Goal: Task Accomplishment & Management: Manage account settings

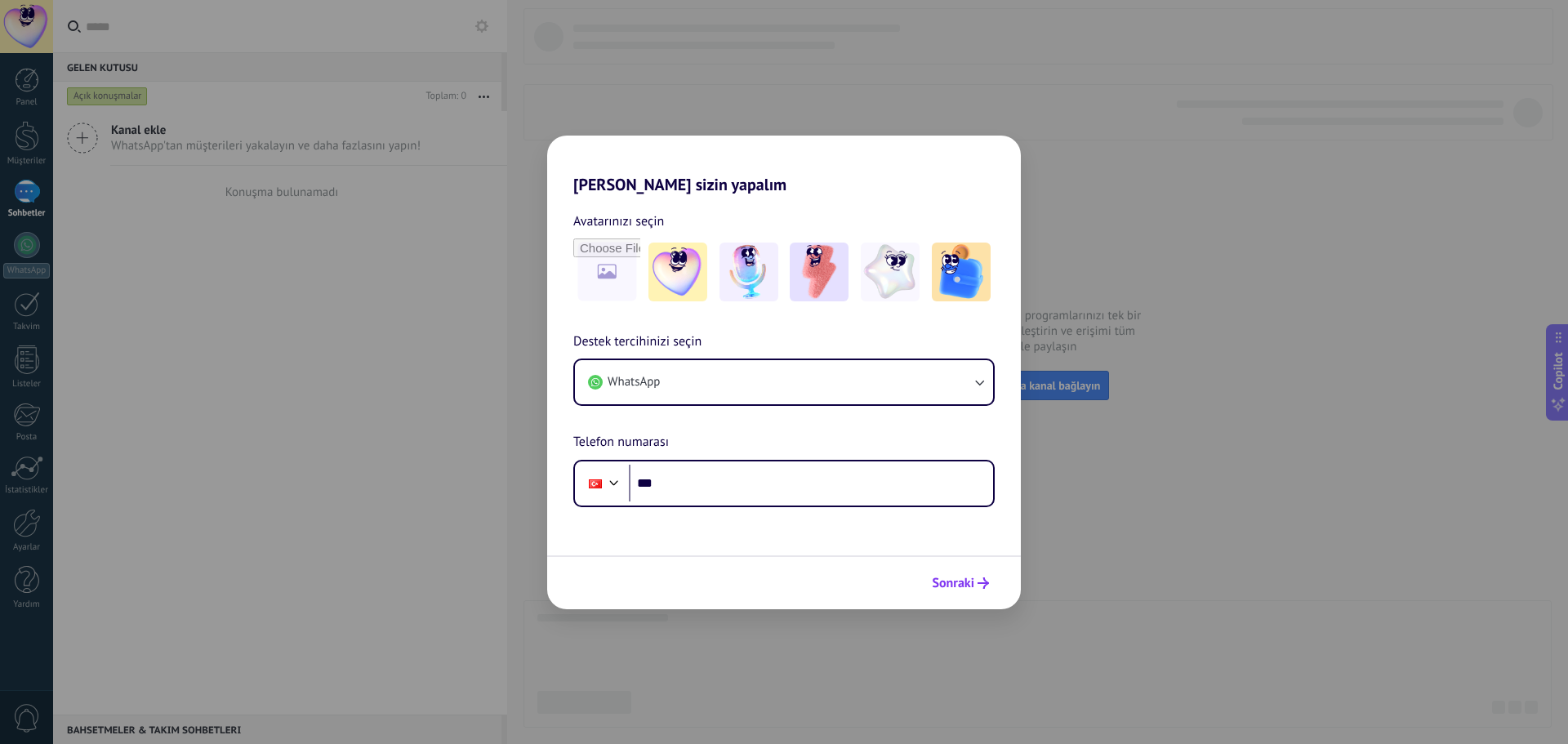
click at [979, 578] on icon "submit" at bounding box center [982, 583] width 11 height 11
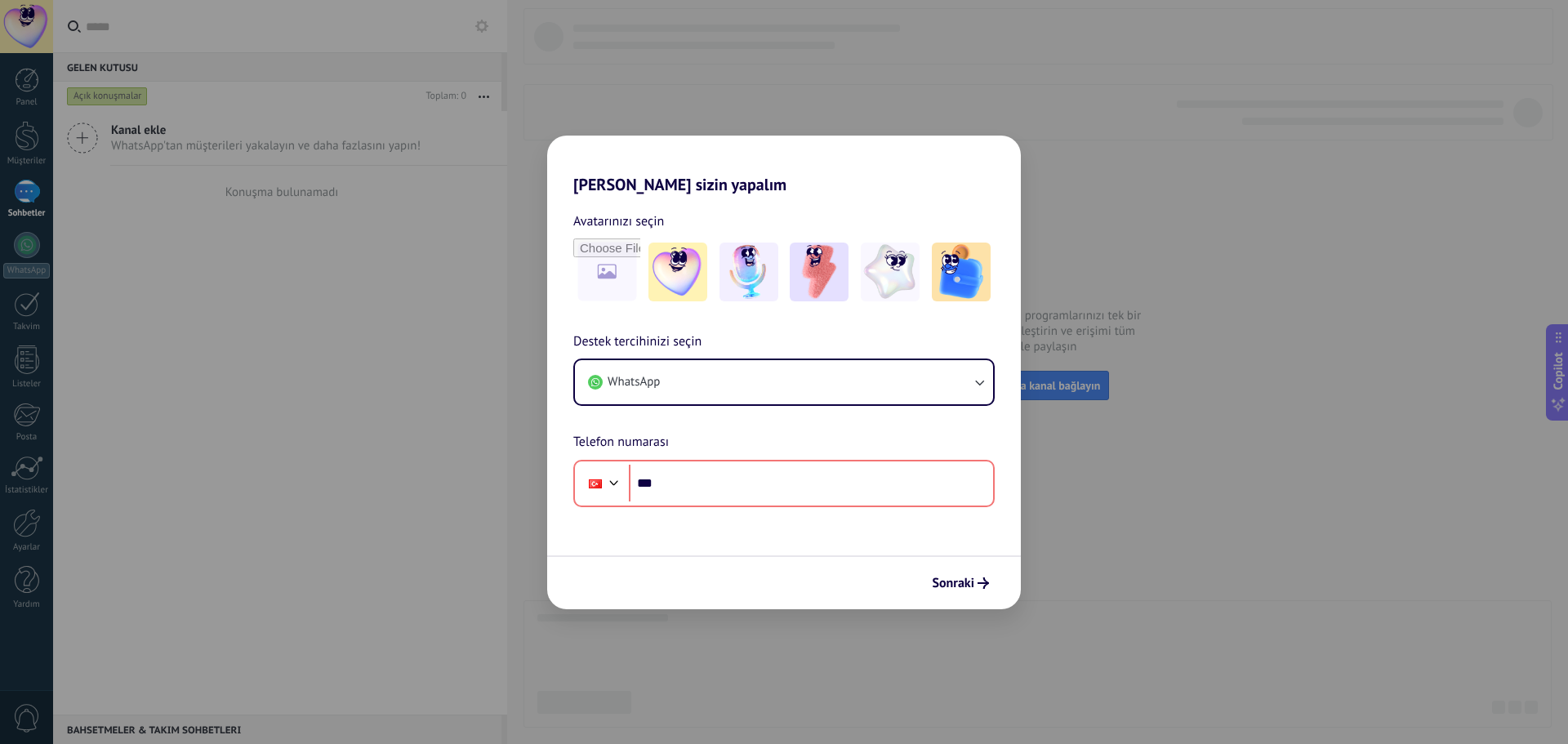
click at [1131, 549] on div "Hadi Kommo'ı sizin yapalım Avatarınızı seçin Destek tercihinizi seçin WhatsApp …" at bounding box center [784, 372] width 1568 height 744
click at [684, 365] on button "WhatsApp" at bounding box center [784, 381] width 418 height 44
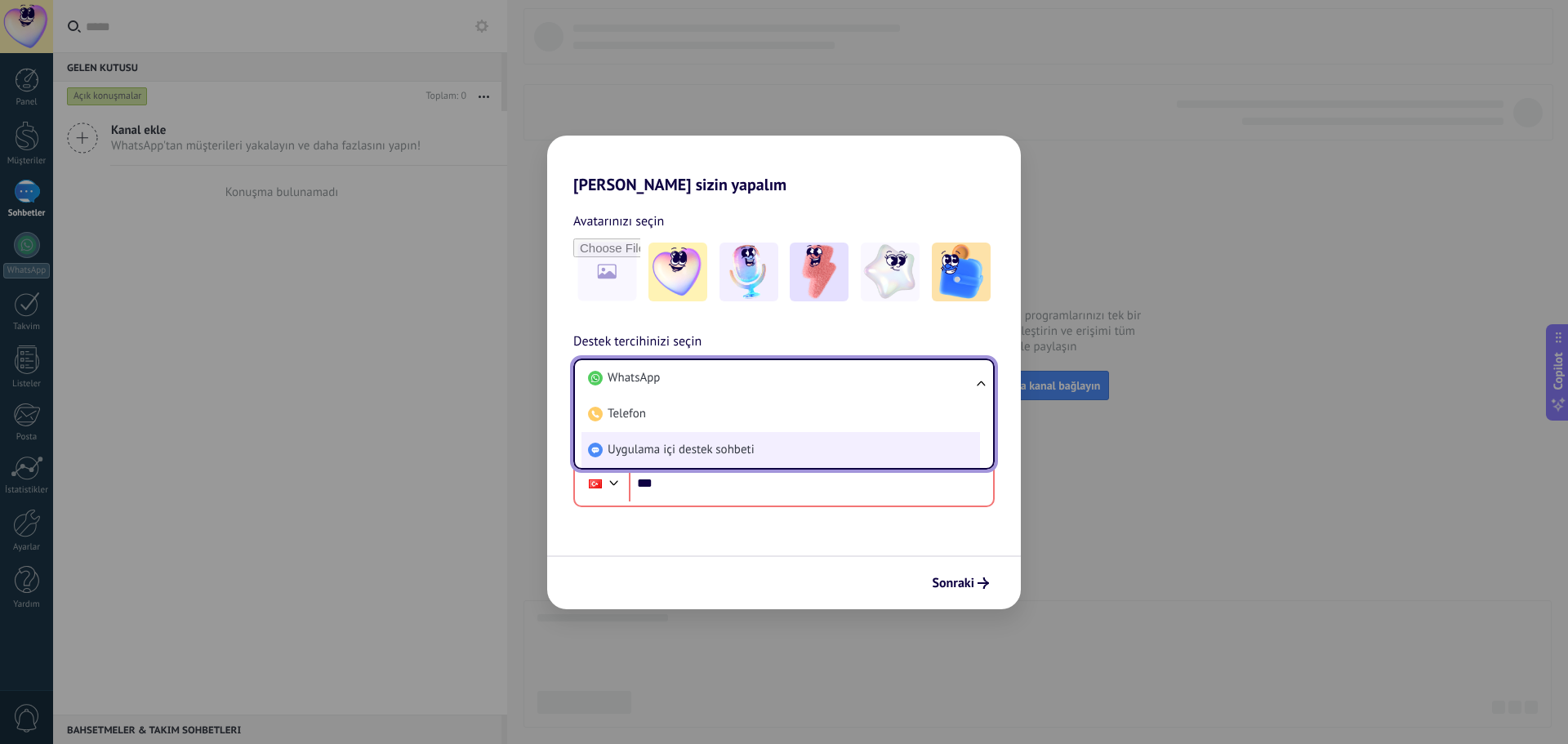
click at [677, 446] on span "Uygulama içi destek sohbeti" at bounding box center [681, 450] width 147 height 17
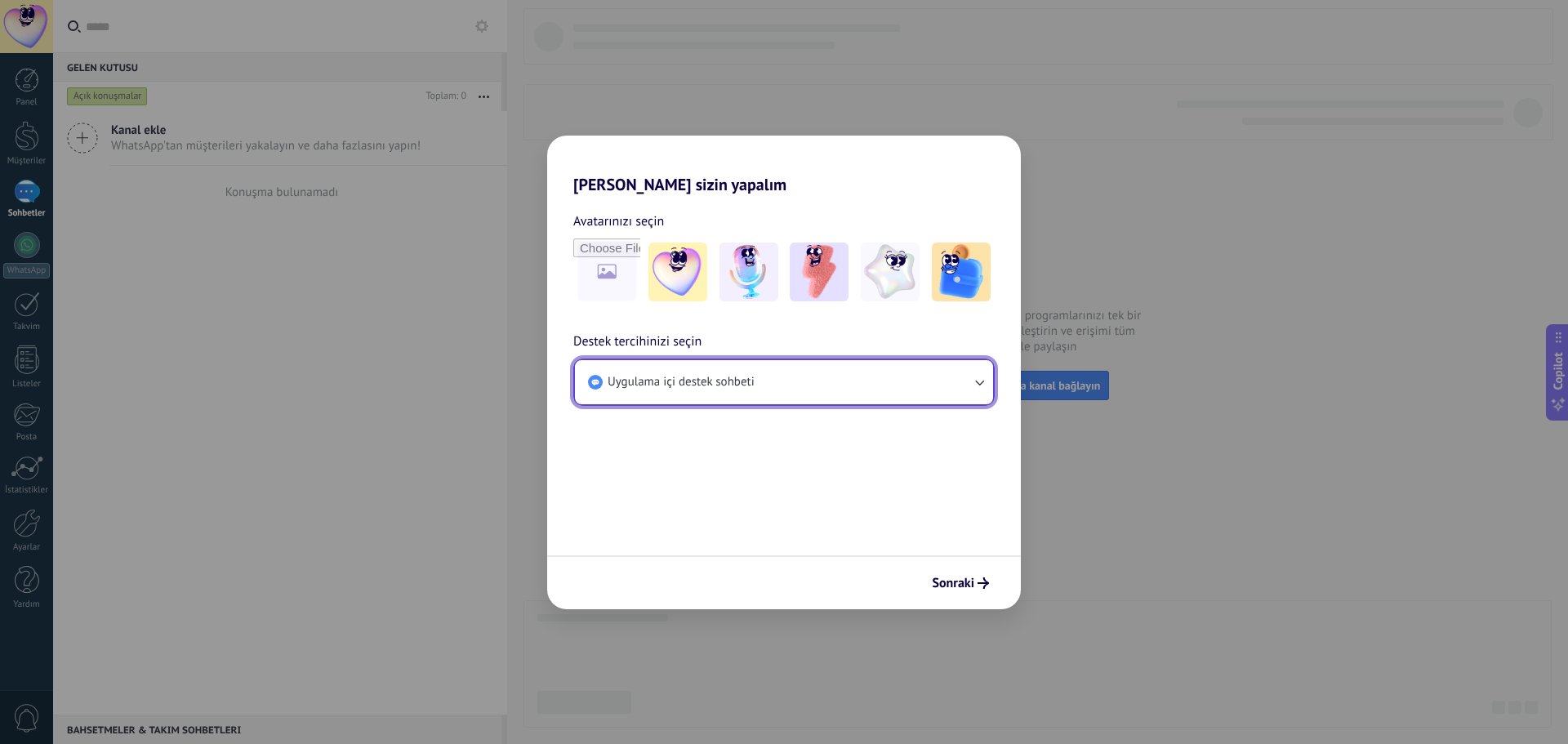
click at [743, 362] on button "Uygulama içi destek sohbeti" at bounding box center [784, 381] width 418 height 44
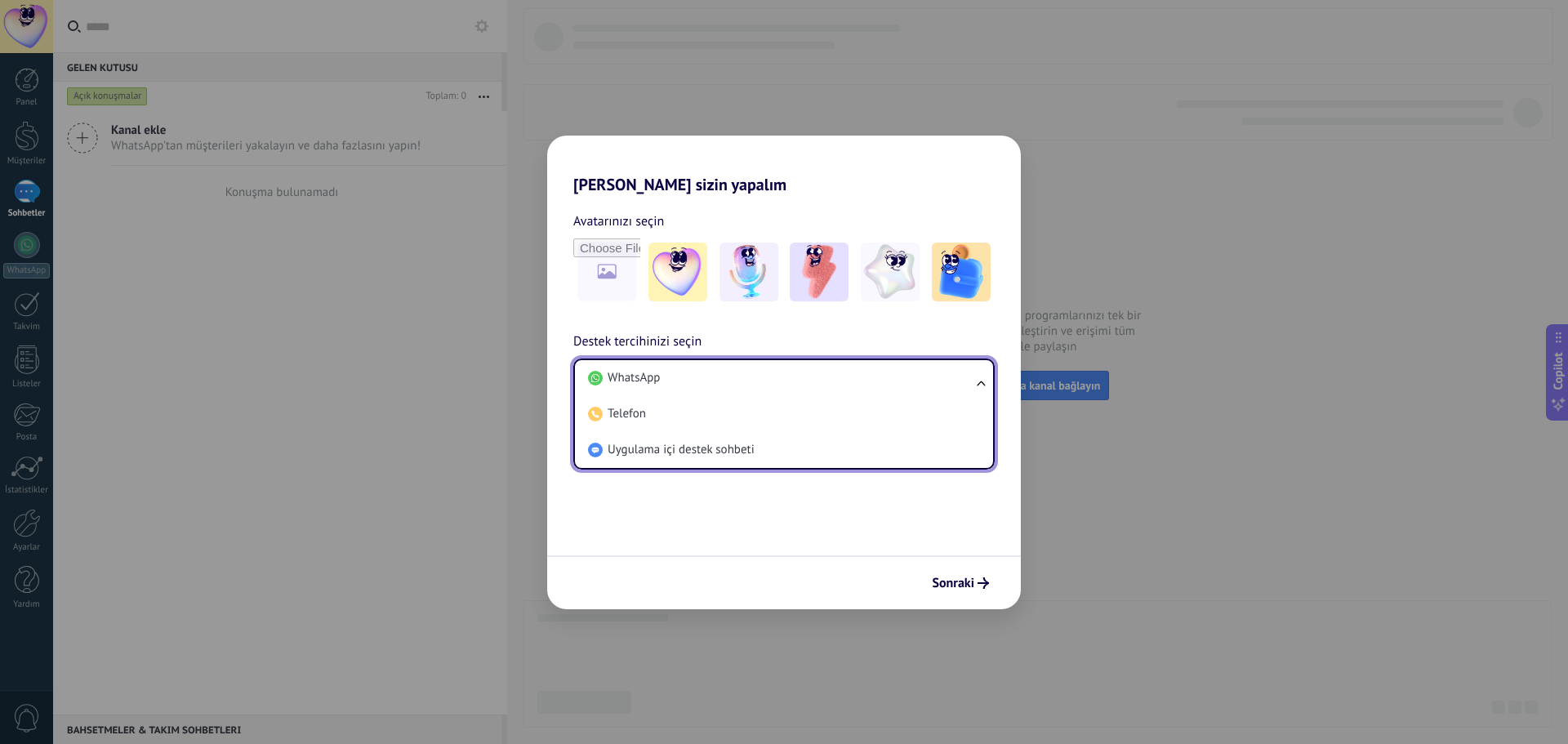
click at [729, 417] on li "Telefon" at bounding box center [780, 414] width 399 height 36
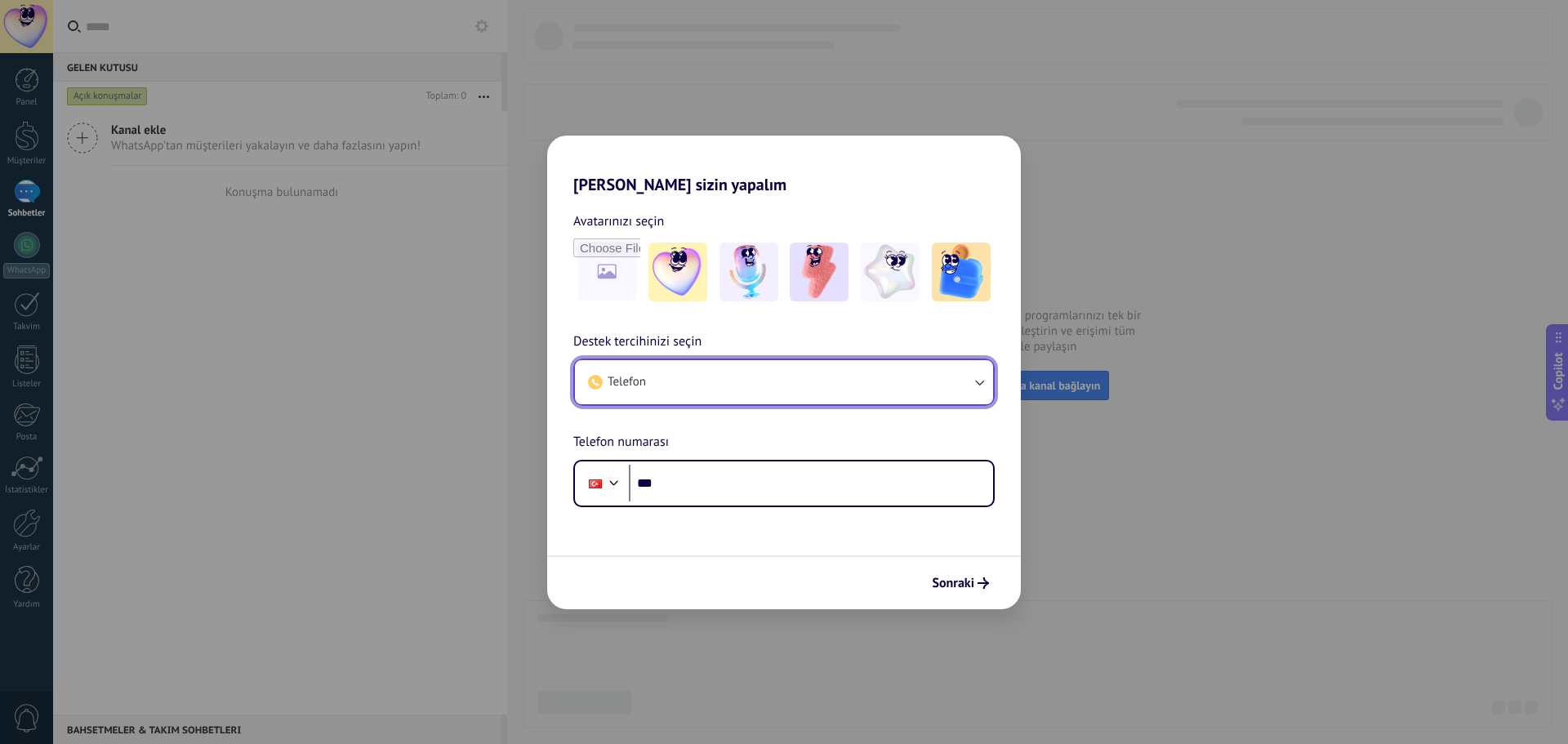
click at [726, 381] on button "Telefon" at bounding box center [784, 381] width 418 height 44
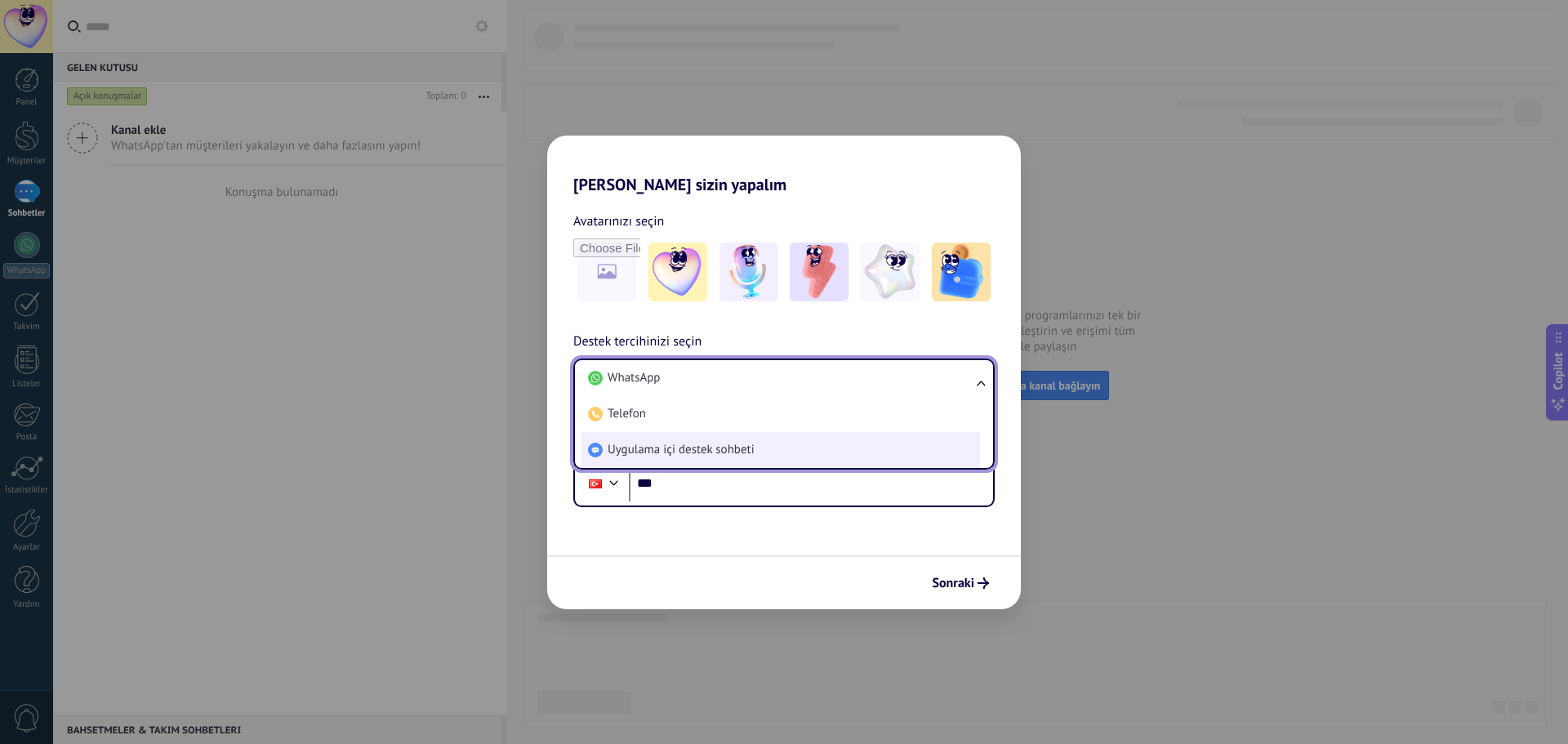
click at [715, 449] on span "Uygulama içi destek sohbeti" at bounding box center [681, 450] width 147 height 17
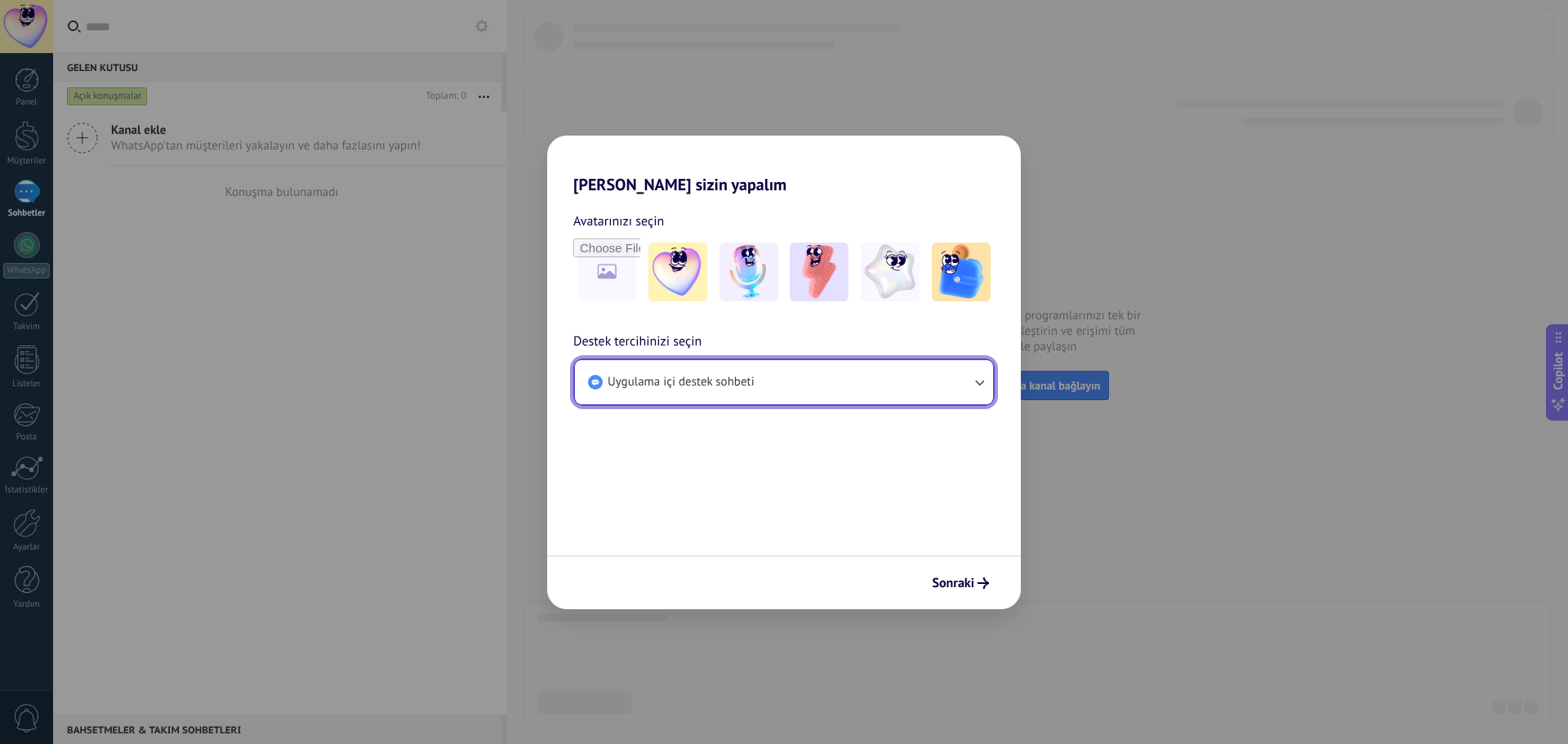
click at [735, 398] on button "Uygulama içi destek sohbeti" at bounding box center [784, 381] width 418 height 44
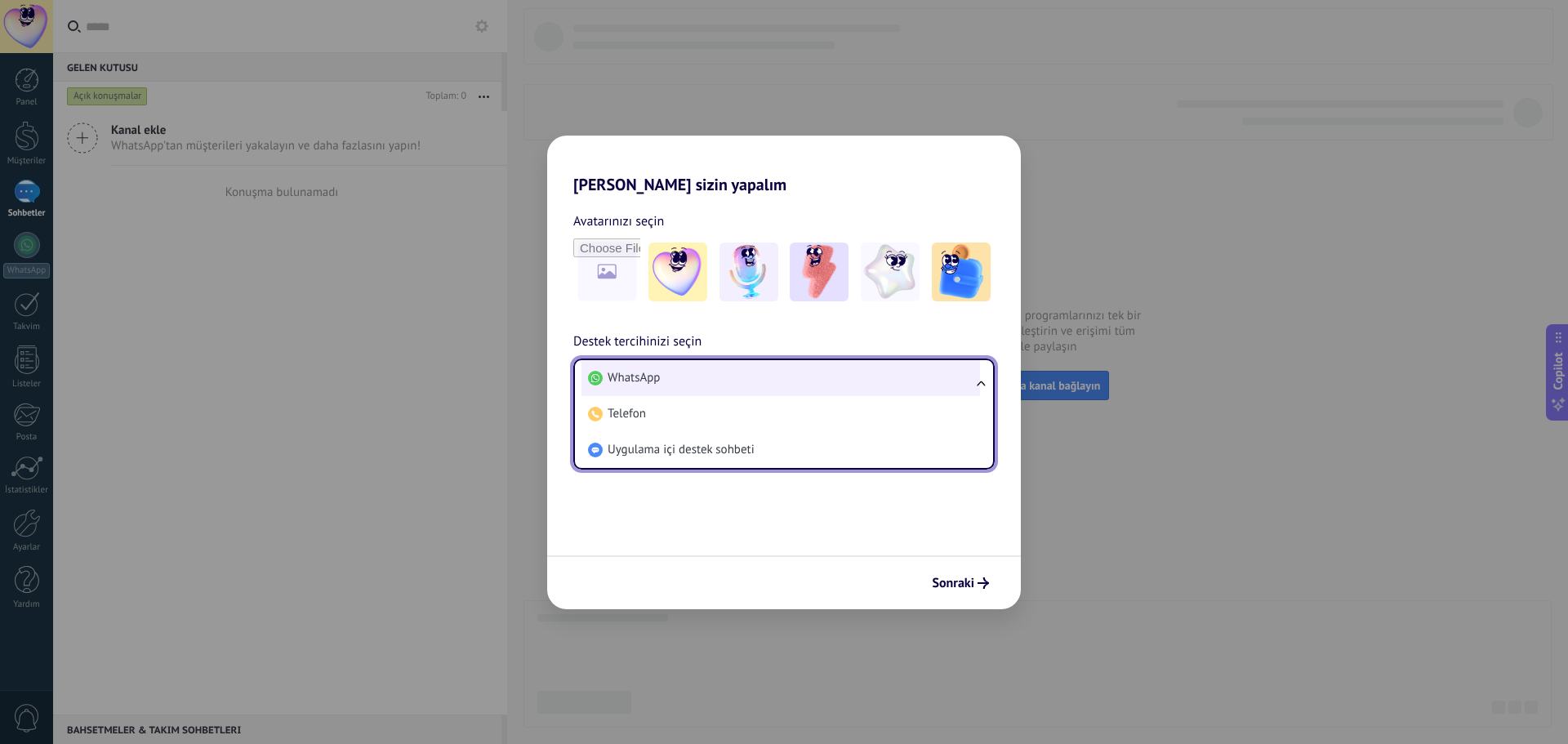
click at [705, 377] on li "WhatsApp" at bounding box center [780, 378] width 399 height 36
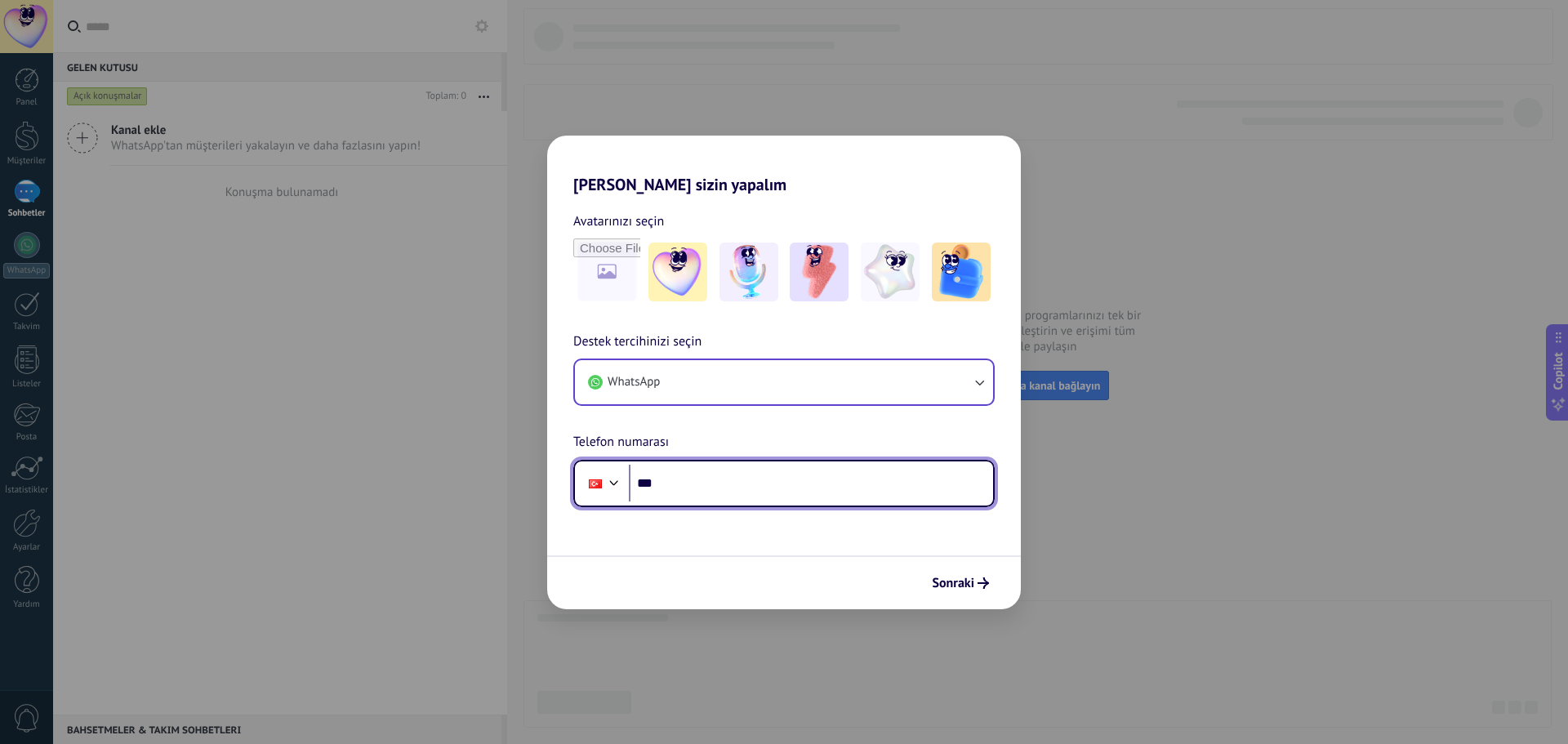
click at [859, 487] on input "***" at bounding box center [810, 484] width 364 height 37
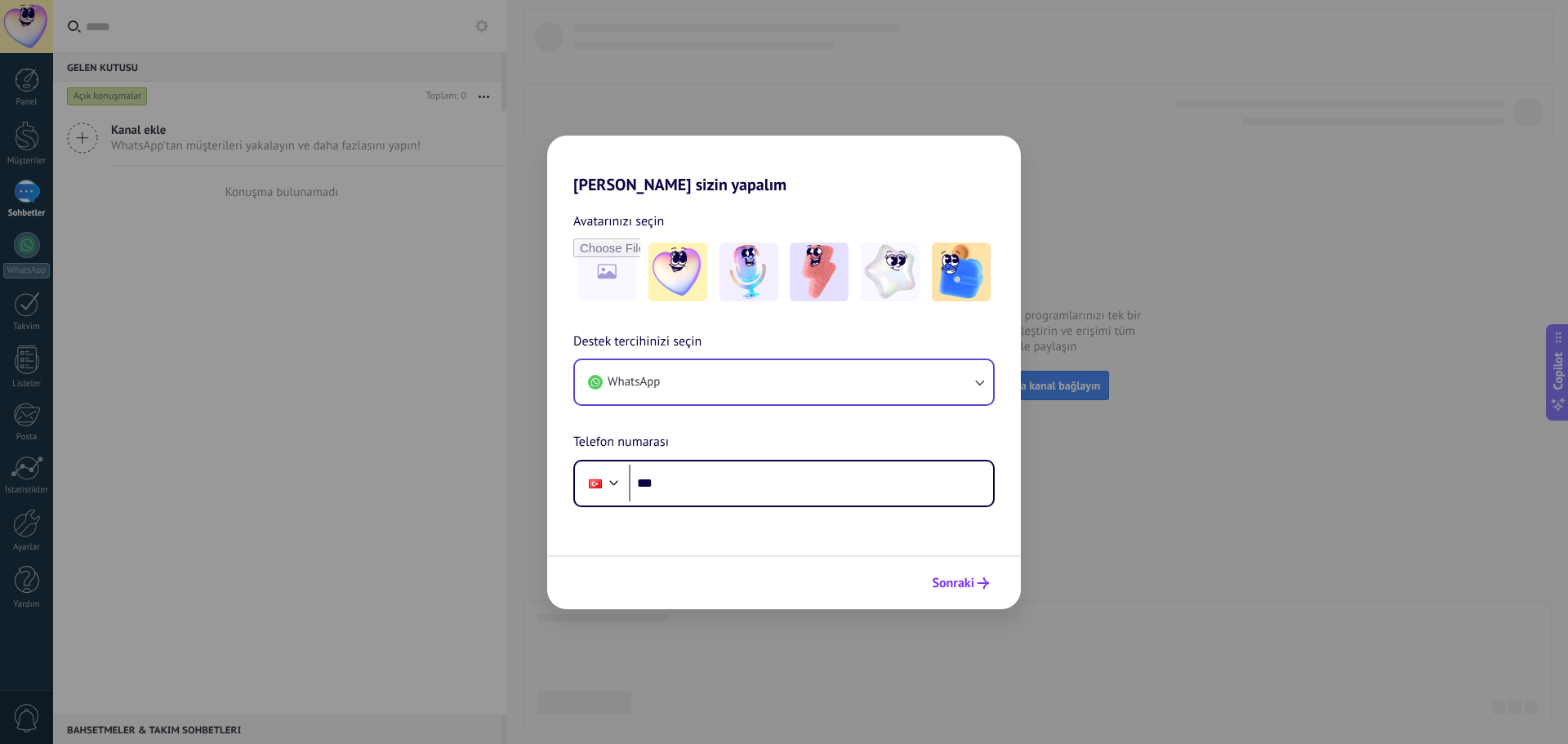
click at [964, 588] on span "Sonraki" at bounding box center [953, 583] width 43 height 11
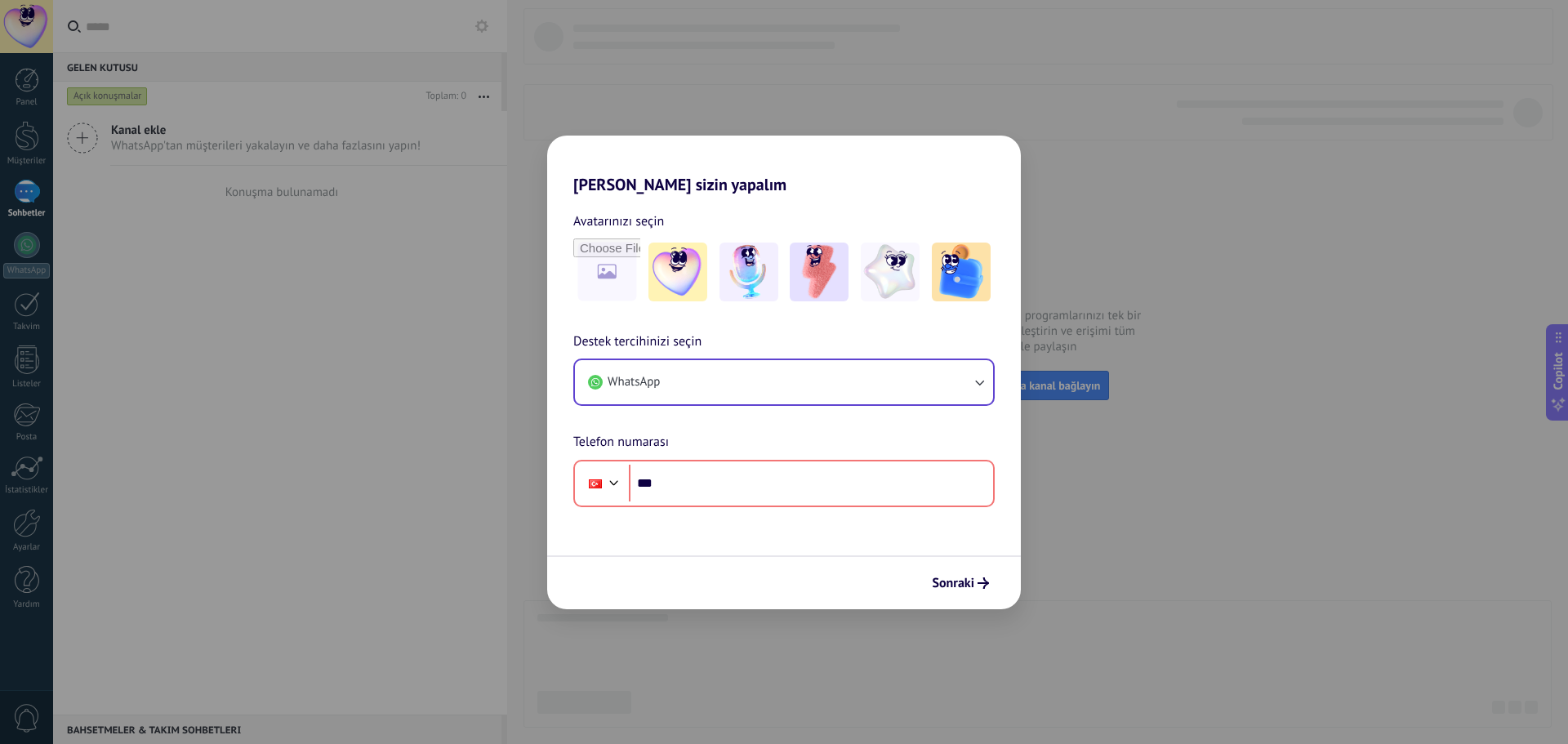
click at [751, 357] on div "Destek tercihinizi seçin WhatsApp Telefon numarası Phone ***" at bounding box center [784, 419] width 473 height 176
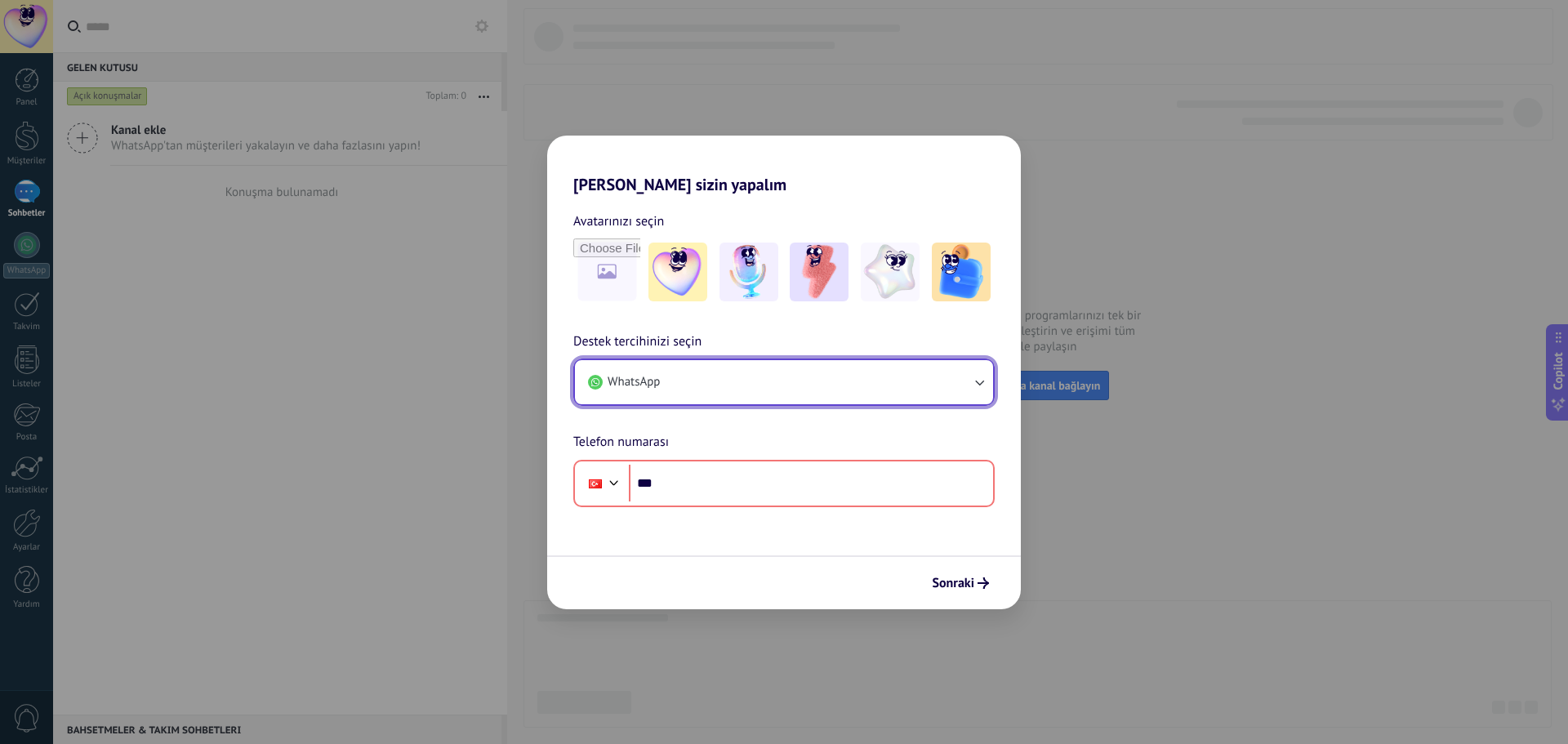
click at [743, 384] on button "WhatsApp" at bounding box center [784, 381] width 418 height 44
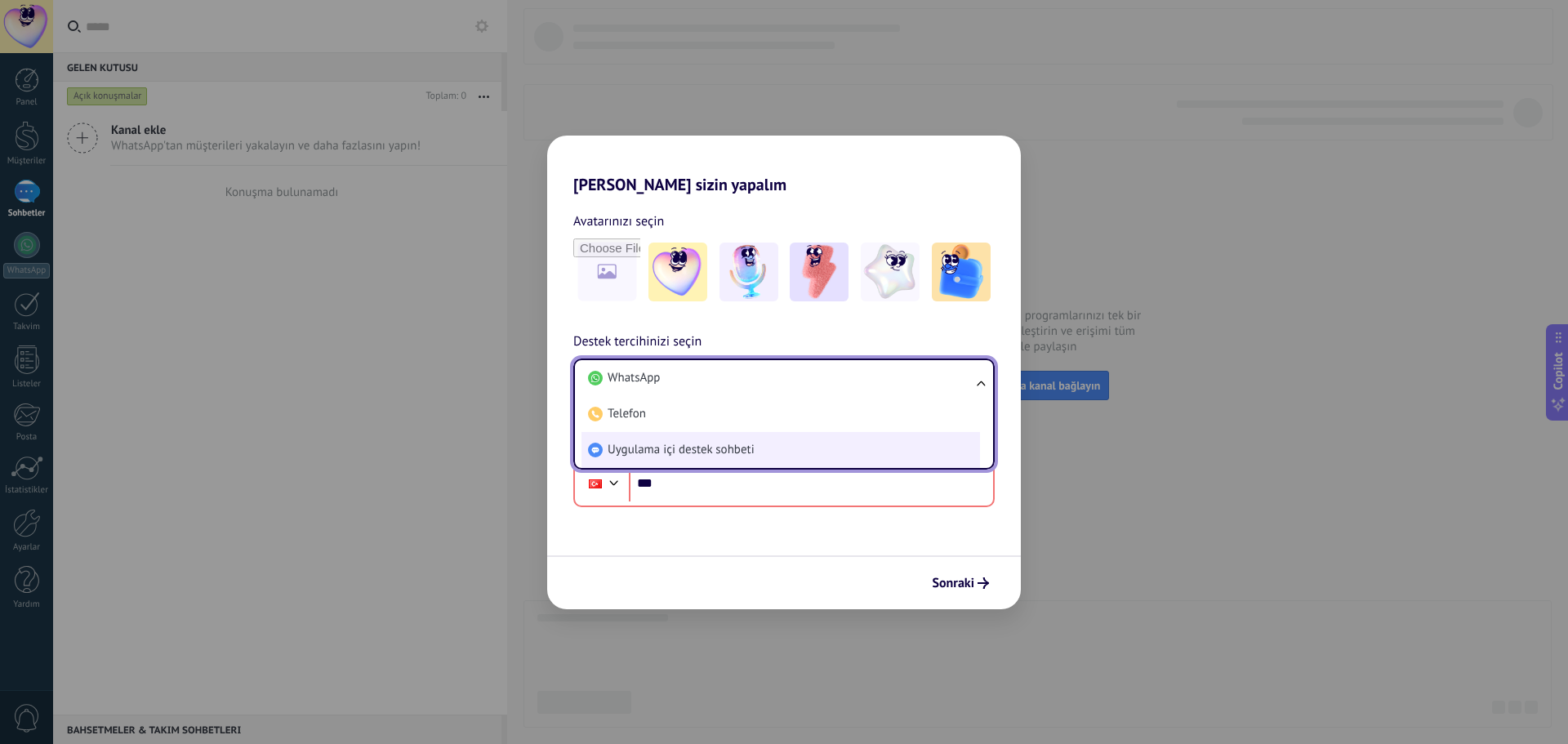
click at [708, 447] on span "Uygulama içi destek sohbeti" at bounding box center [681, 450] width 147 height 17
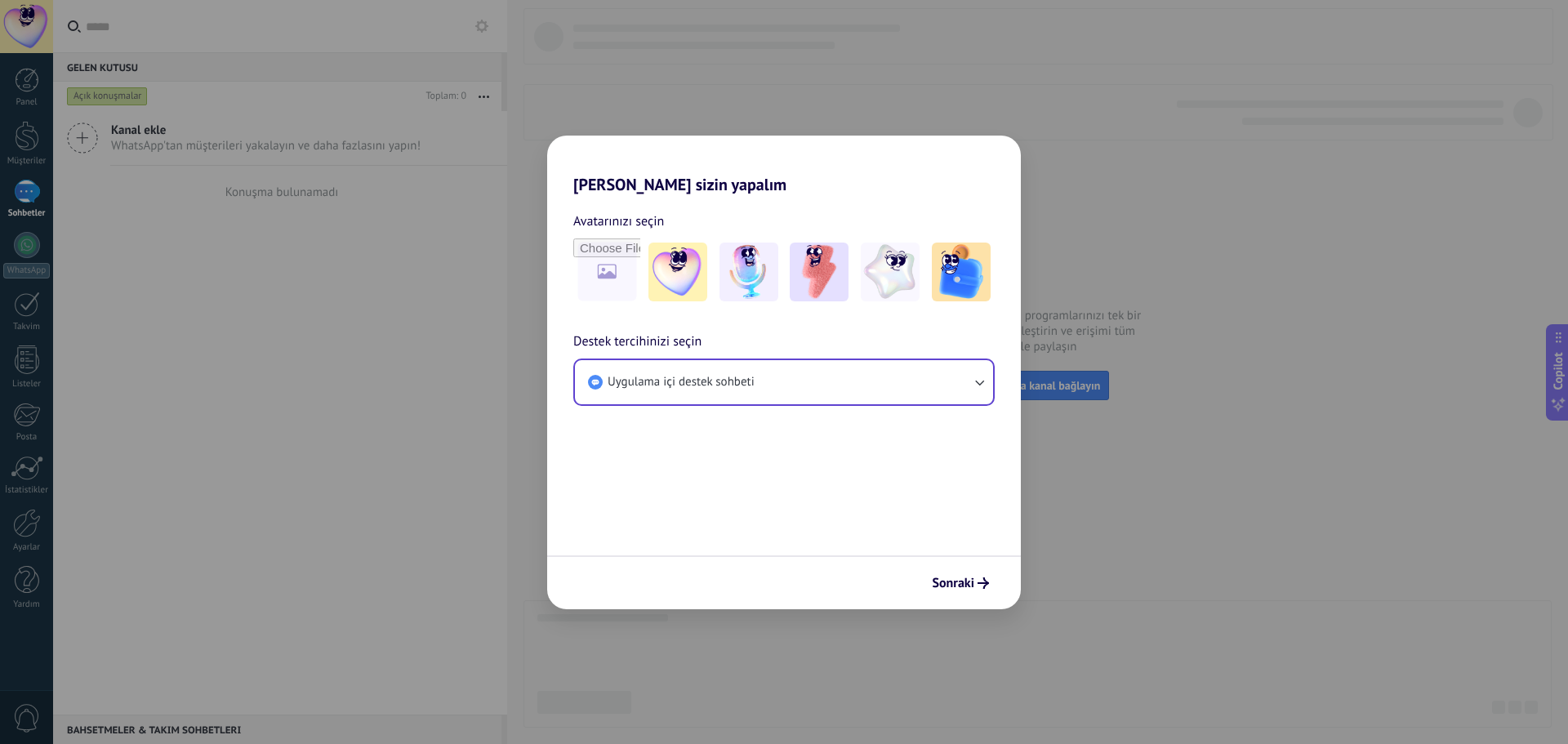
click at [997, 570] on div "Sonraki" at bounding box center [784, 582] width 473 height 54
click at [985, 583] on use "submit" at bounding box center [982, 583] width 11 height 11
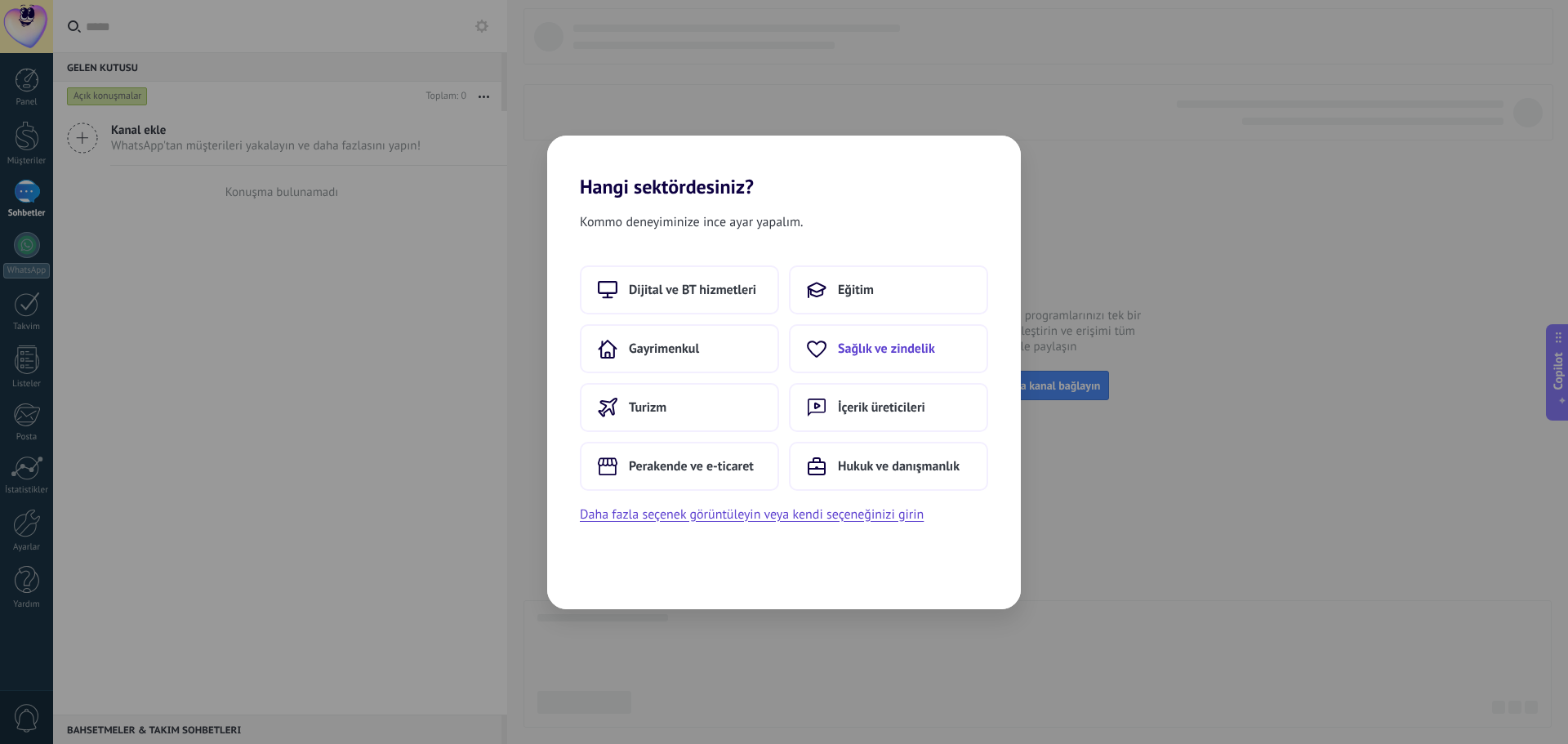
click at [864, 352] on span "Sağlık ve zindelik" at bounding box center [886, 349] width 98 height 17
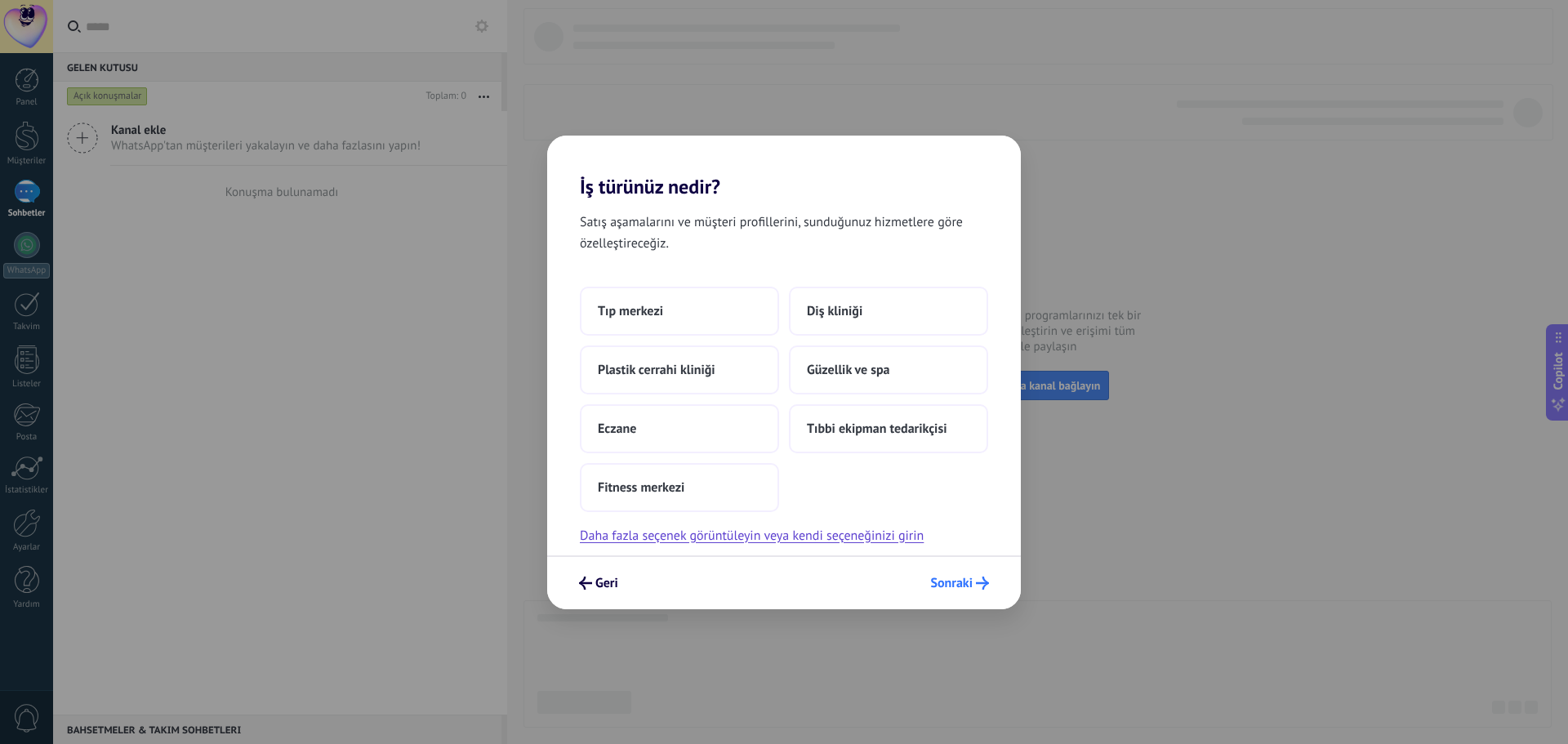
click at [940, 583] on span "Sonraki" at bounding box center [952, 583] width 43 height 11
click at [880, 544] on button "Daha fazla seçenek görüntüleyin veya kendi seçeneğinizi girin" at bounding box center [752, 536] width 344 height 21
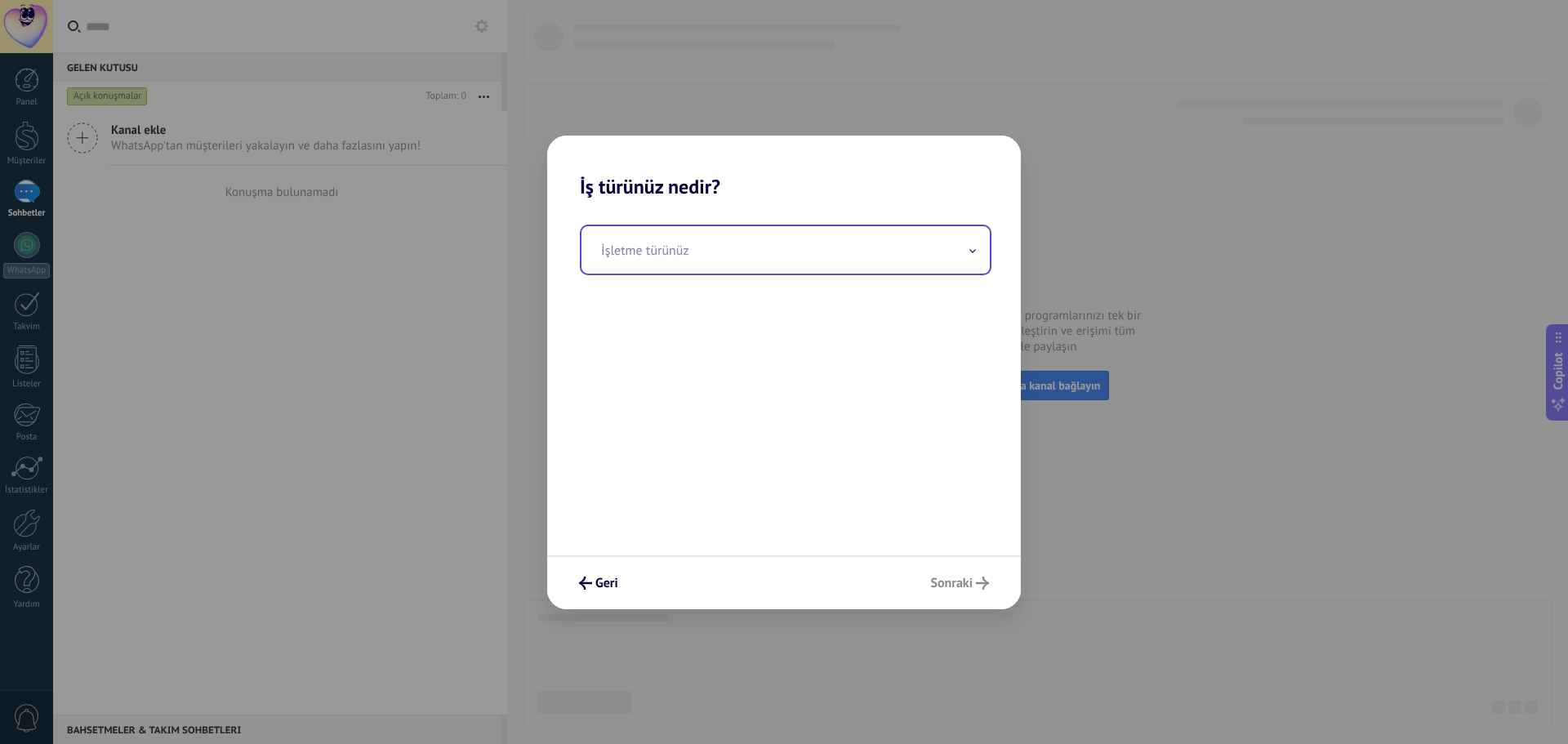
click at [807, 264] on input "text" at bounding box center [784, 249] width 408 height 47
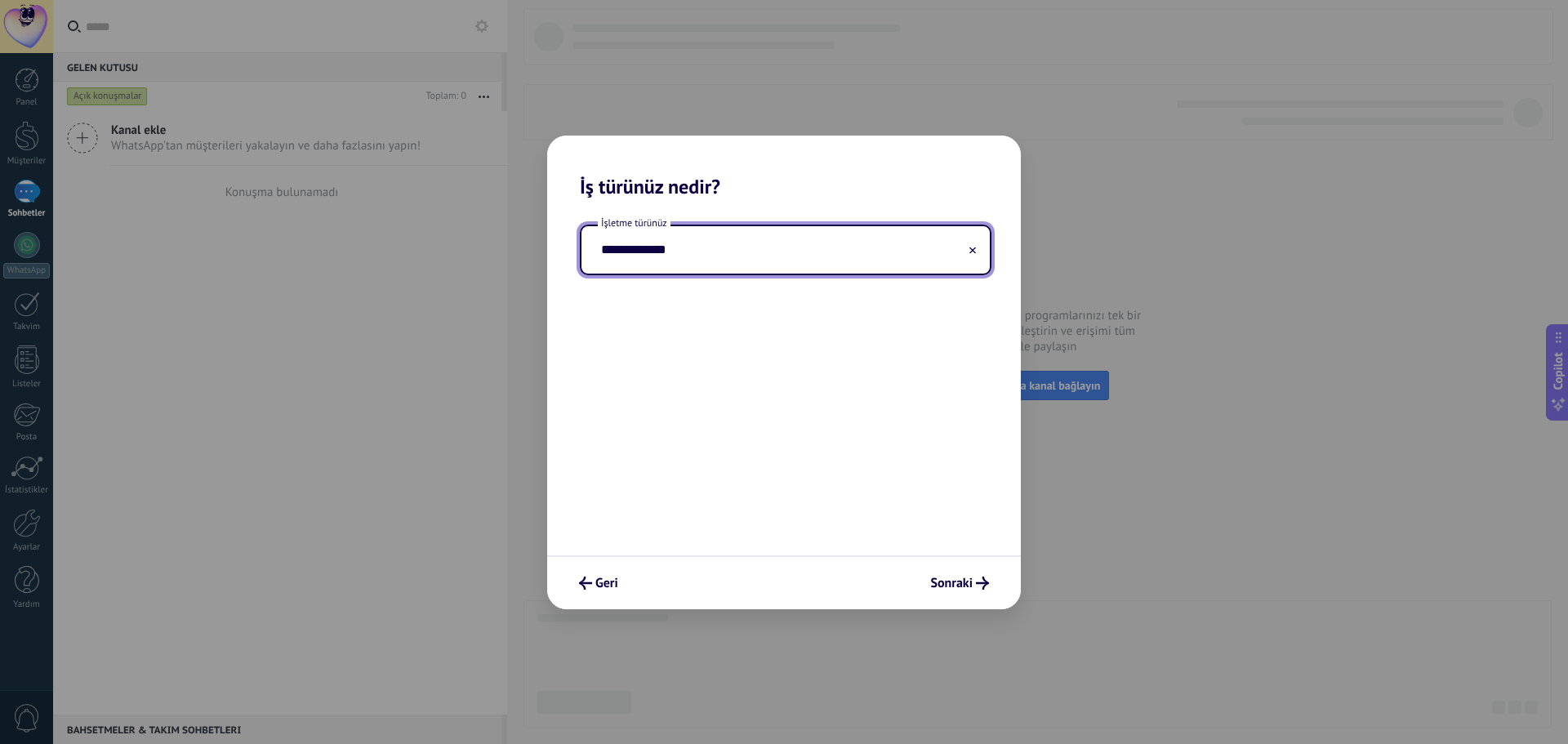
type input "**********"
click at [958, 583] on span "Sonraki" at bounding box center [952, 583] width 43 height 11
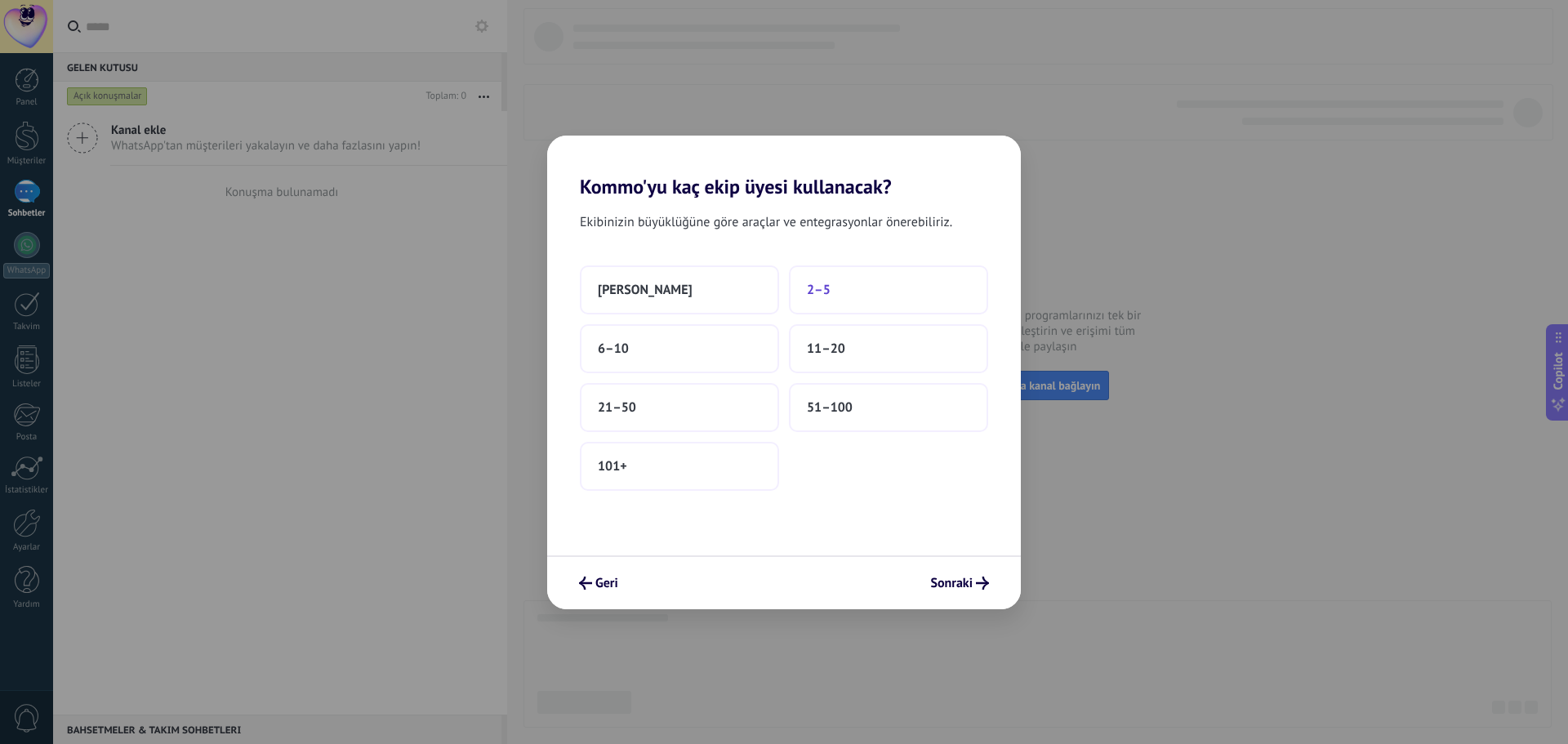
click at [909, 303] on button "2–5" at bounding box center [889, 289] width 199 height 49
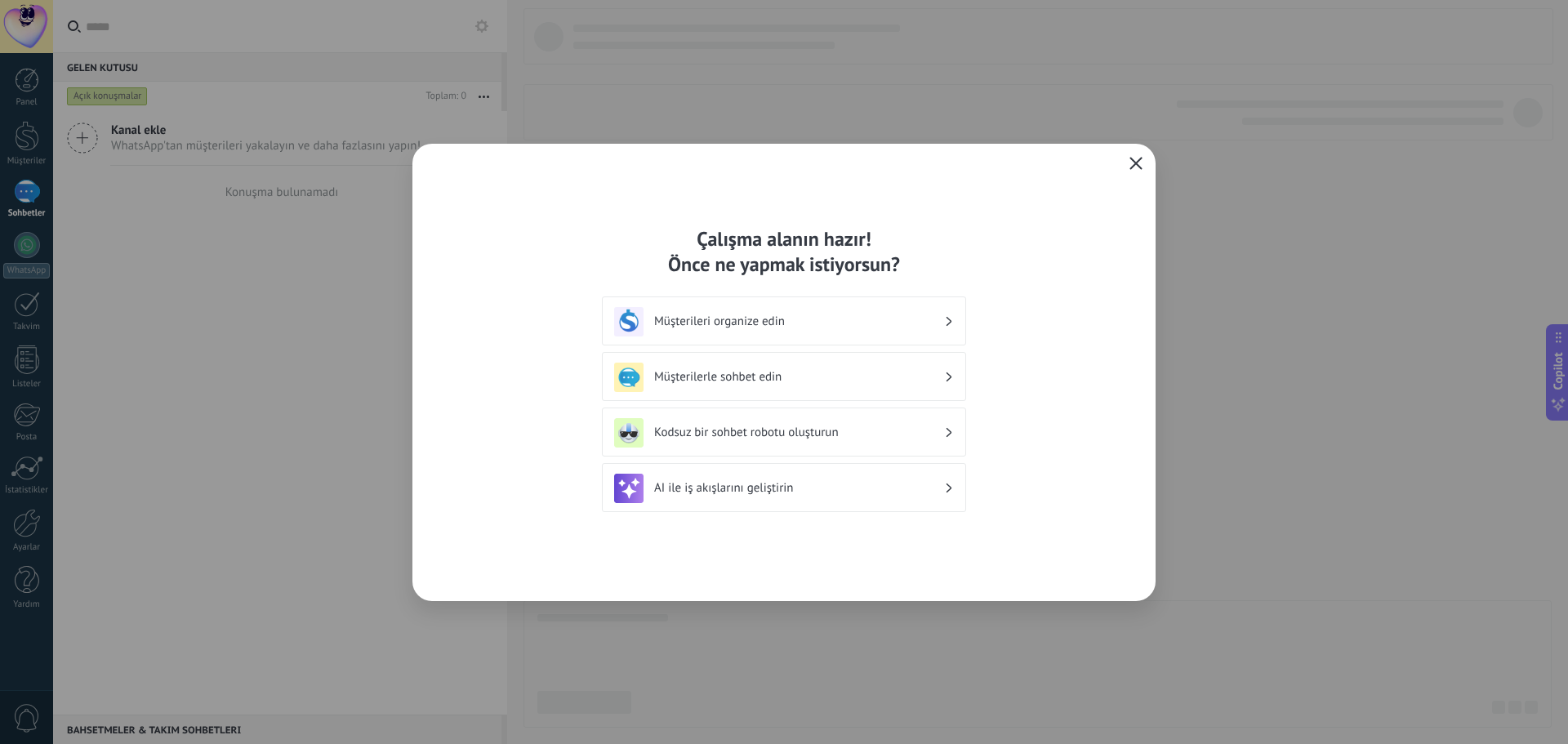
click at [1134, 160] on icon "button" at bounding box center [1136, 164] width 13 height 13
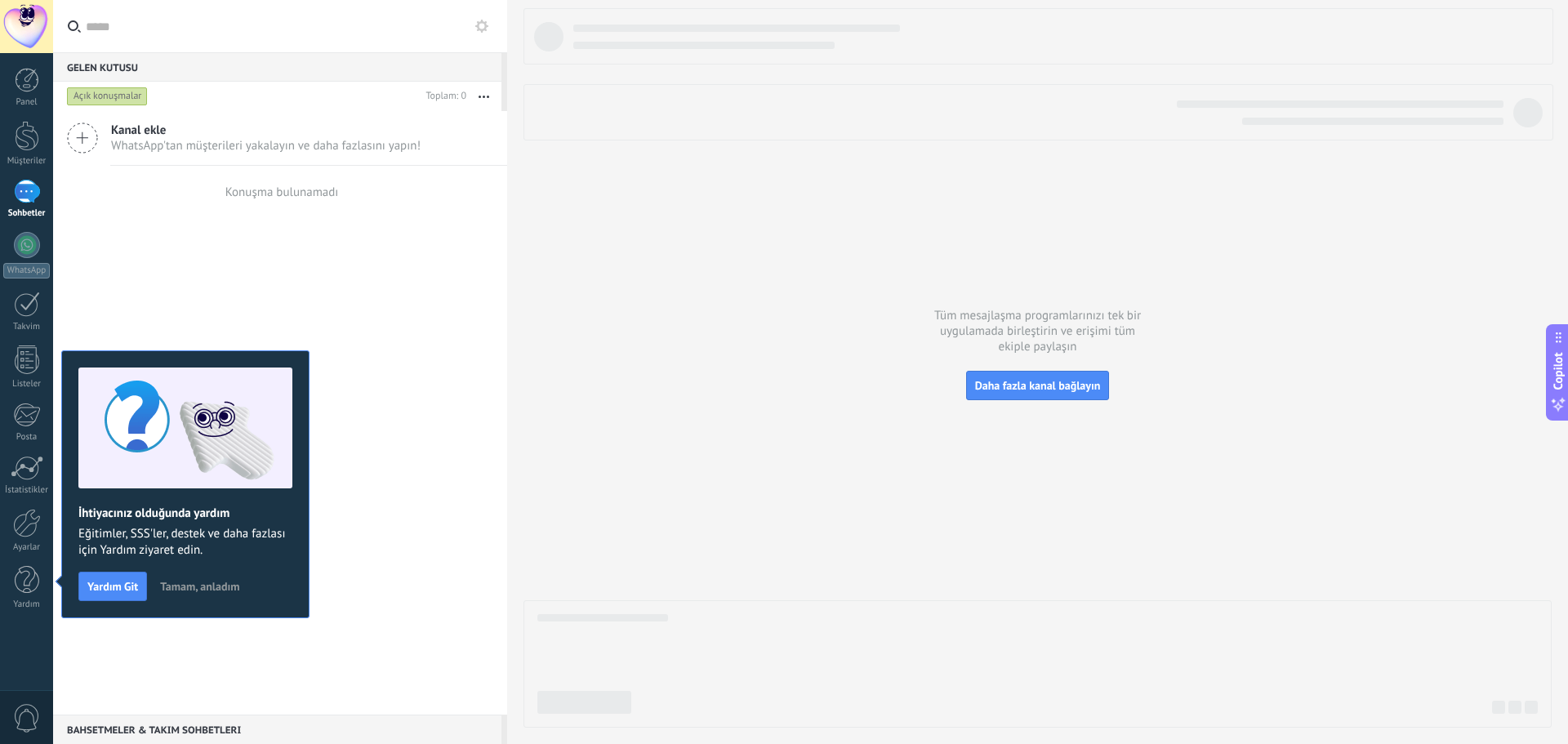
click at [222, 584] on span "Tamam, anladım" at bounding box center [199, 587] width 79 height 11
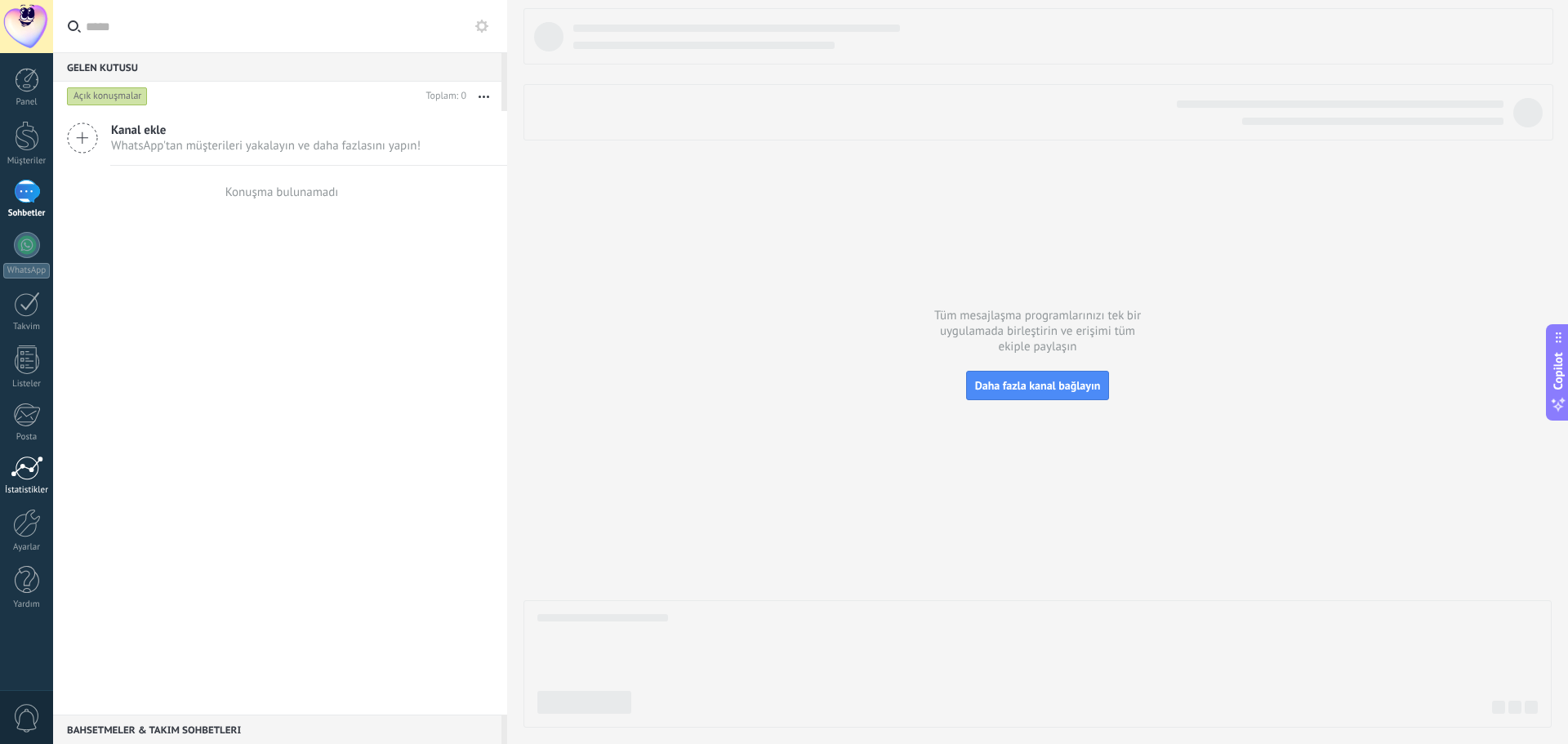
click at [23, 485] on link "İstatistikler" at bounding box center [26, 475] width 53 height 40
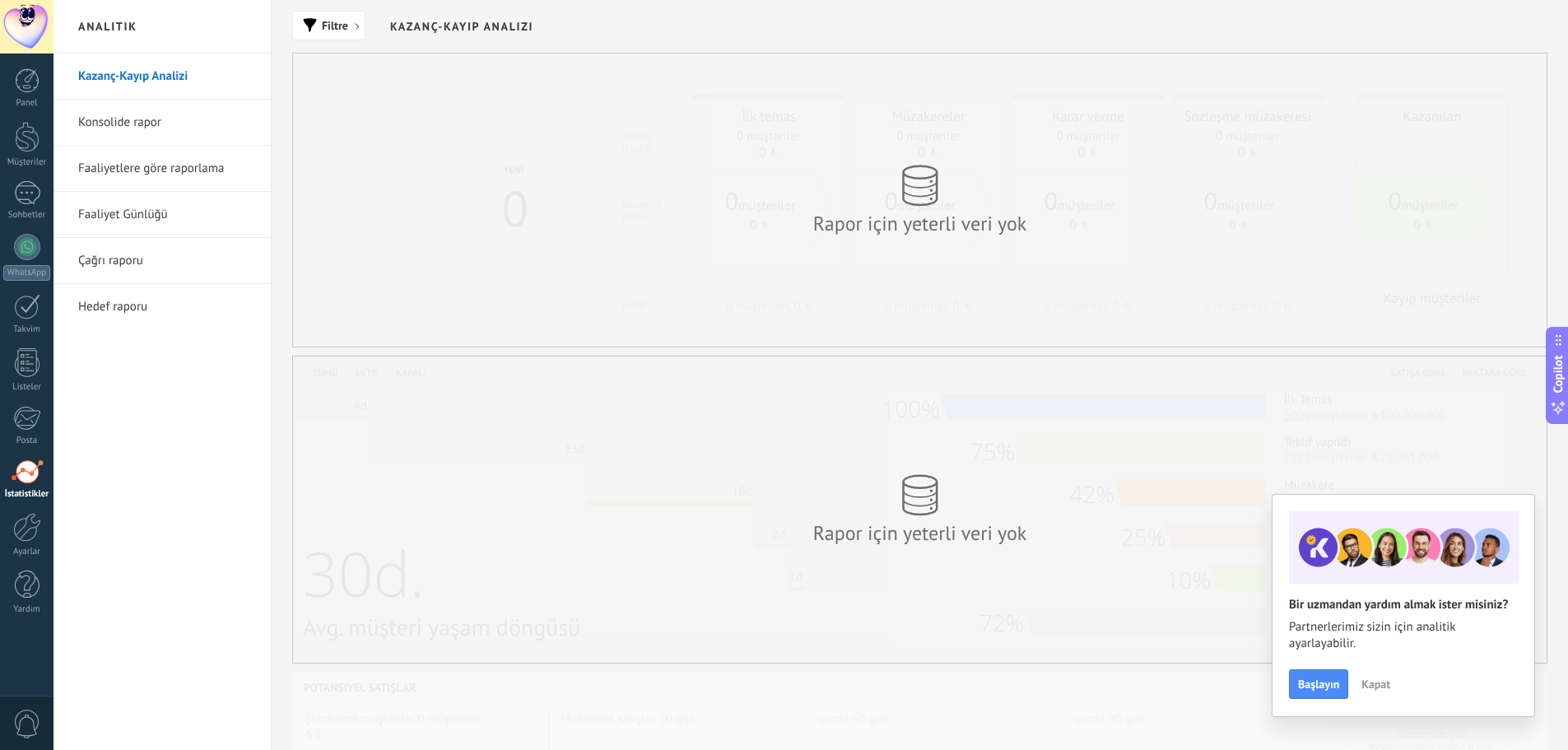
click at [219, 127] on link "Konsolide rapor" at bounding box center [166, 122] width 176 height 46
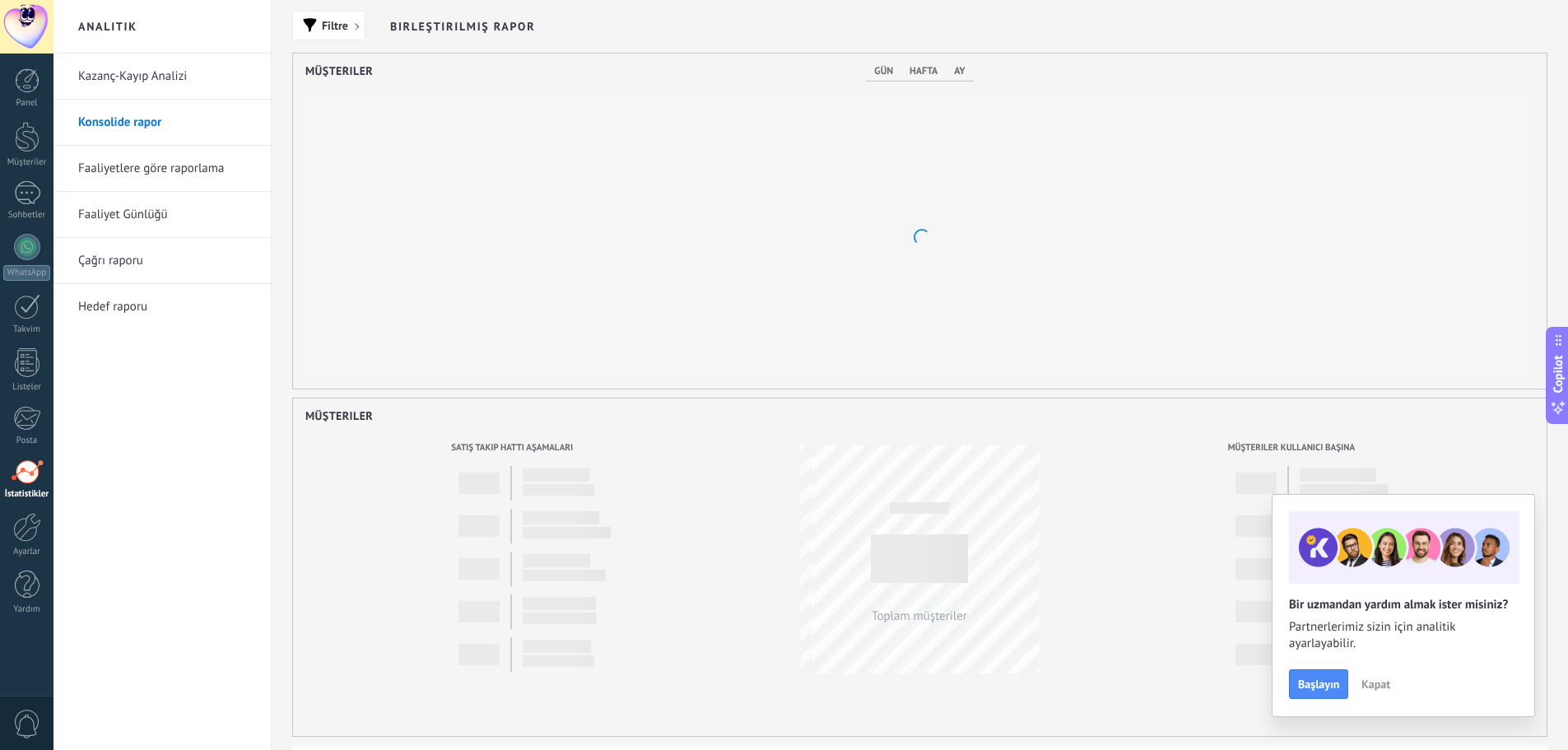
scroll to position [336, 1254]
click at [219, 172] on link "Faaliyetlere göre raporlama" at bounding box center [166, 168] width 176 height 46
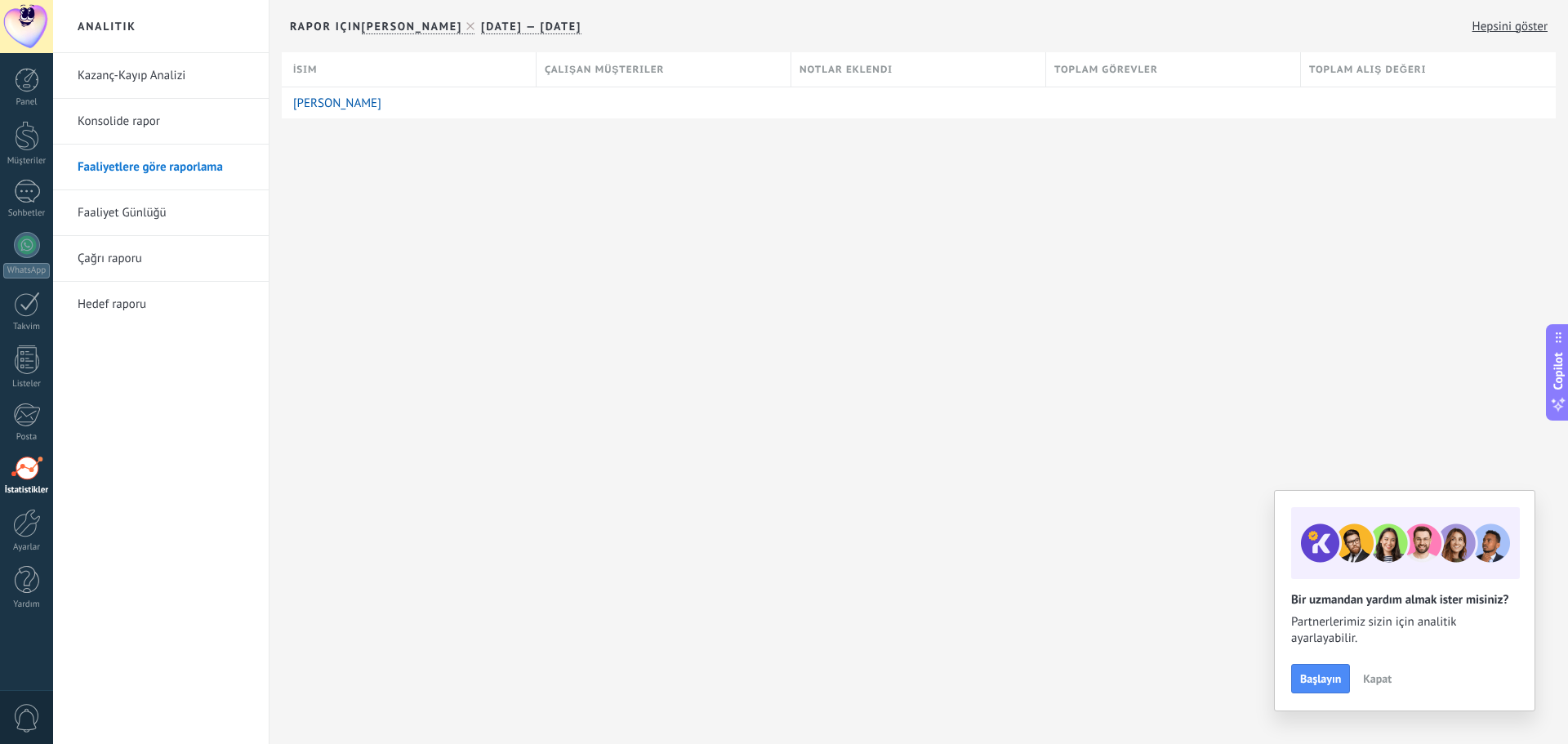
click at [1380, 687] on button "Kapat" at bounding box center [1377, 679] width 44 height 24
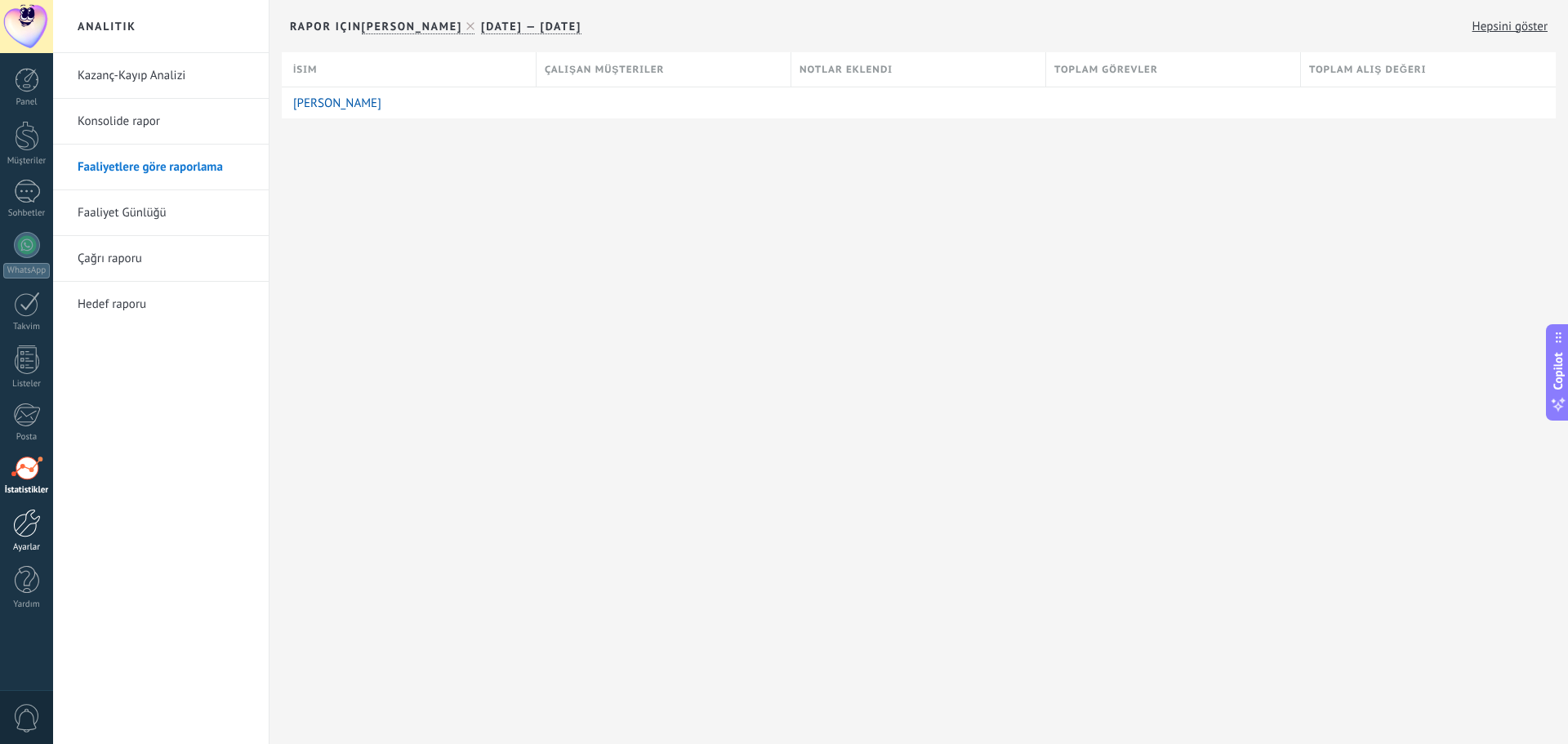
click at [27, 532] on div at bounding box center [27, 523] width 28 height 29
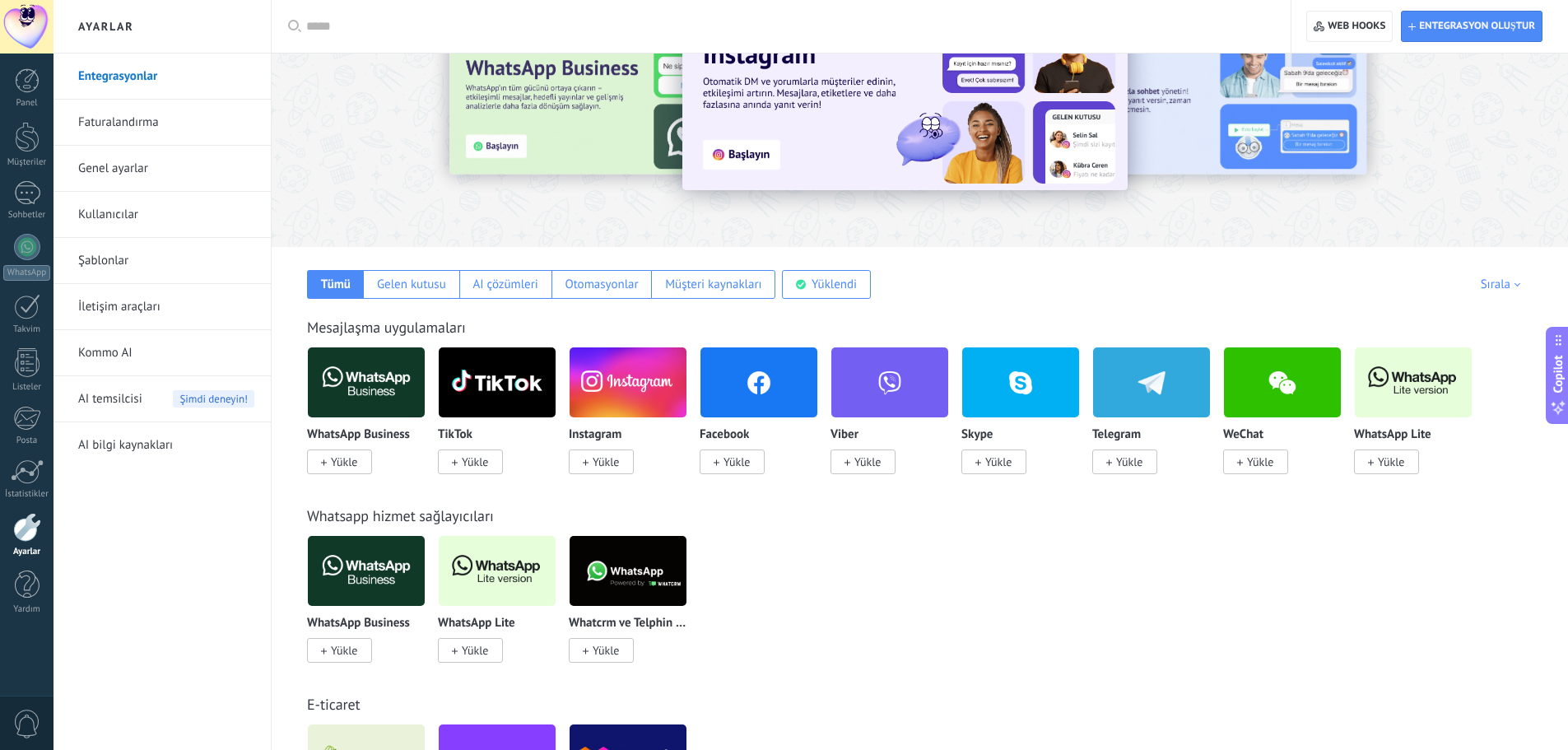
scroll to position [82, 0]
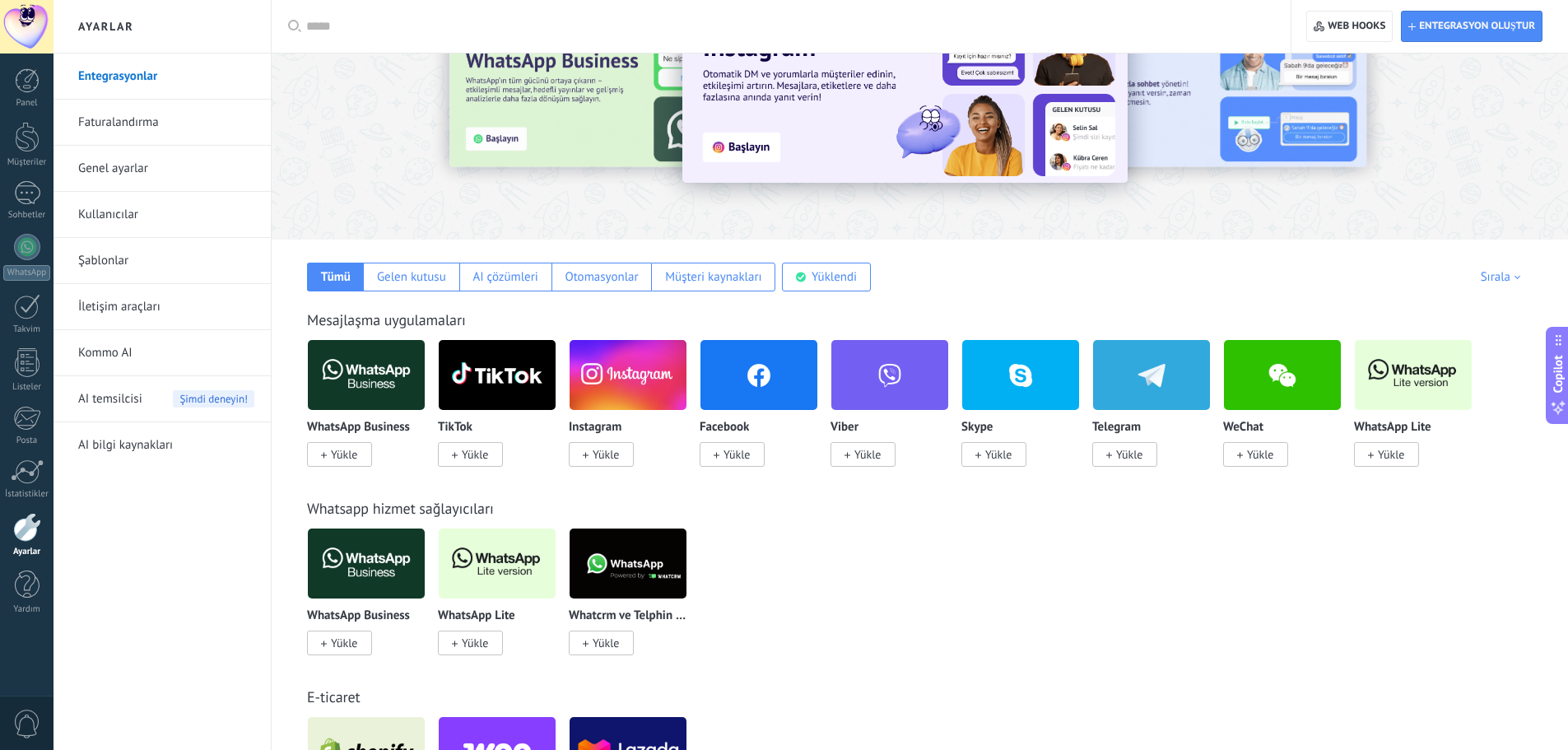
click at [367, 378] on img at bounding box center [366, 375] width 117 height 80
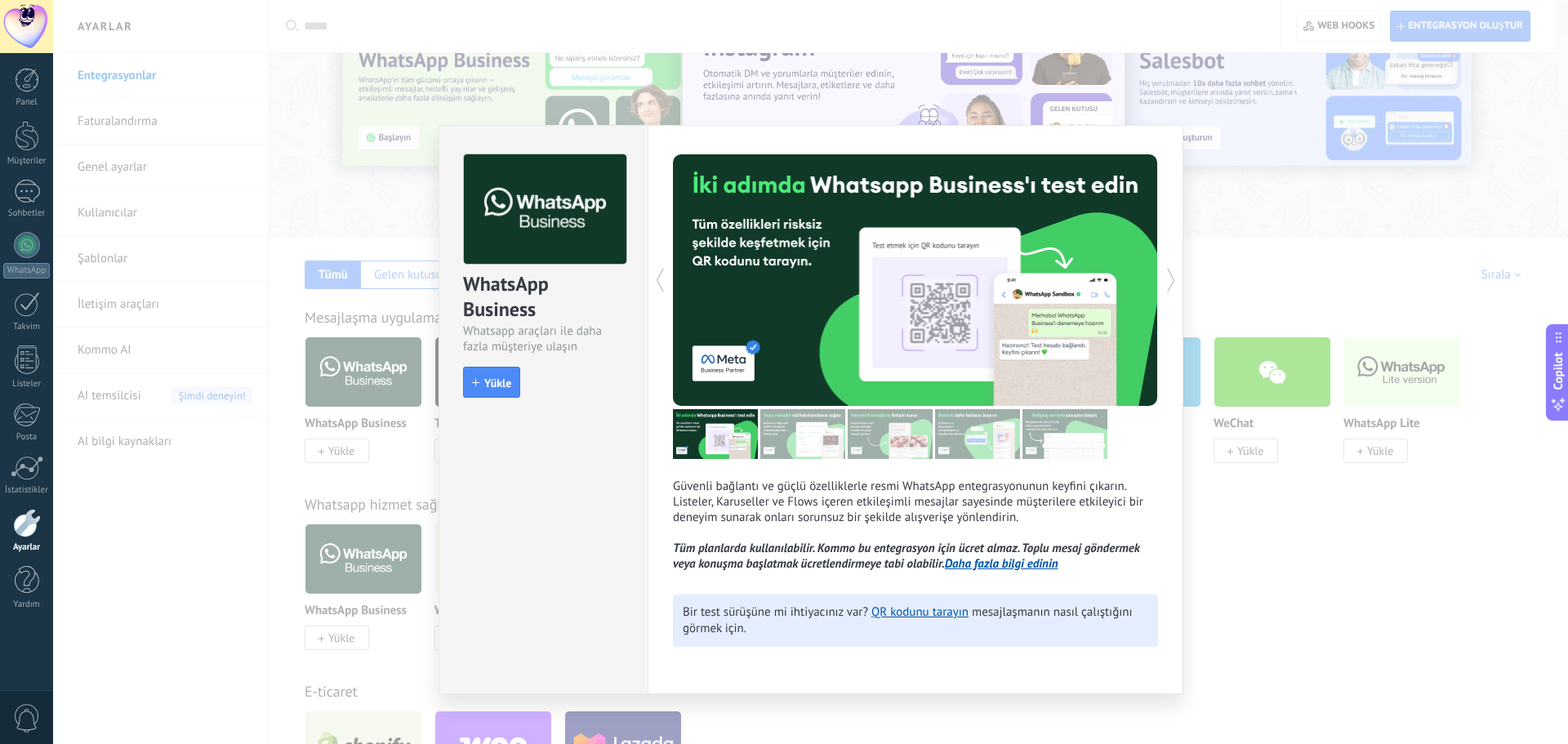
click at [796, 431] on img at bounding box center [802, 434] width 85 height 50
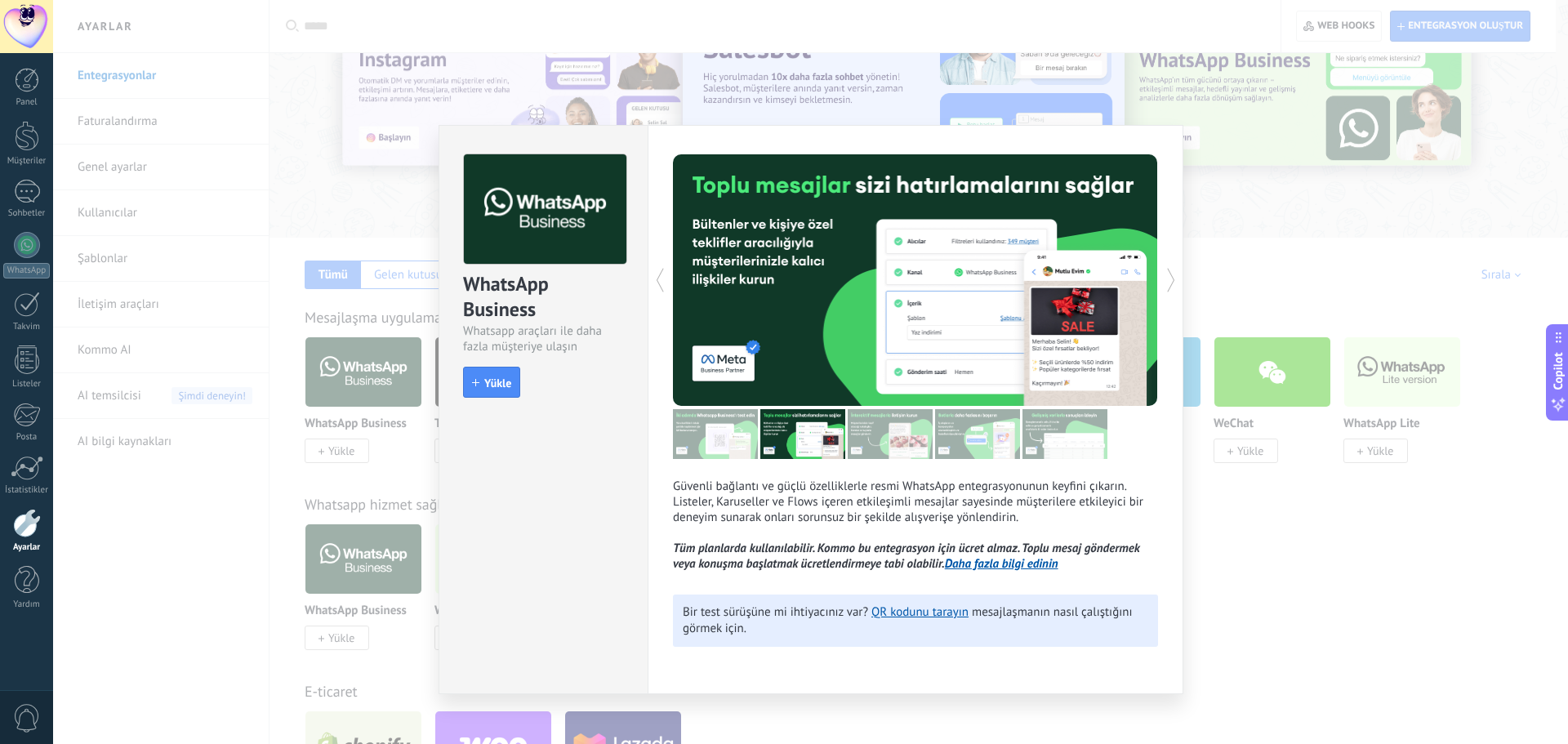
click at [873, 440] on img at bounding box center [889, 434] width 85 height 50
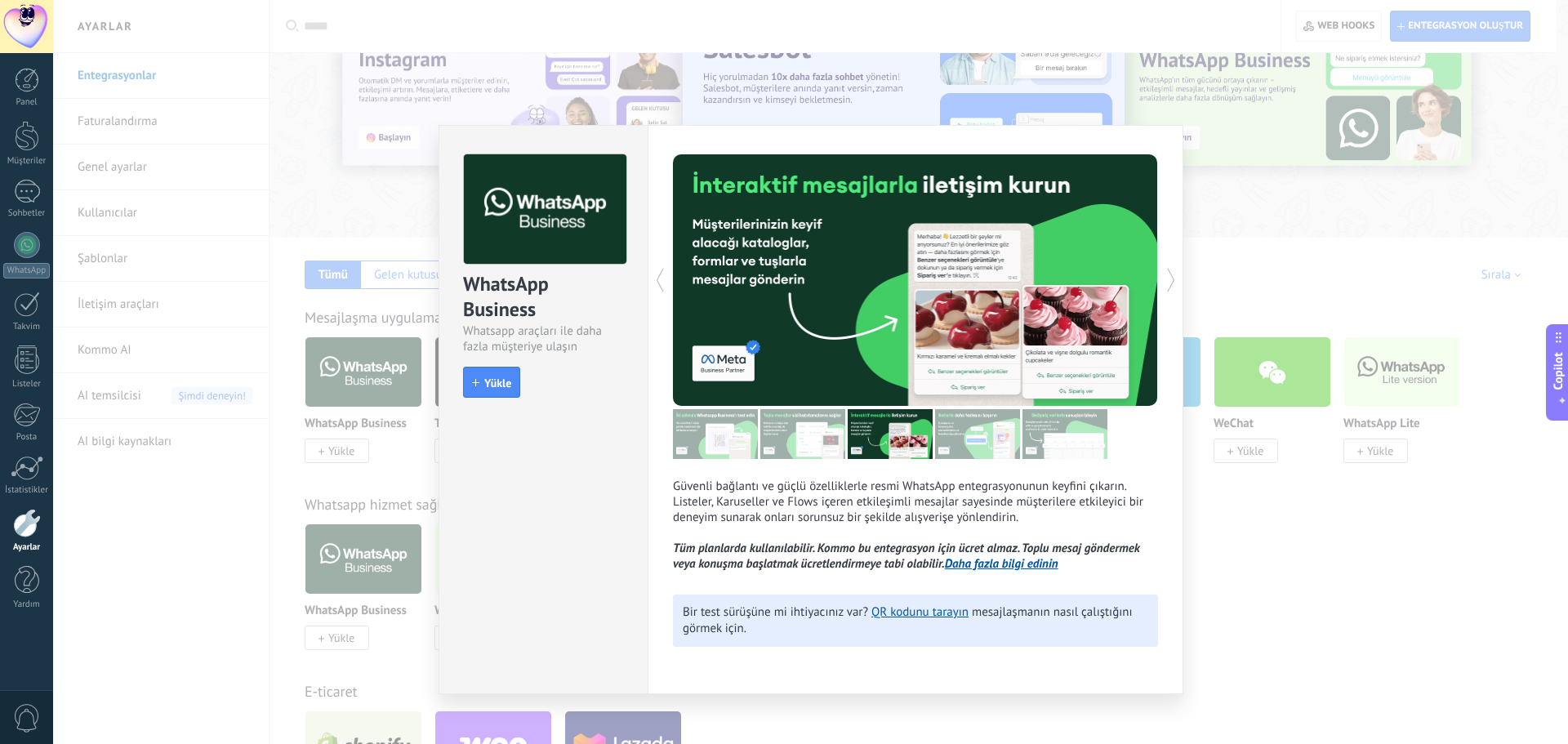
click at [984, 439] on img at bounding box center [977, 434] width 85 height 50
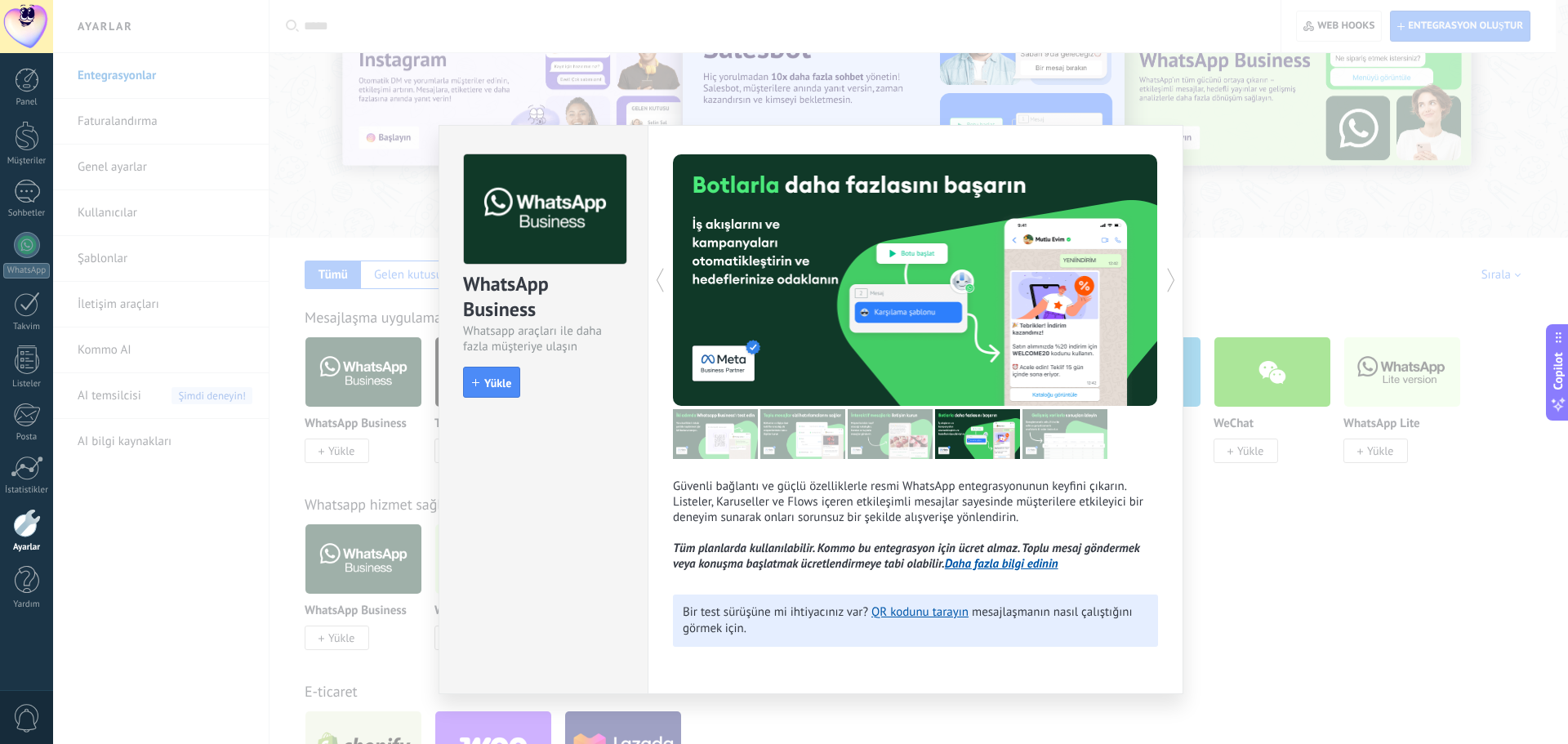
click at [1074, 440] on img at bounding box center [1064, 434] width 85 height 50
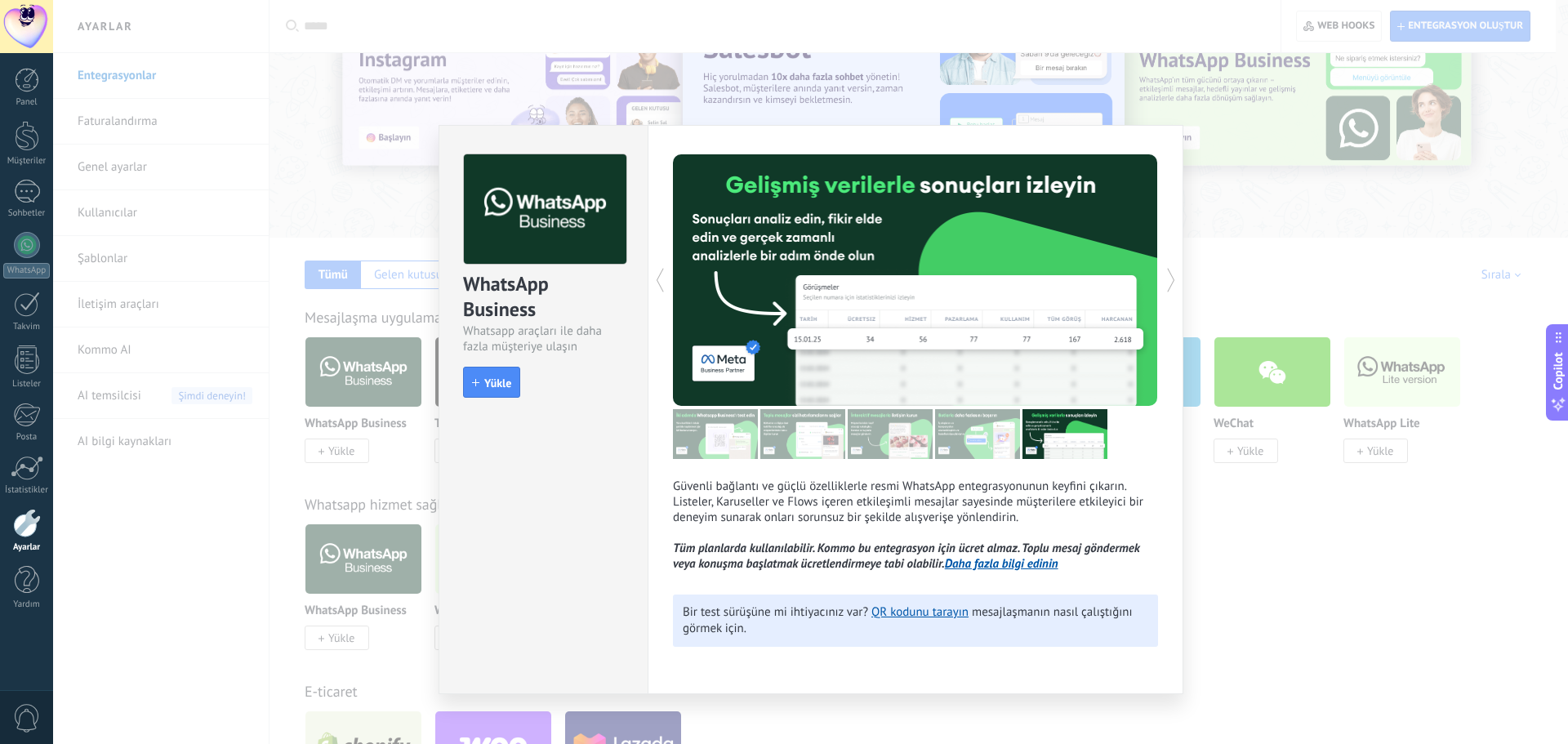
click at [726, 441] on img at bounding box center [715, 434] width 85 height 50
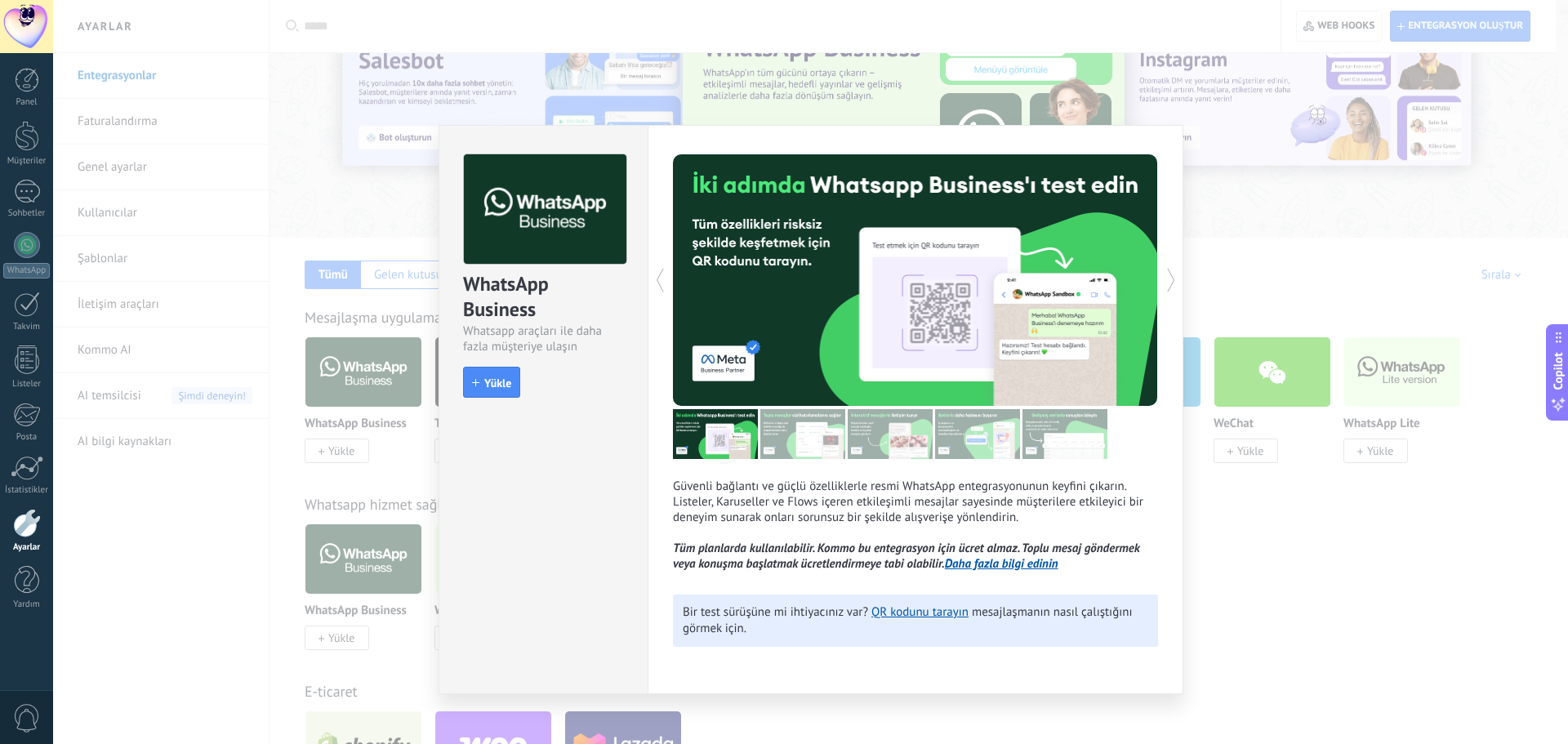
click at [1258, 499] on div "WhatsApp Business Whatsapp araçları ile daha fazla müşteriye ulaşın install Yük…" at bounding box center [810, 372] width 1514 height 744
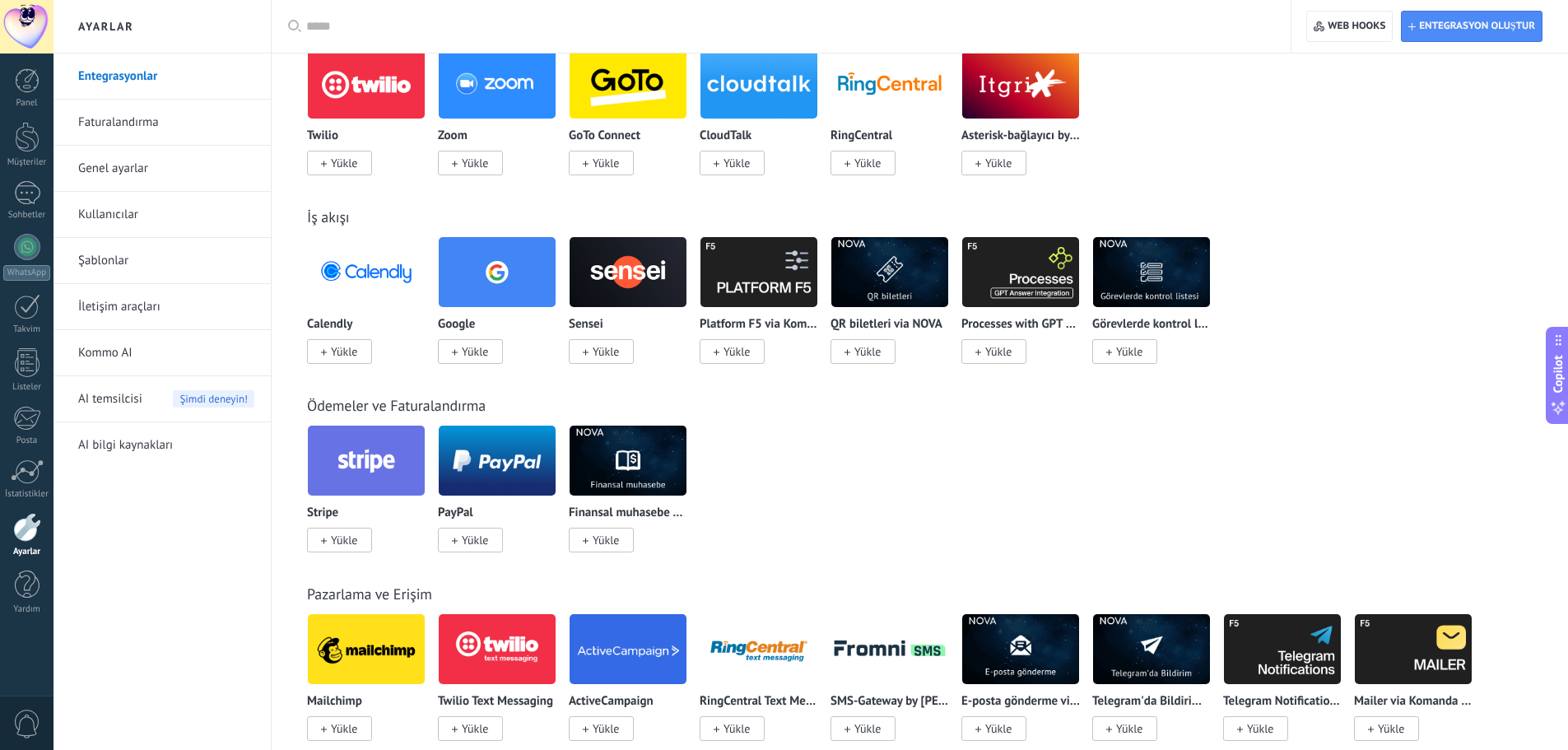
scroll to position [1317, 0]
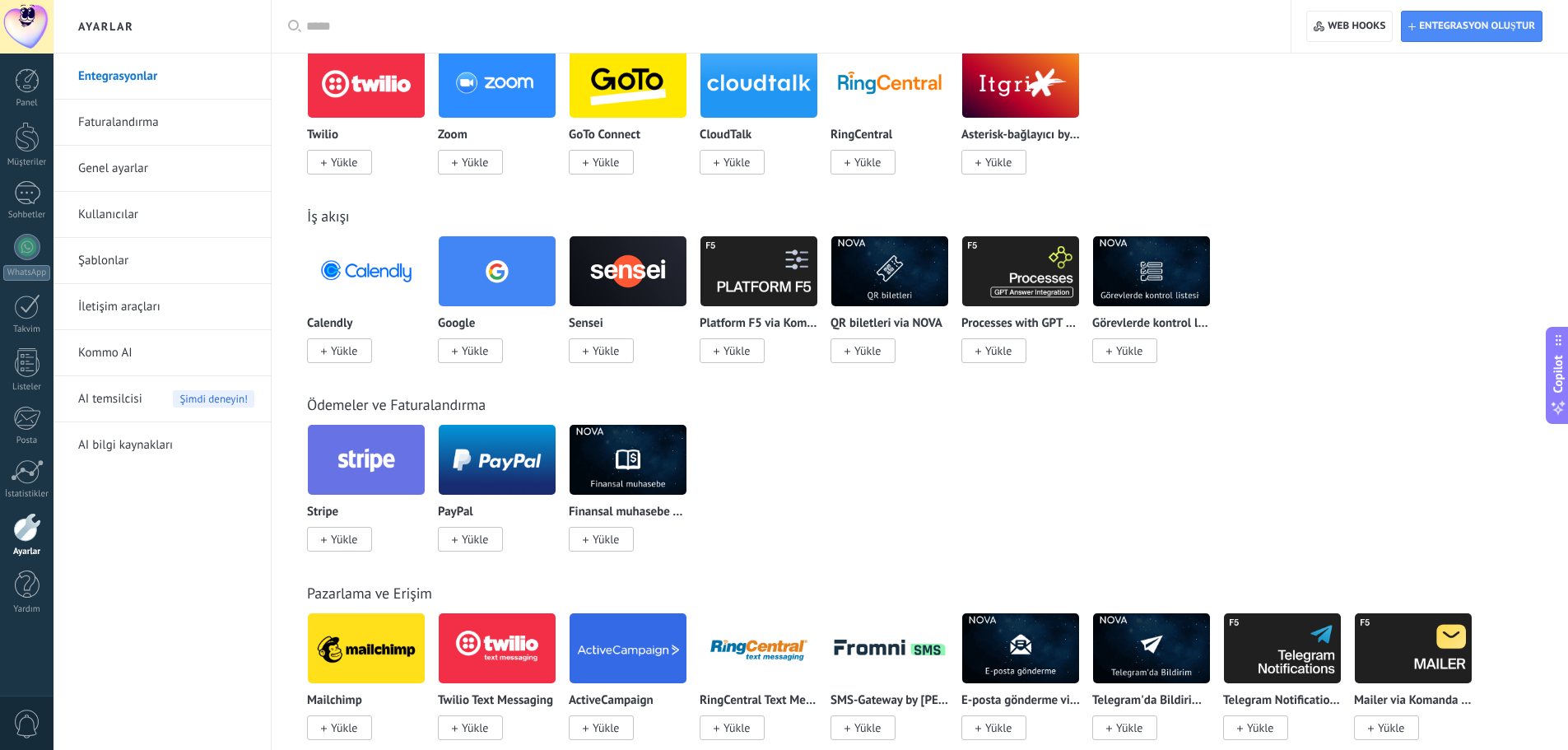
click at [498, 281] on img at bounding box center [497, 271] width 117 height 80
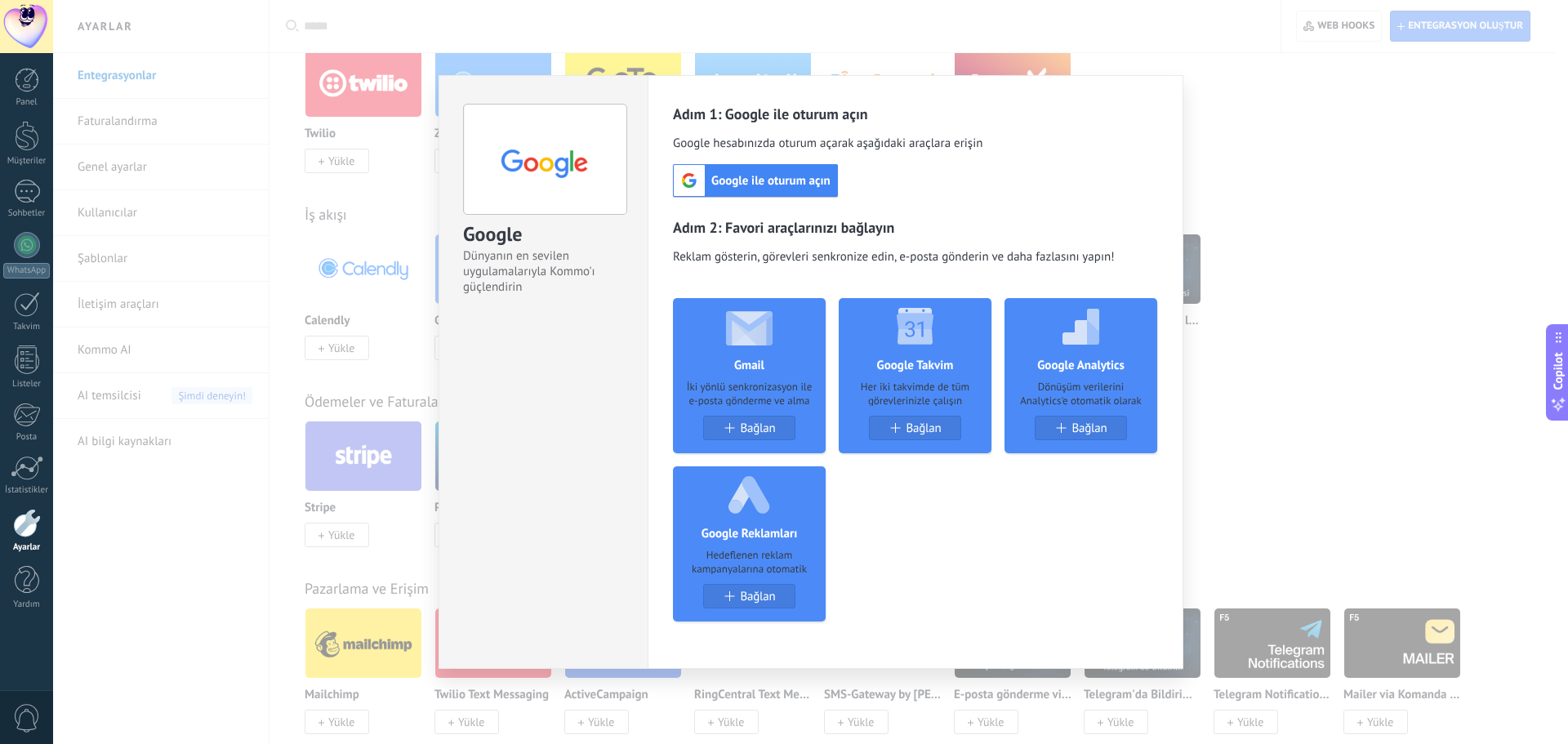
click at [1428, 312] on div "Google Dünyanın en sevilen uygulamalarıyla Kommo'ı güçlendirin install Yükle Ad…" at bounding box center [810, 372] width 1514 height 744
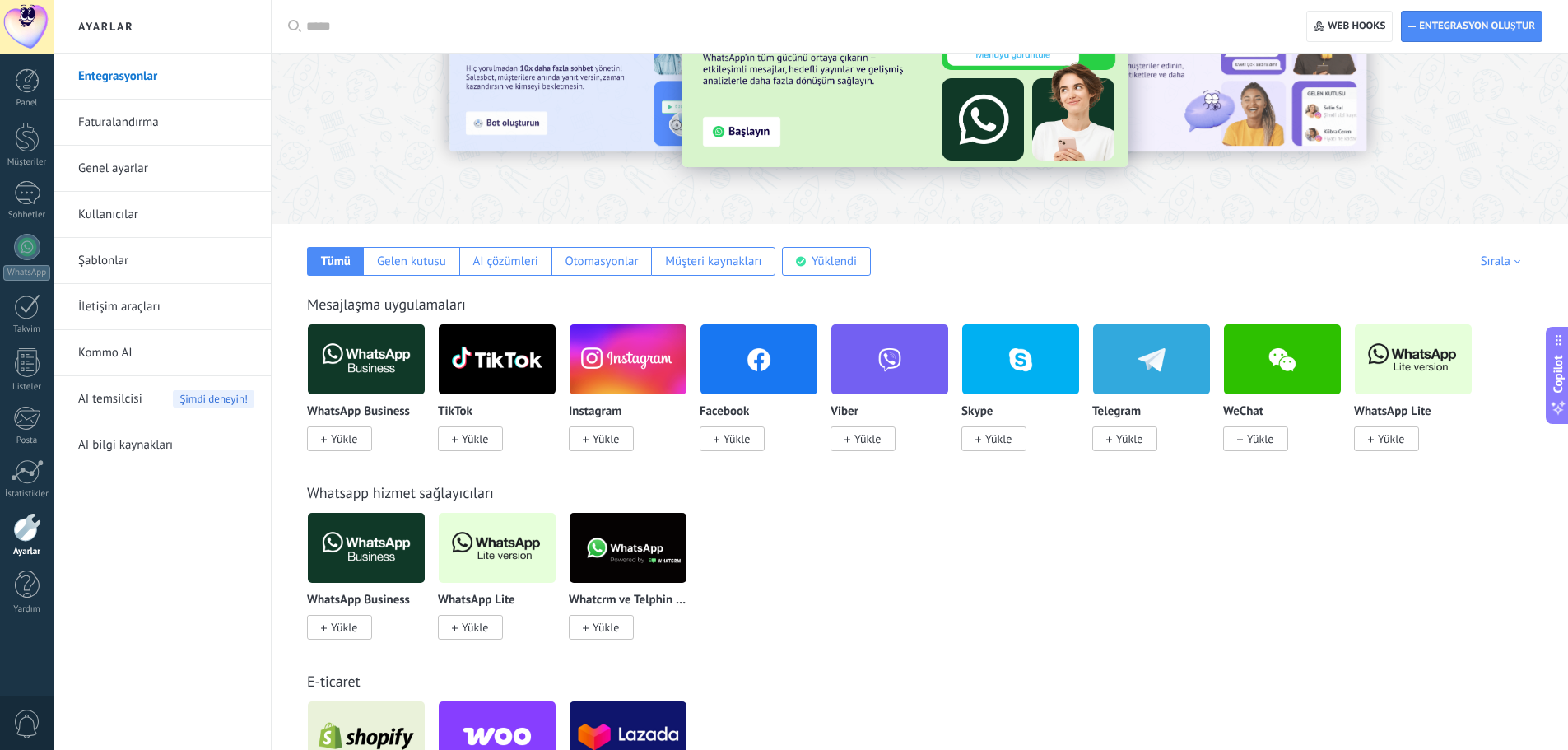
scroll to position [0, 0]
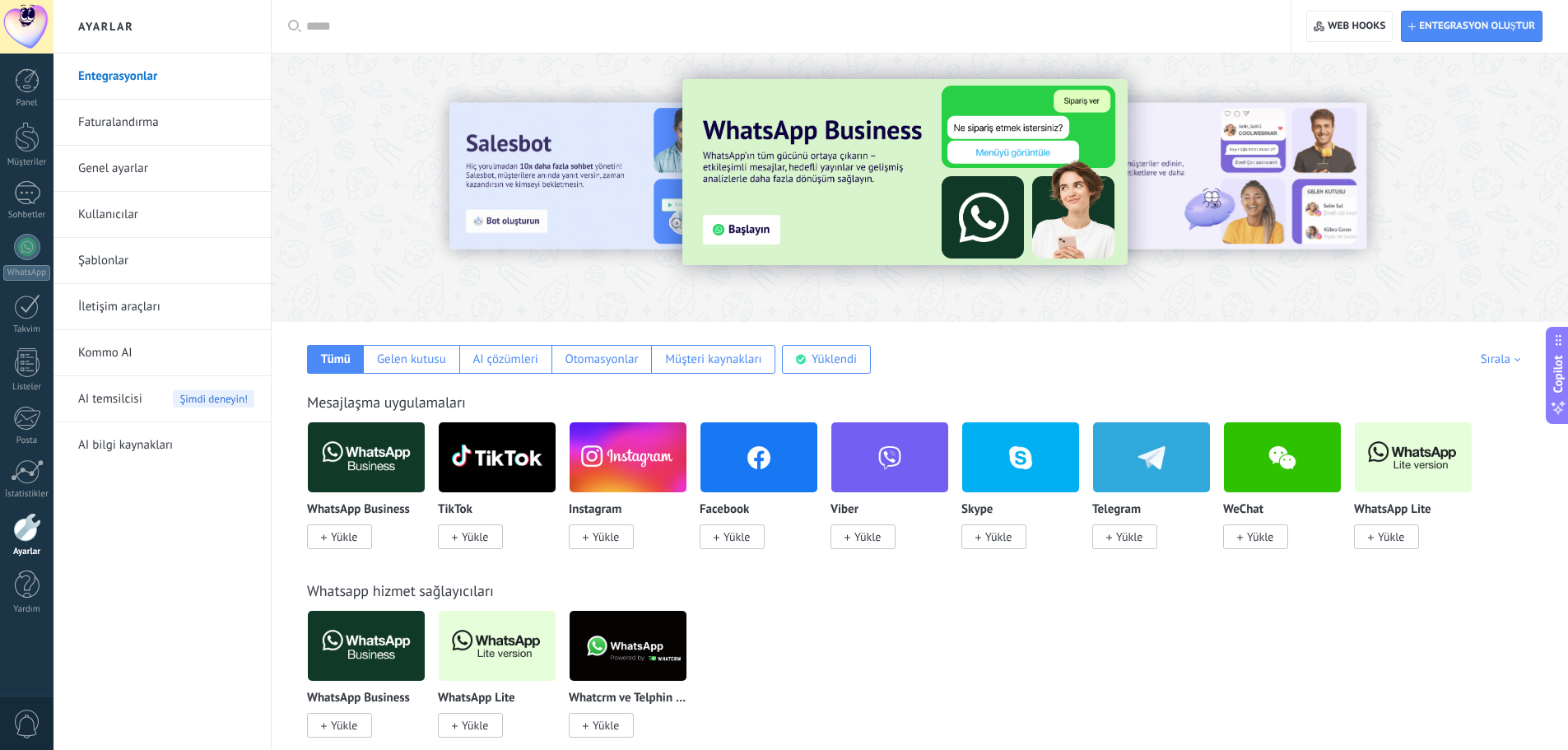
click at [1335, 181] on div at bounding box center [1328, 187] width 370 height 148
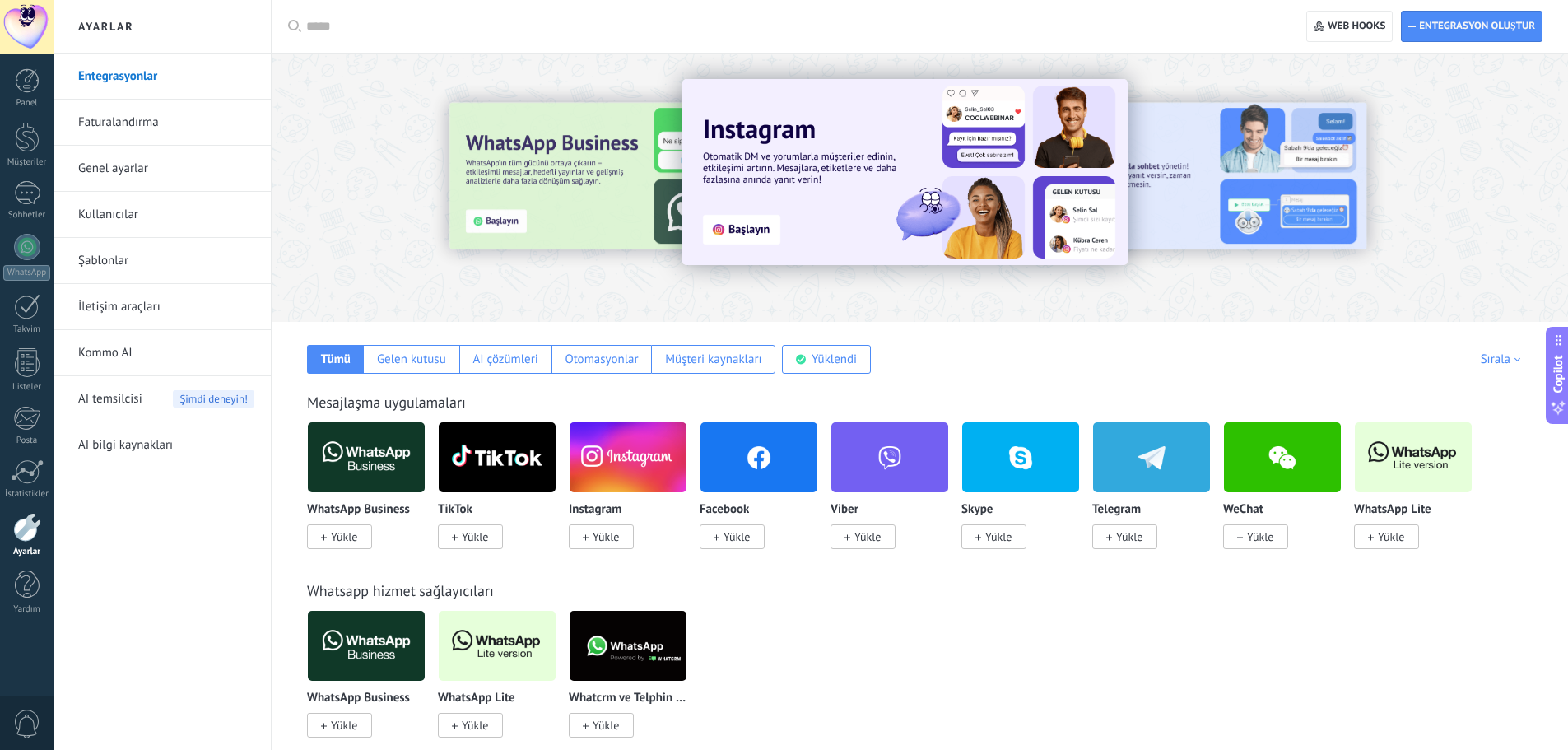
click at [1335, 181] on div at bounding box center [1328, 187] width 370 height 148
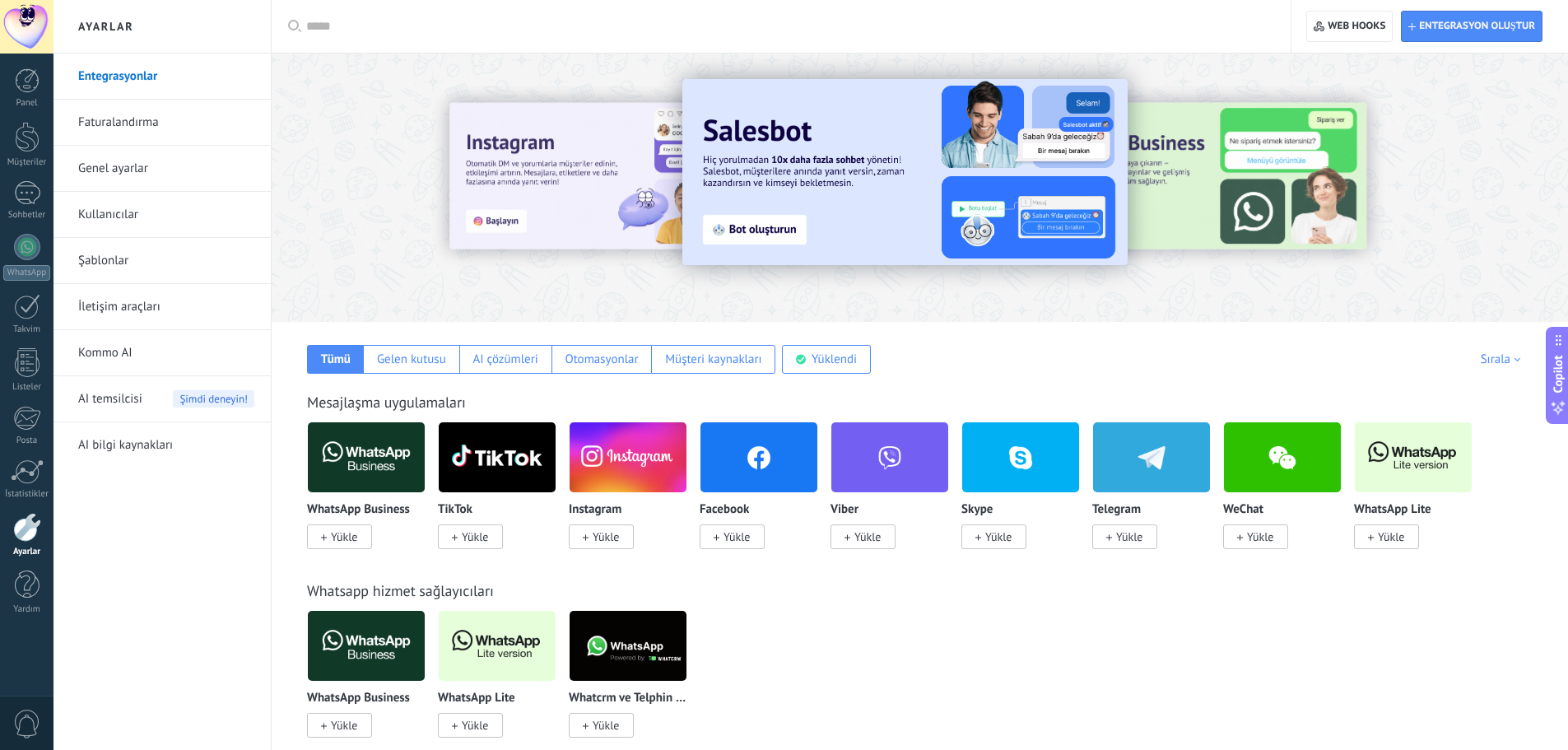
click at [336, 538] on span "Yükle" at bounding box center [344, 537] width 26 height 15
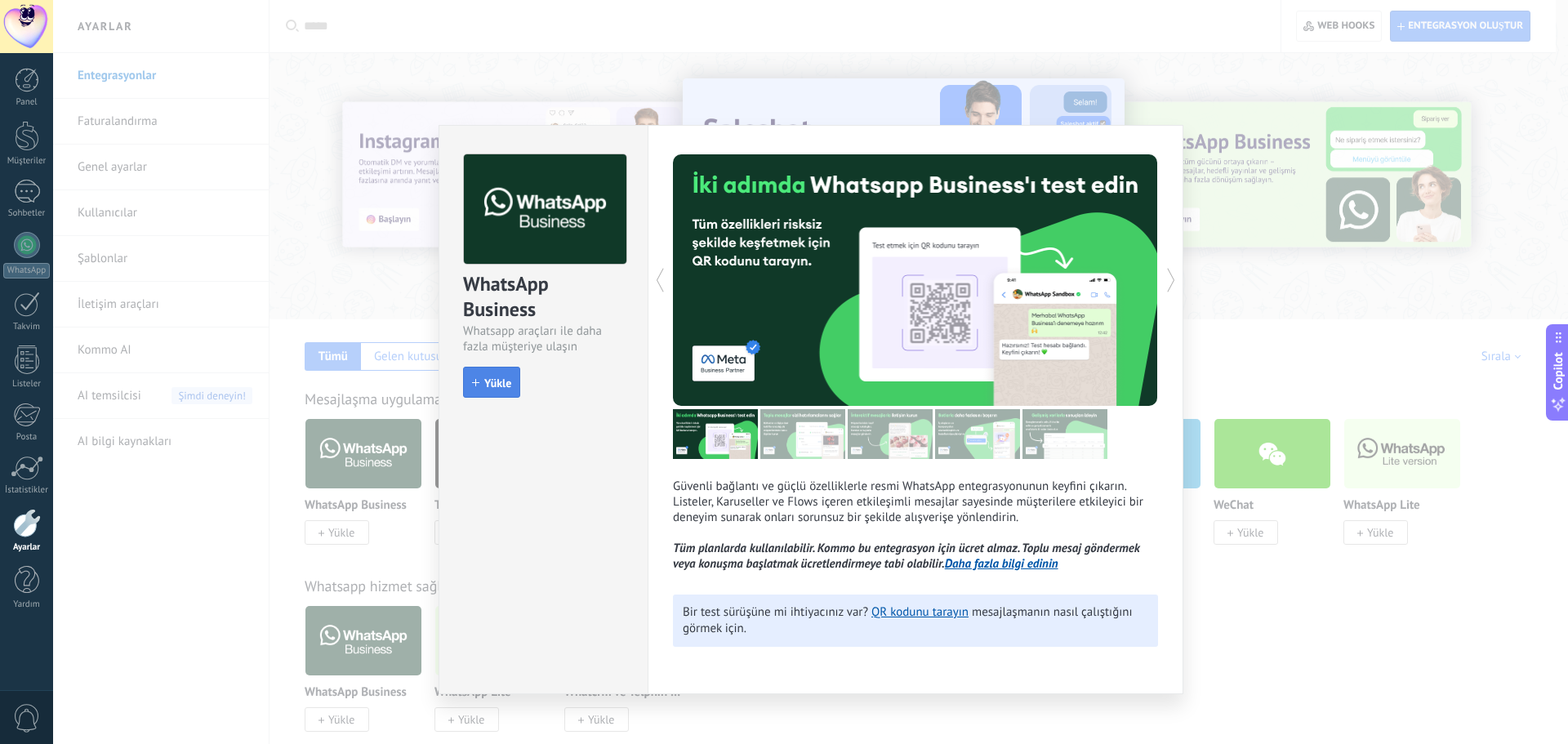
click at [494, 389] on button "Yükle" at bounding box center [491, 381] width 57 height 31
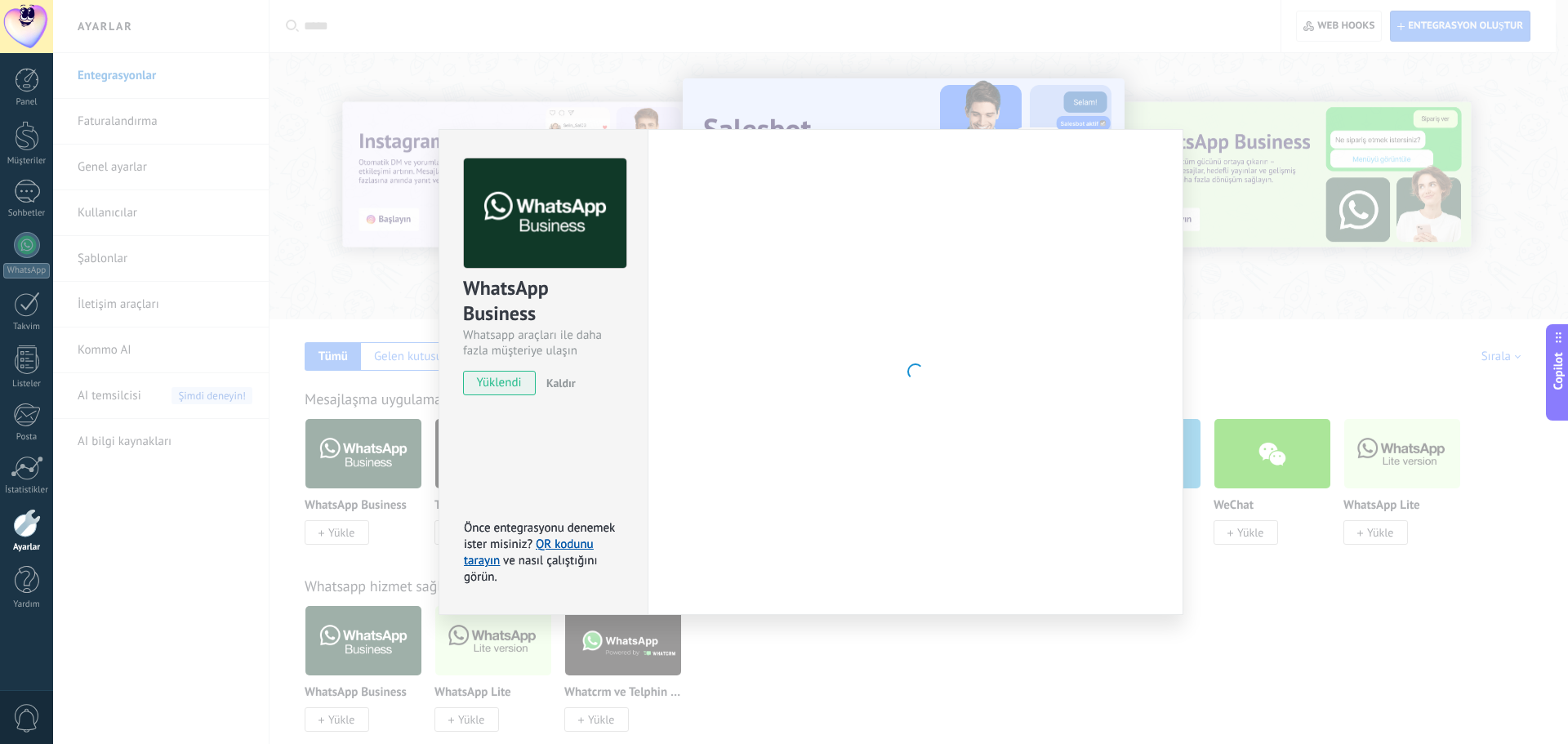
click at [959, 669] on div "WhatsApp Business Whatsapp araçları ile daha fazla müşteriye ulaşın yüklendi Ka…" at bounding box center [810, 372] width 1514 height 744
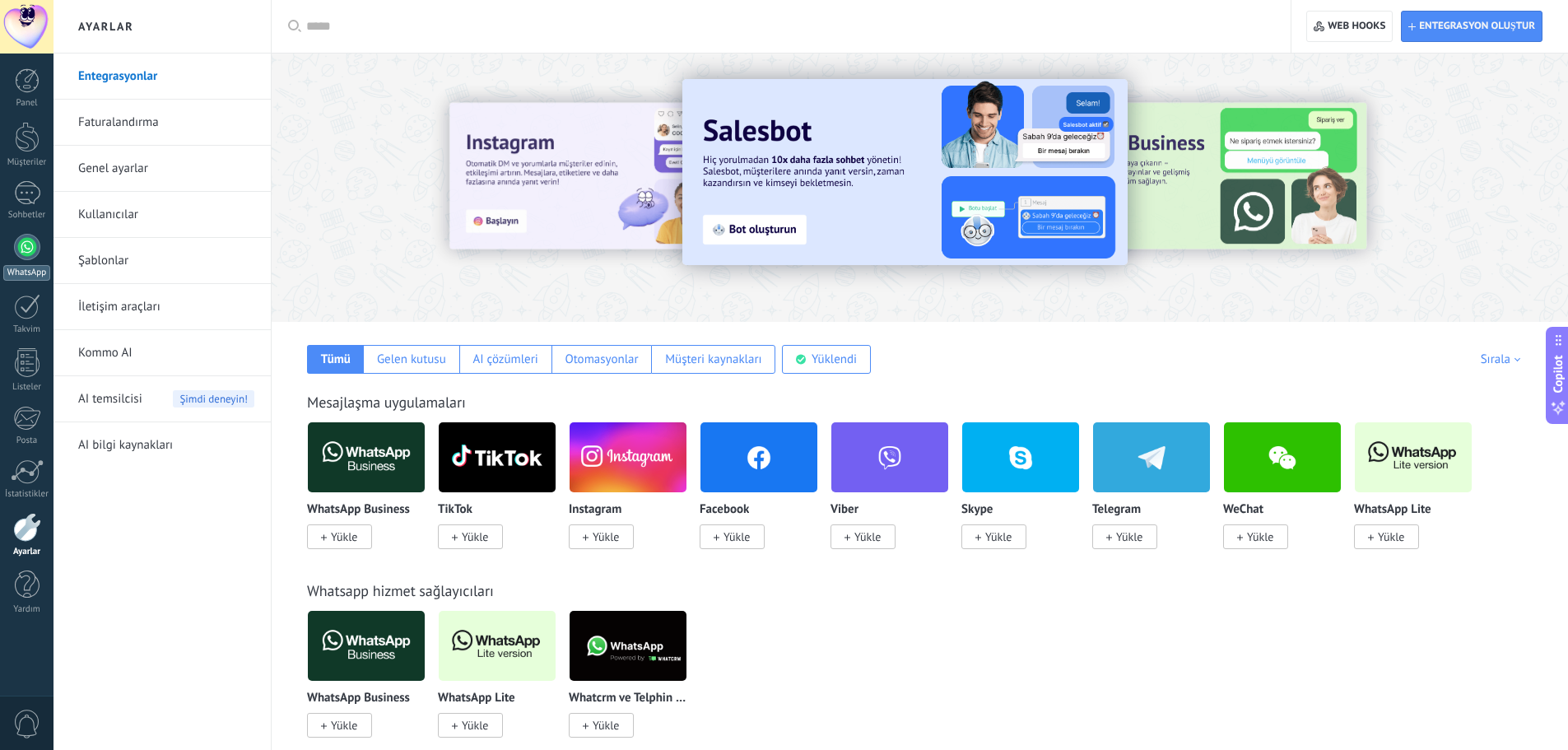
click at [42, 254] on link "WhatsApp" at bounding box center [26, 257] width 53 height 47
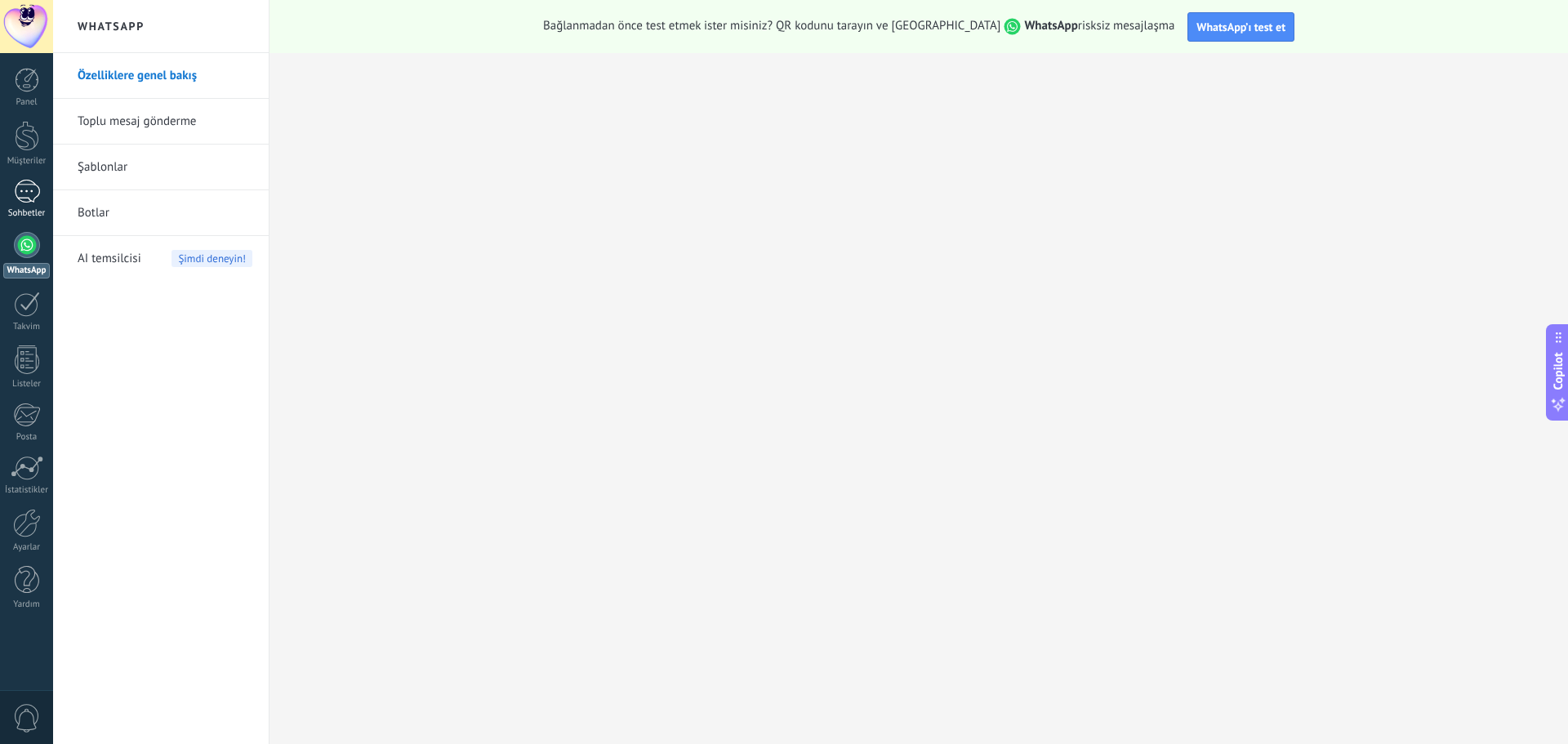
click at [28, 200] on div at bounding box center [27, 191] width 26 height 23
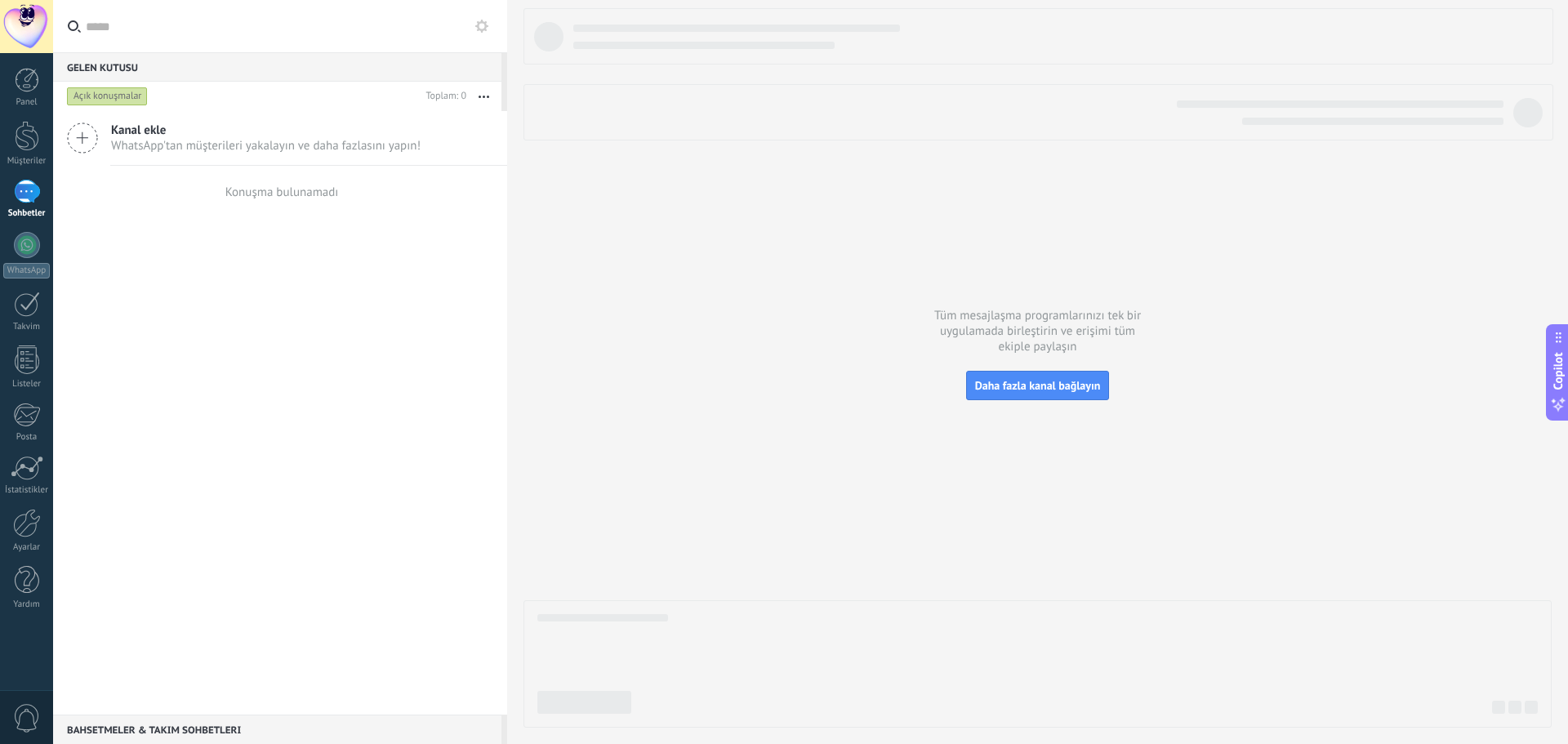
click at [30, 167] on div "Panel Müşteriler Sohbetler WhatsApp Satışlar" at bounding box center [26, 347] width 53 height 559
click at [35, 150] on div at bounding box center [27, 136] width 24 height 31
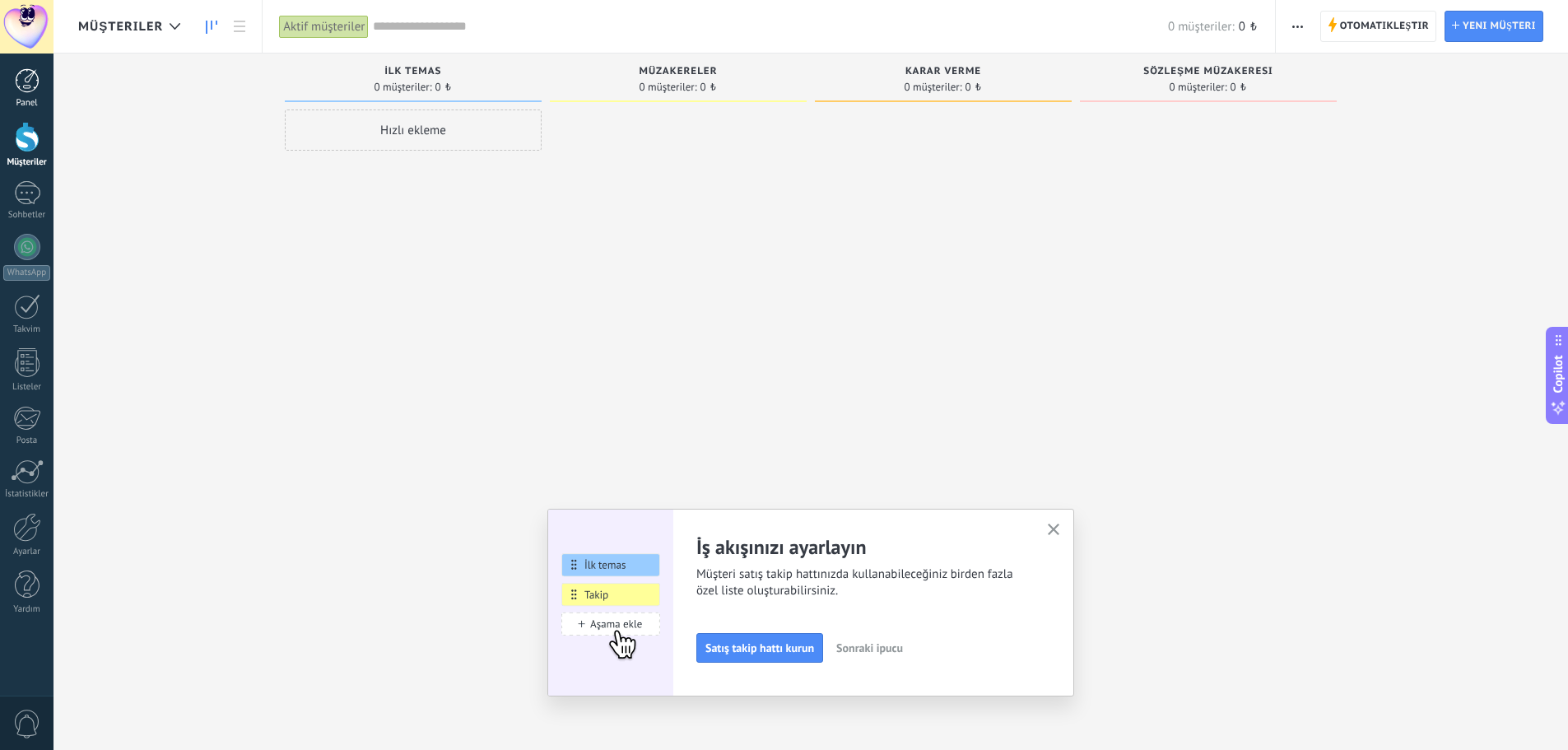
click at [34, 92] on div at bounding box center [27, 81] width 24 height 24
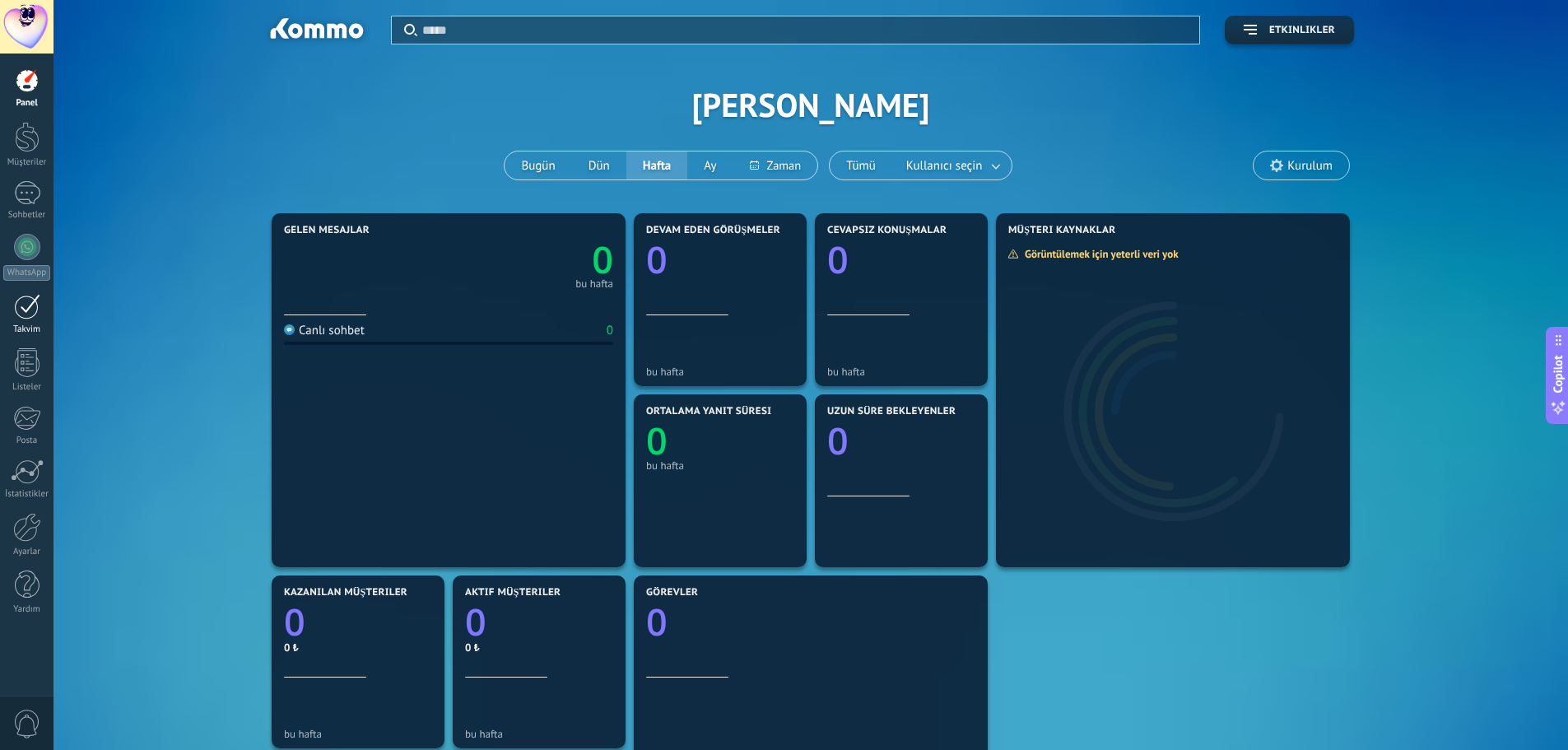
click at [22, 306] on div at bounding box center [27, 307] width 26 height 25
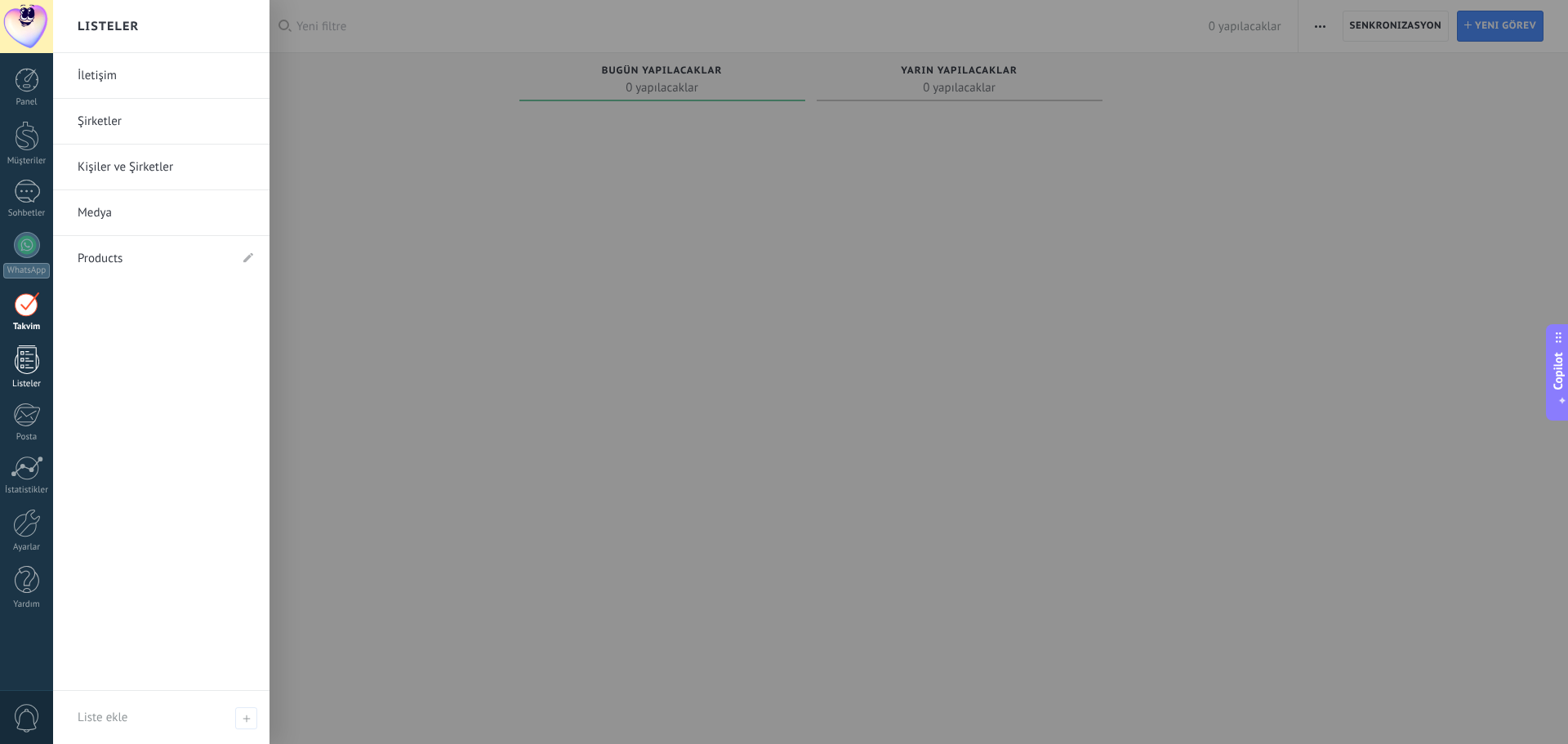
click at [23, 352] on div at bounding box center [27, 360] width 24 height 29
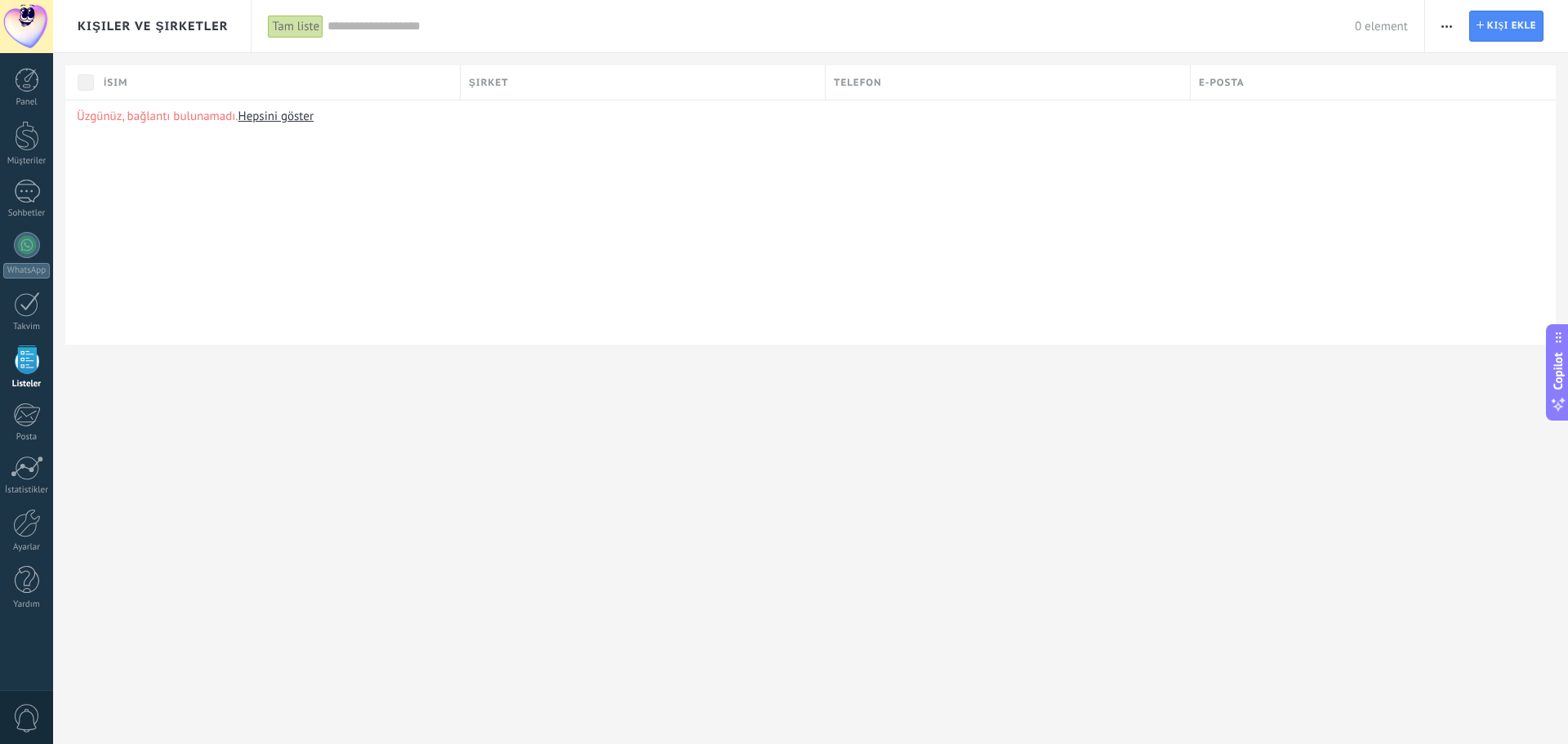
click at [433, 406] on div "Kişiler ve Şirketler Tam liste Uygula 0 element Tam liste Görev atanmamış kişil…" at bounding box center [810, 372] width 1514 height 744
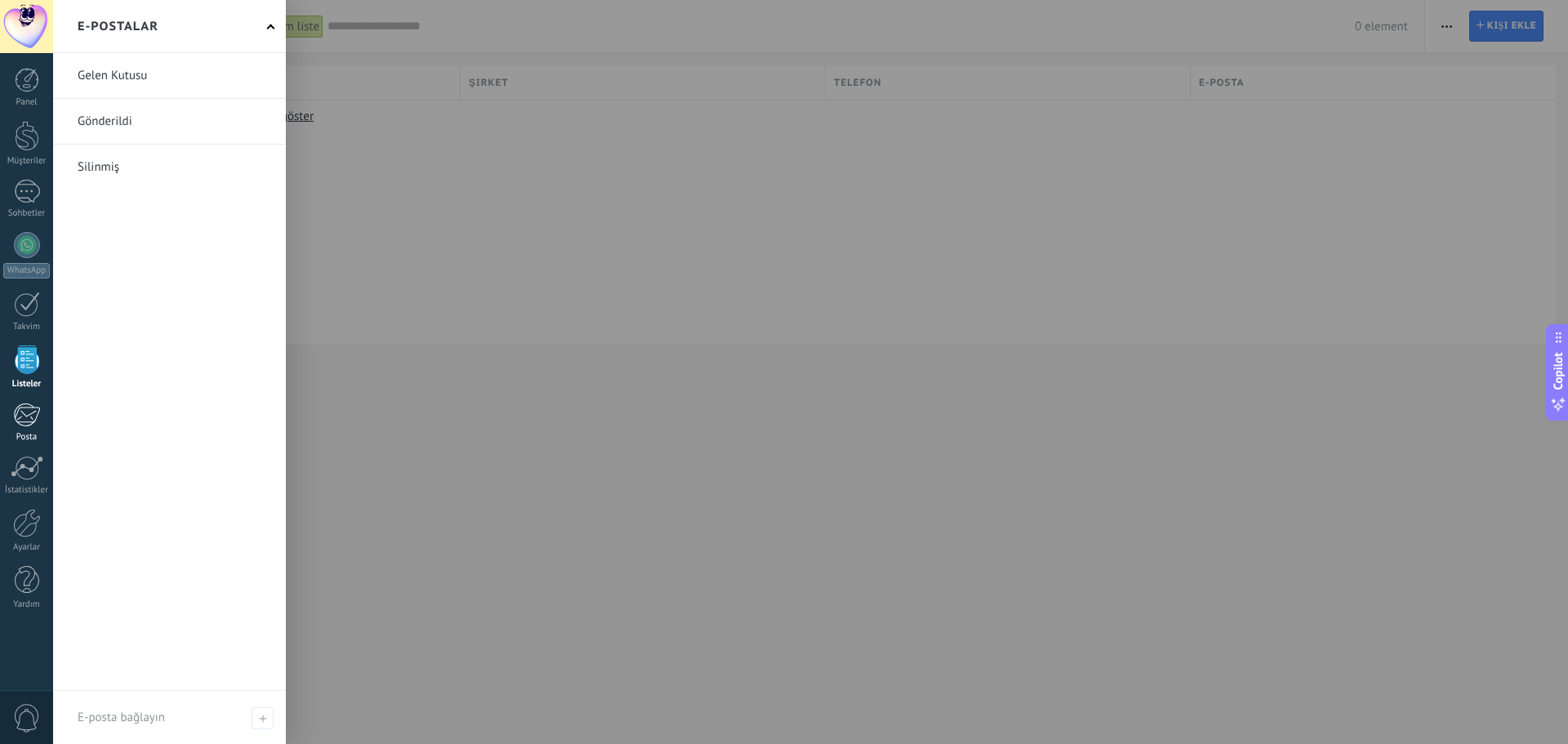
click at [31, 411] on div at bounding box center [26, 415] width 27 height 24
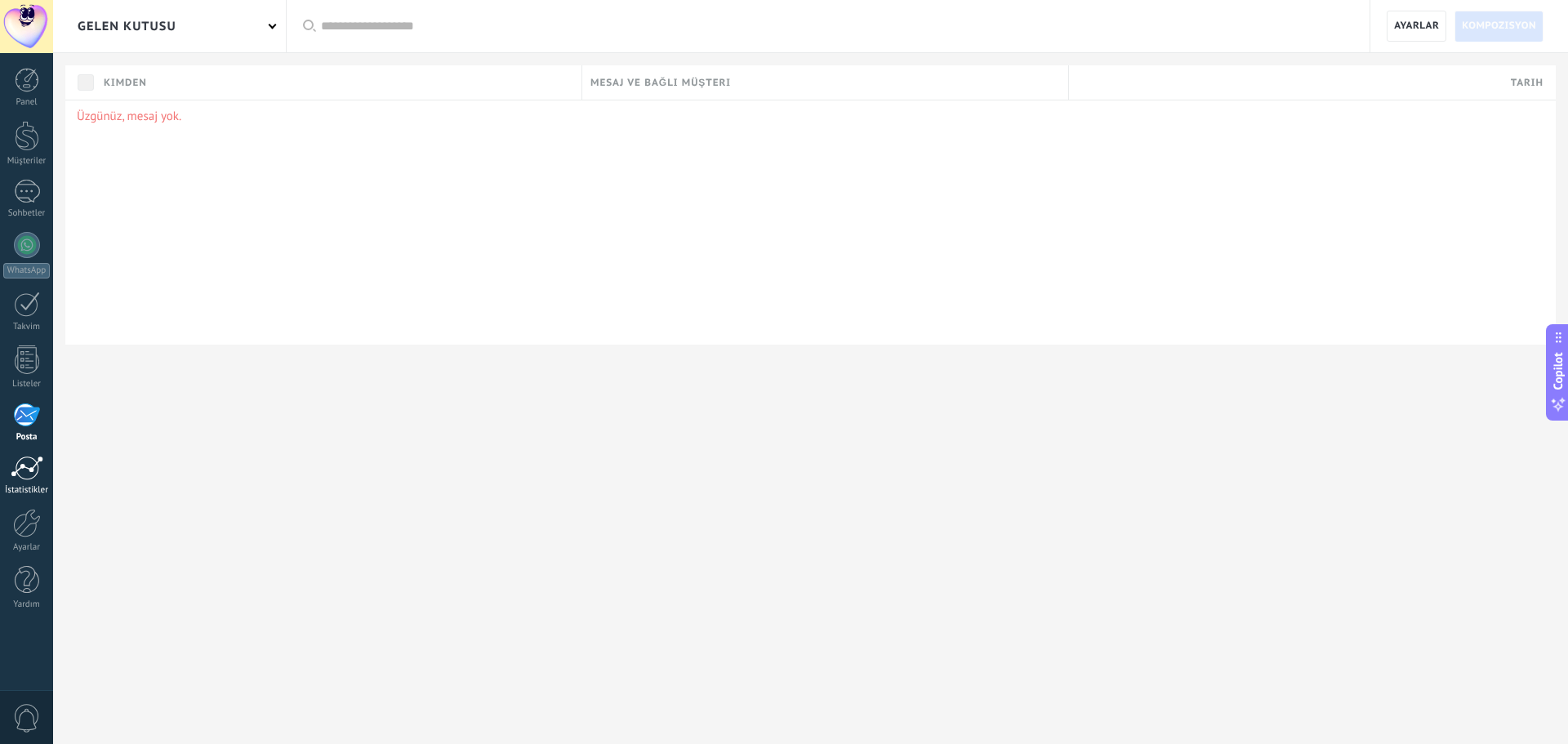
click at [33, 476] on div at bounding box center [26, 468] width 33 height 24
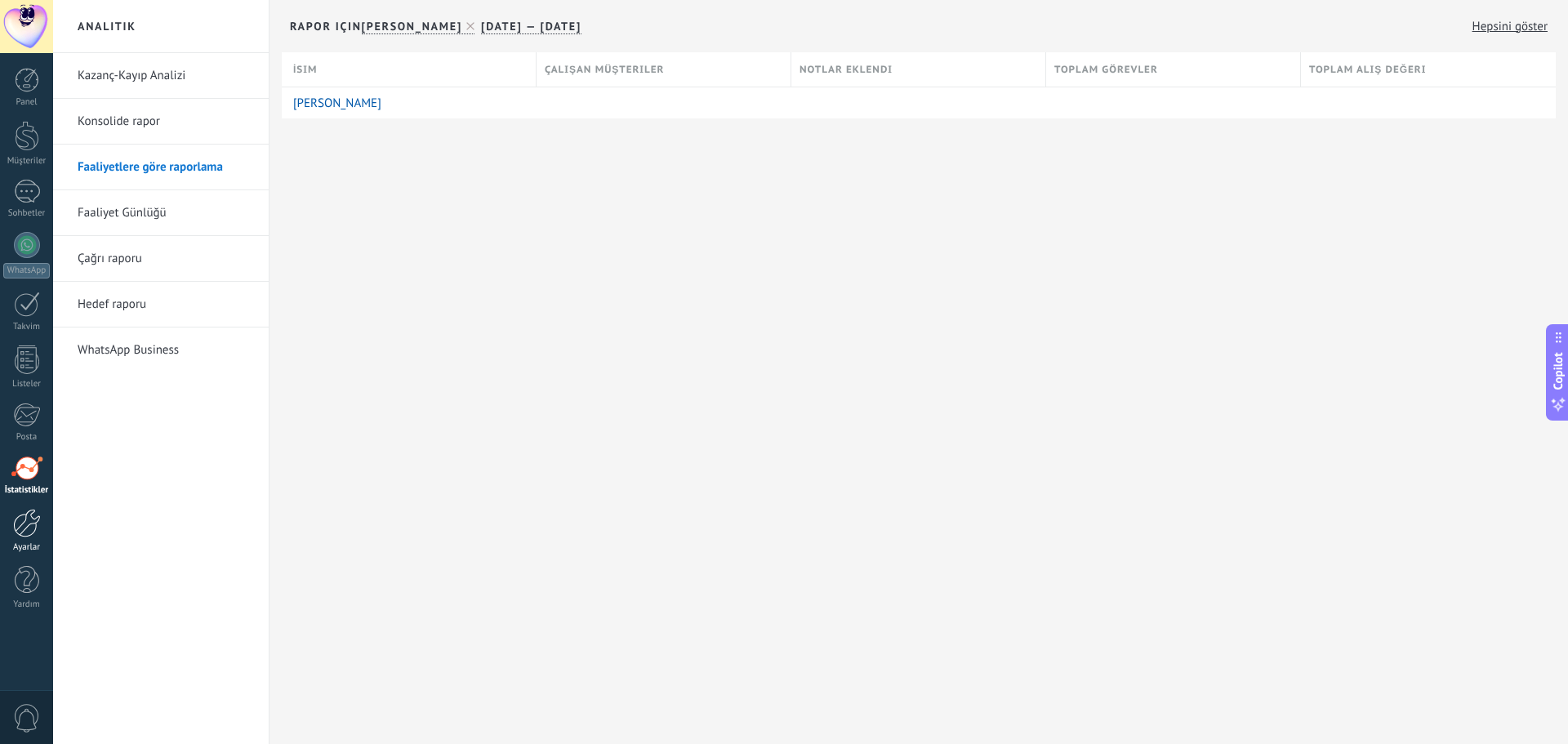
click at [33, 535] on div at bounding box center [27, 523] width 28 height 29
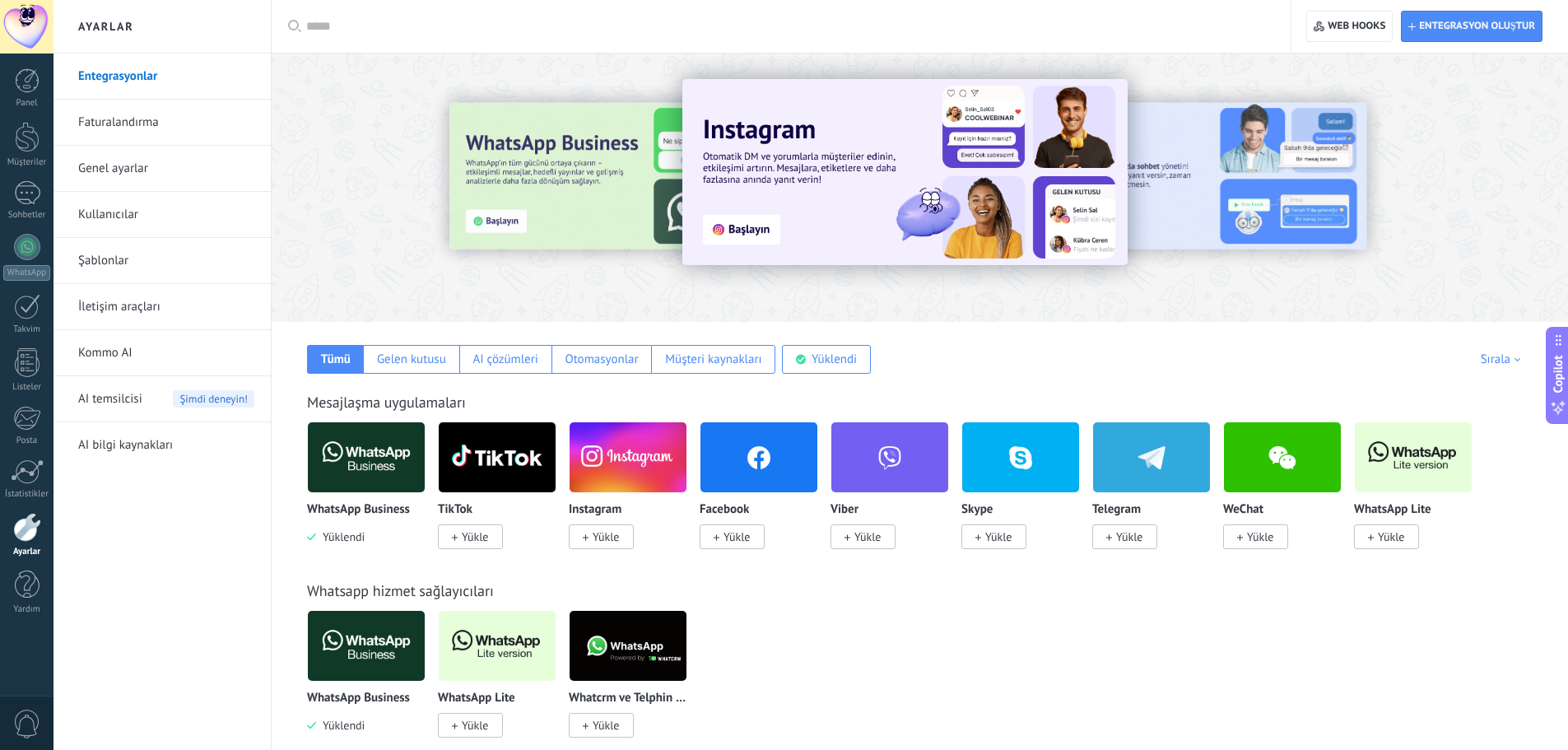
click at [127, 172] on link "Genel ayarlar" at bounding box center [166, 168] width 176 height 46
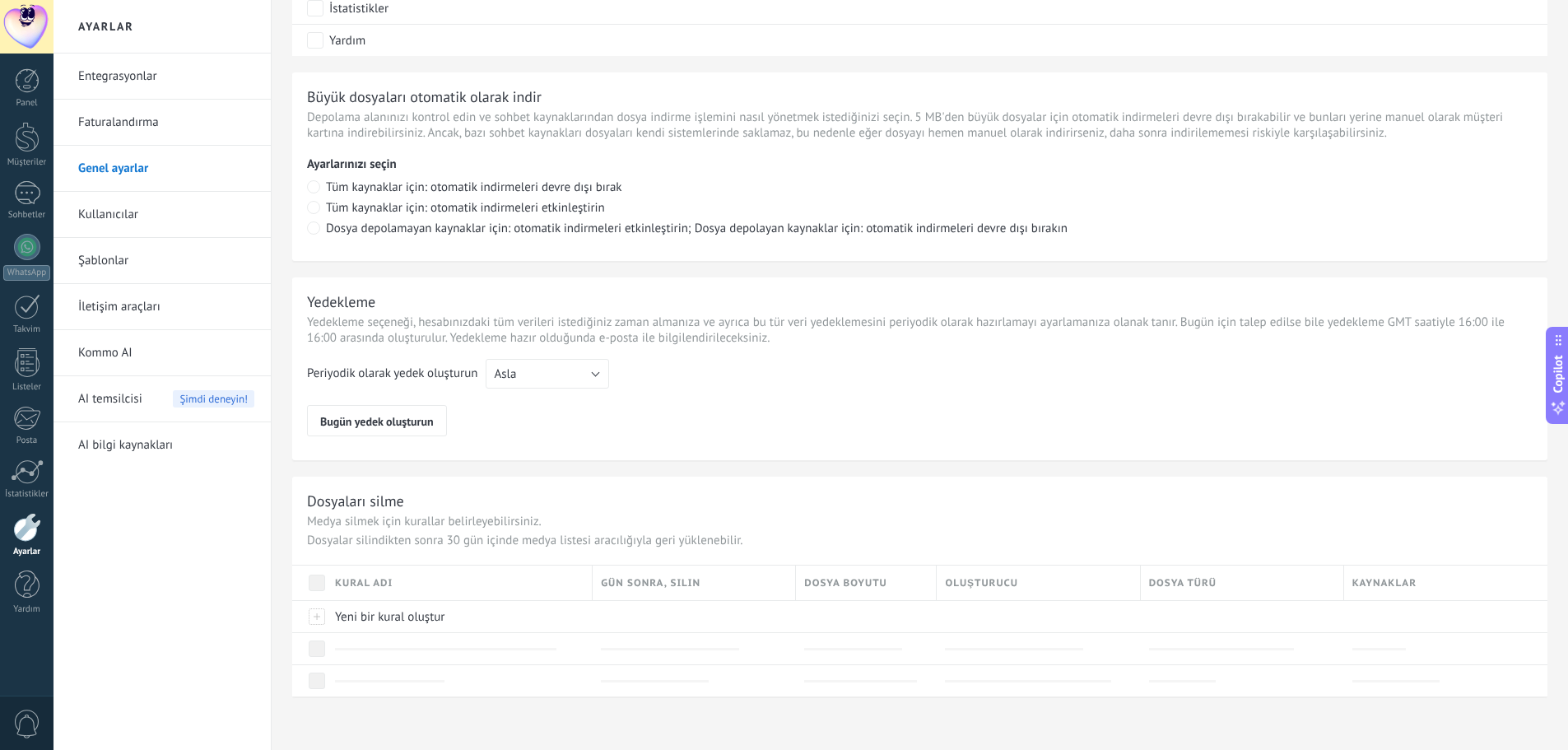
scroll to position [1014, 0]
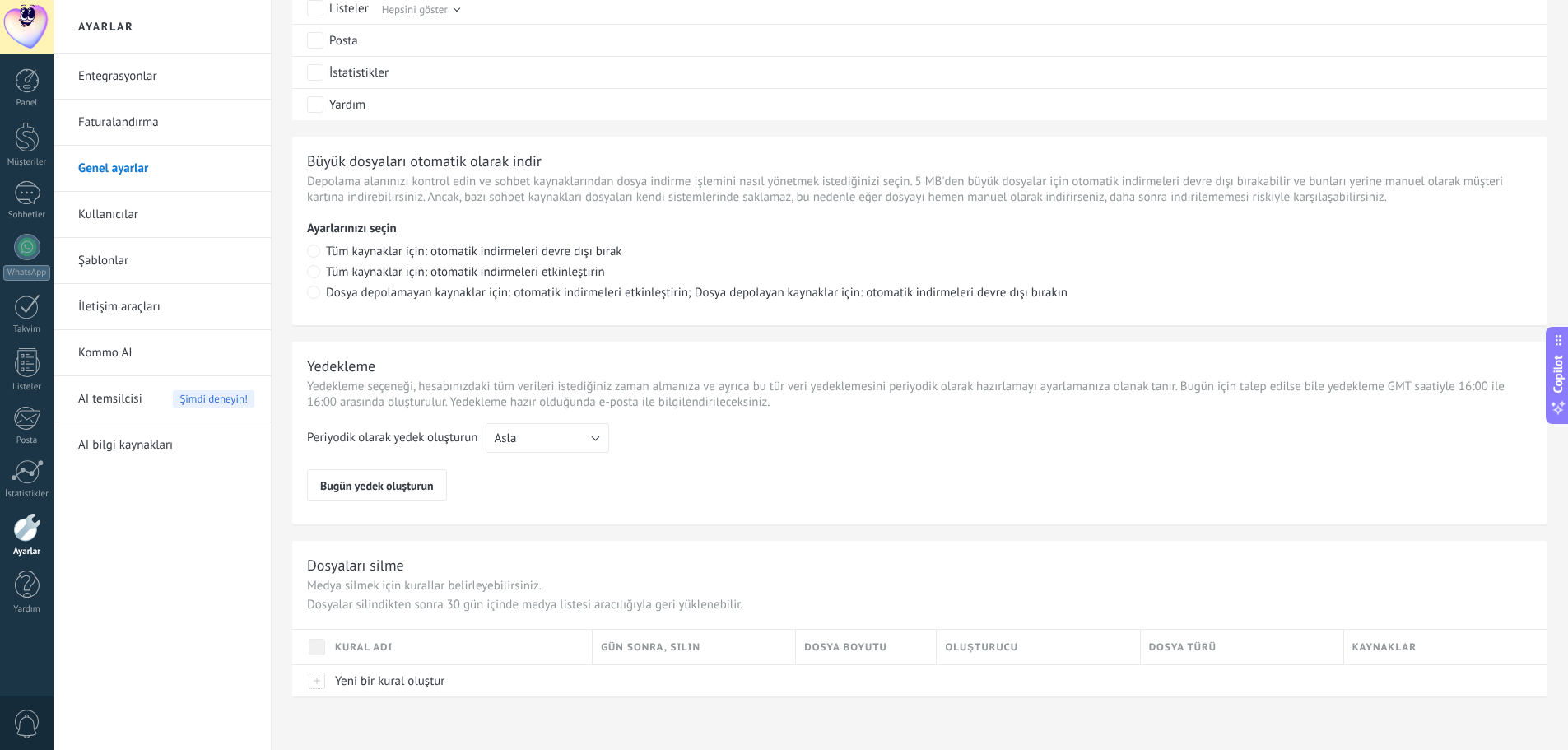
click at [150, 102] on link "Faturalandırma" at bounding box center [166, 122] width 176 height 46
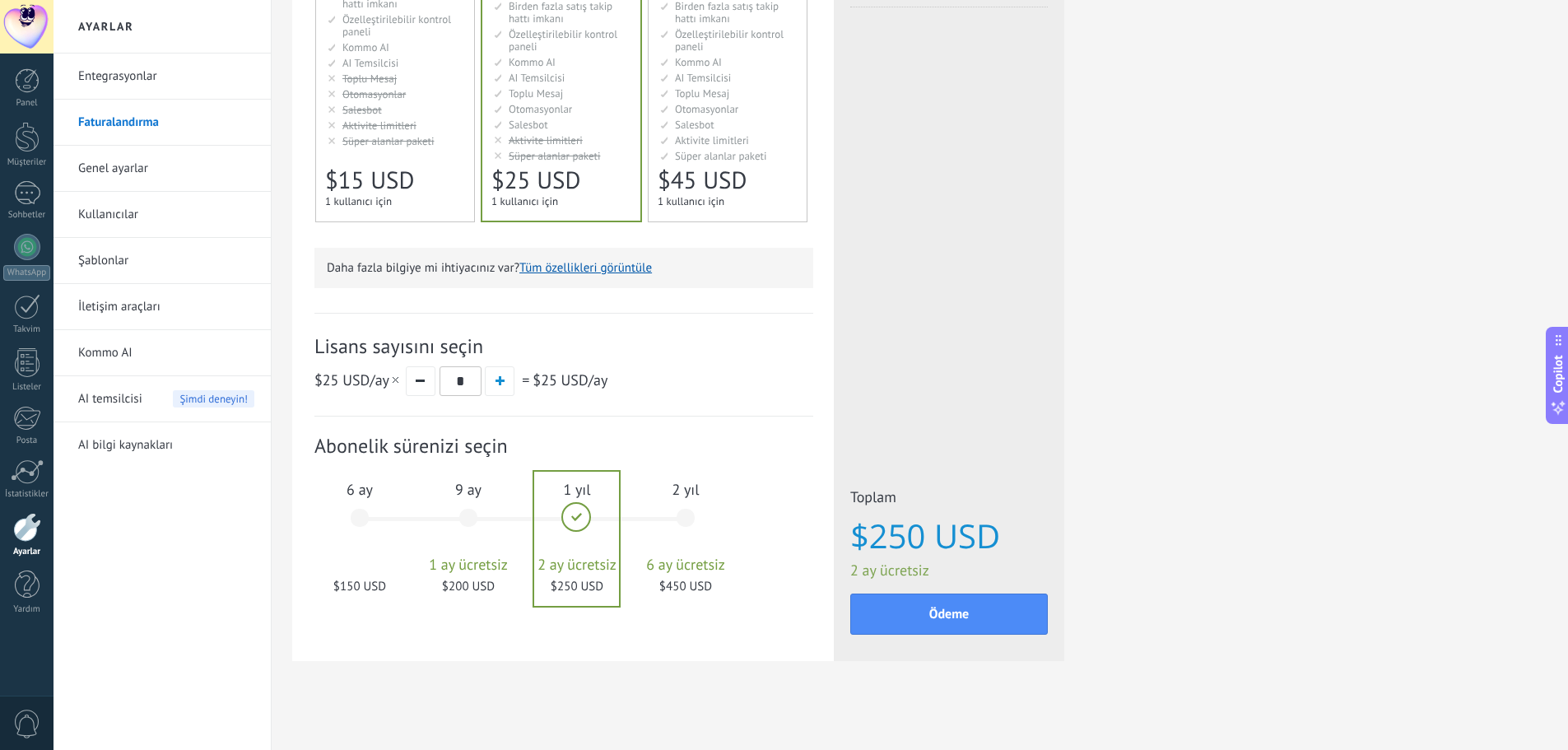
scroll to position [305, 0]
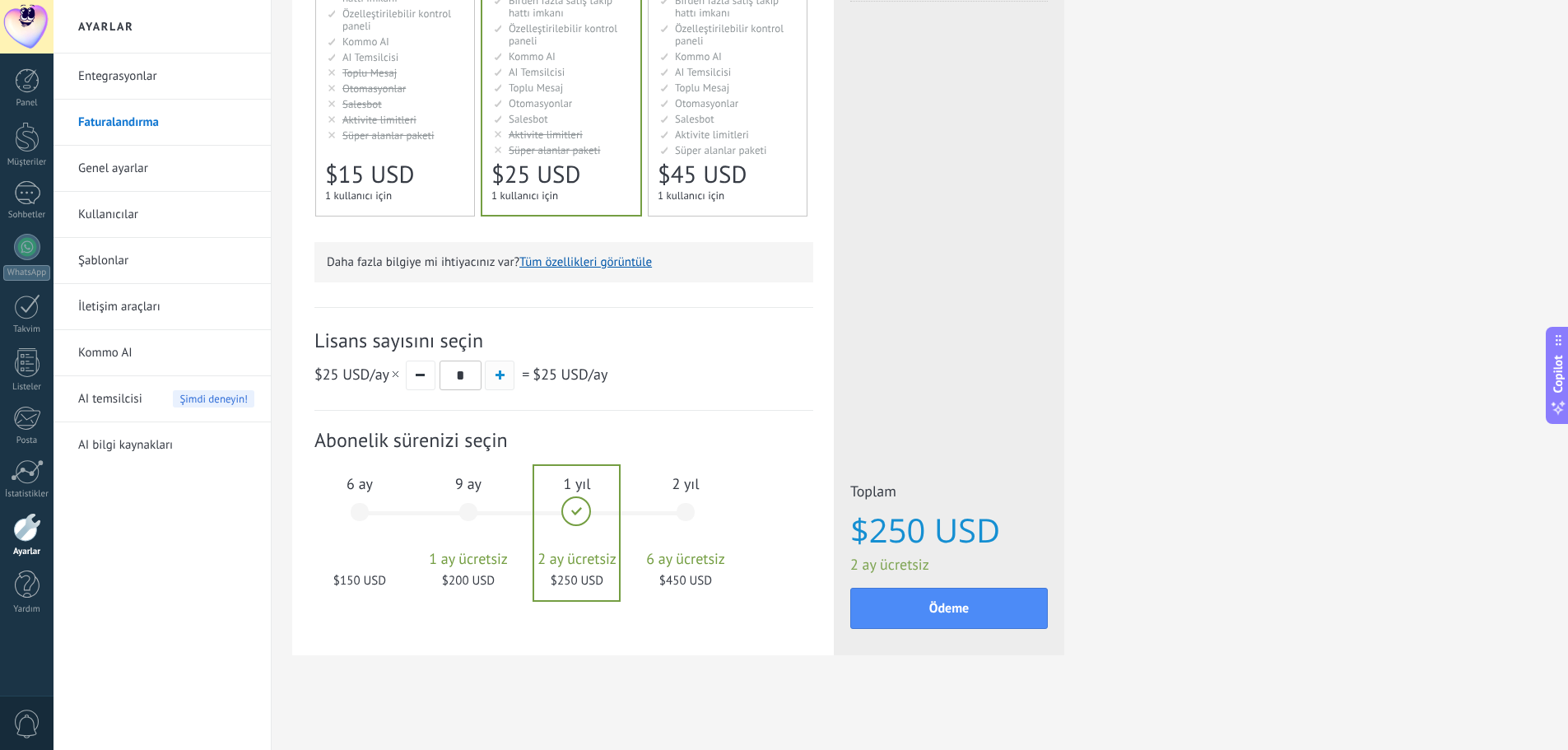
click at [505, 387] on button "button" at bounding box center [500, 376] width 30 height 30
click at [420, 382] on button "button" at bounding box center [421, 376] width 30 height 30
click at [504, 376] on button "button" at bounding box center [500, 376] width 30 height 30
click at [427, 374] on button "button" at bounding box center [421, 376] width 30 height 30
type input "*"
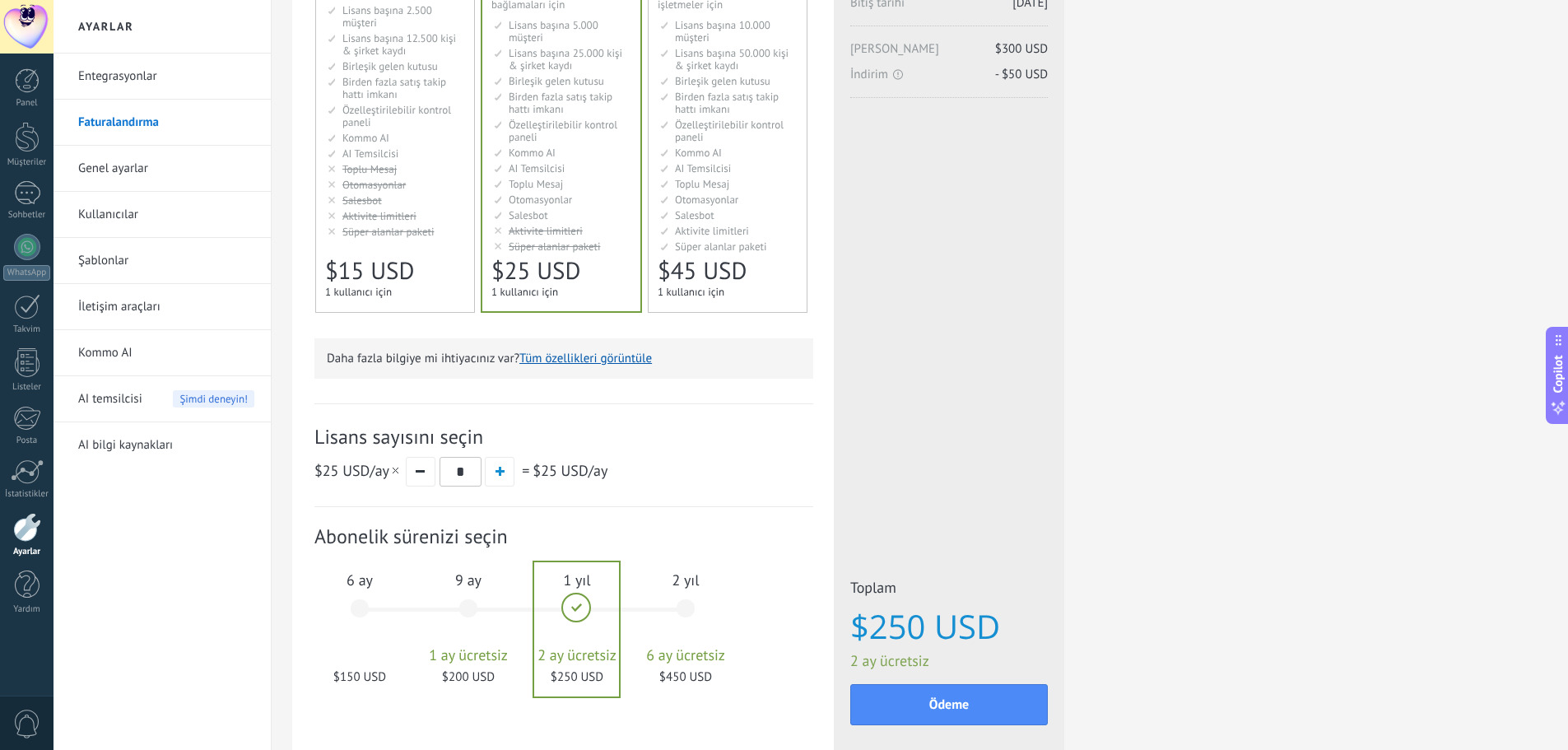
scroll to position [0, 0]
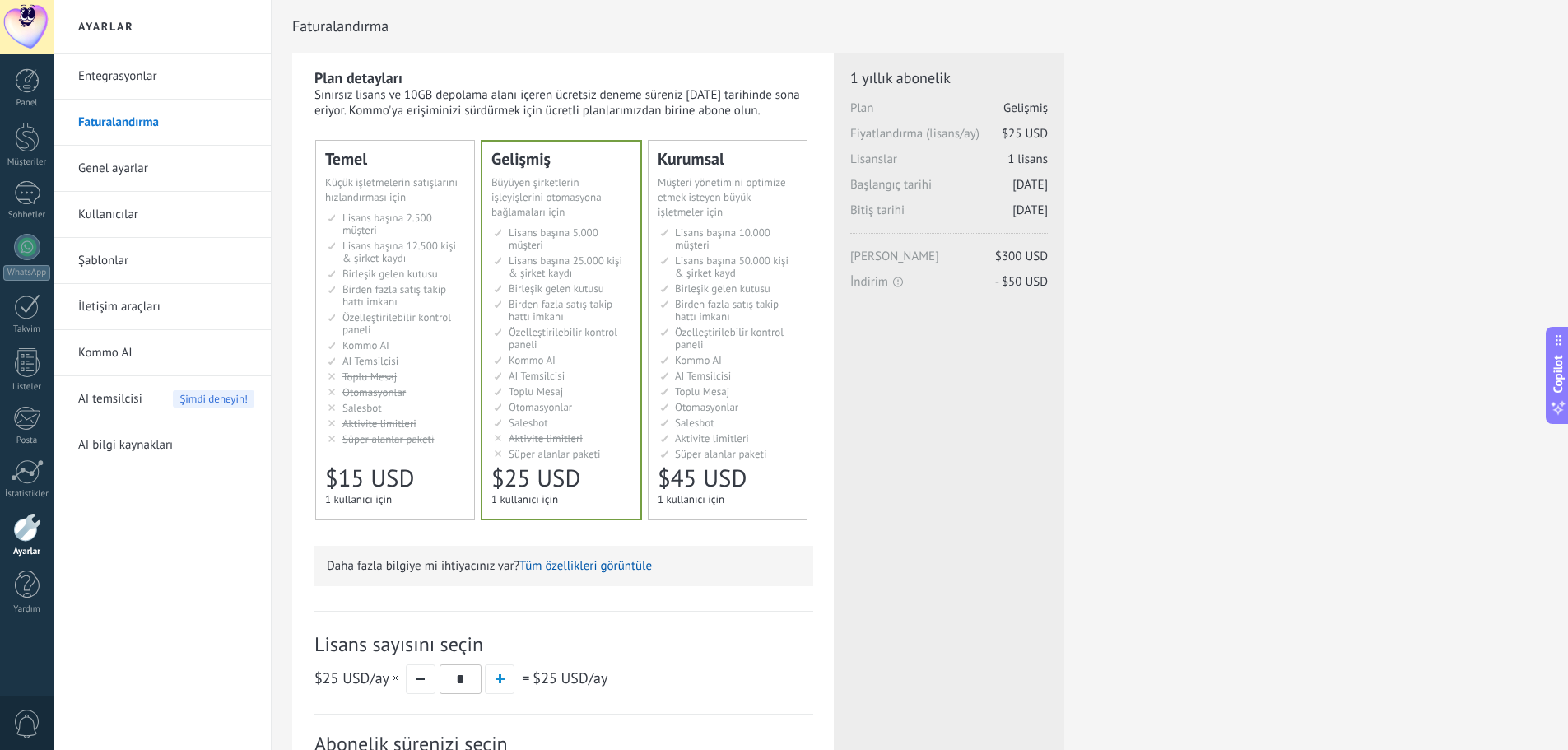
click at [220, 181] on link "Genel ayarlar" at bounding box center [166, 168] width 176 height 46
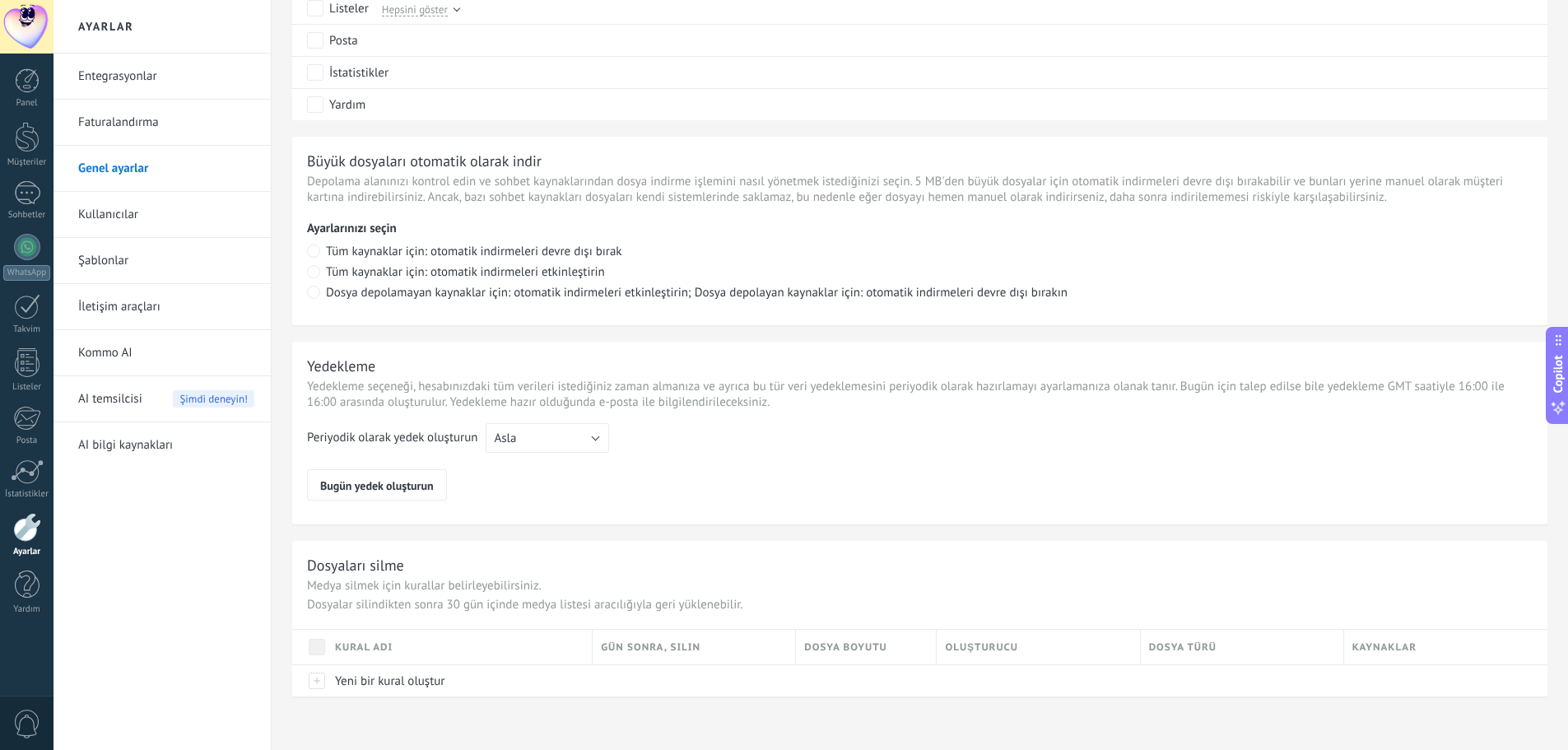
scroll to position [1014, 0]
click at [156, 215] on link "Kullanıcılar" at bounding box center [166, 215] width 176 height 46
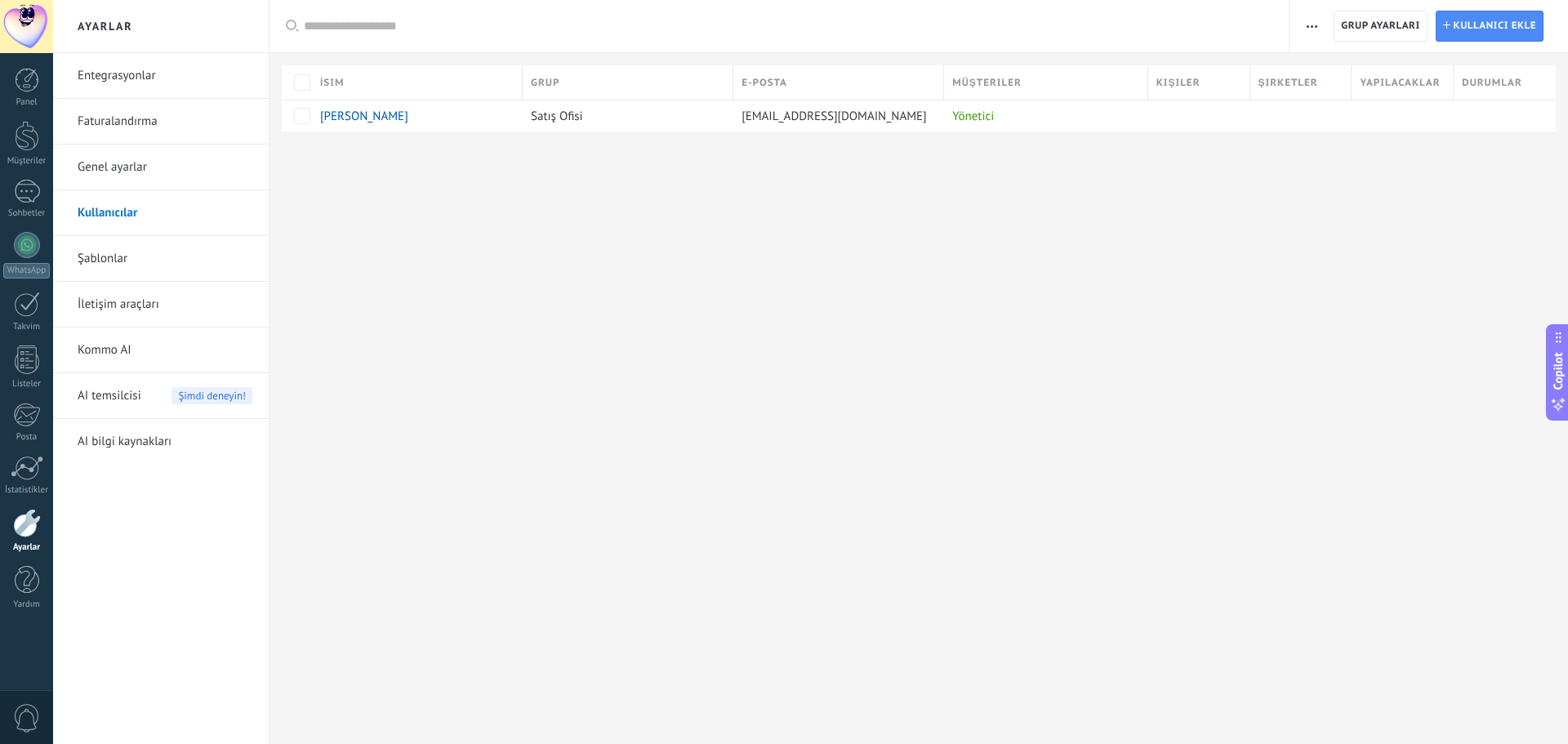
click at [170, 253] on link "Şablonlar" at bounding box center [165, 259] width 175 height 46
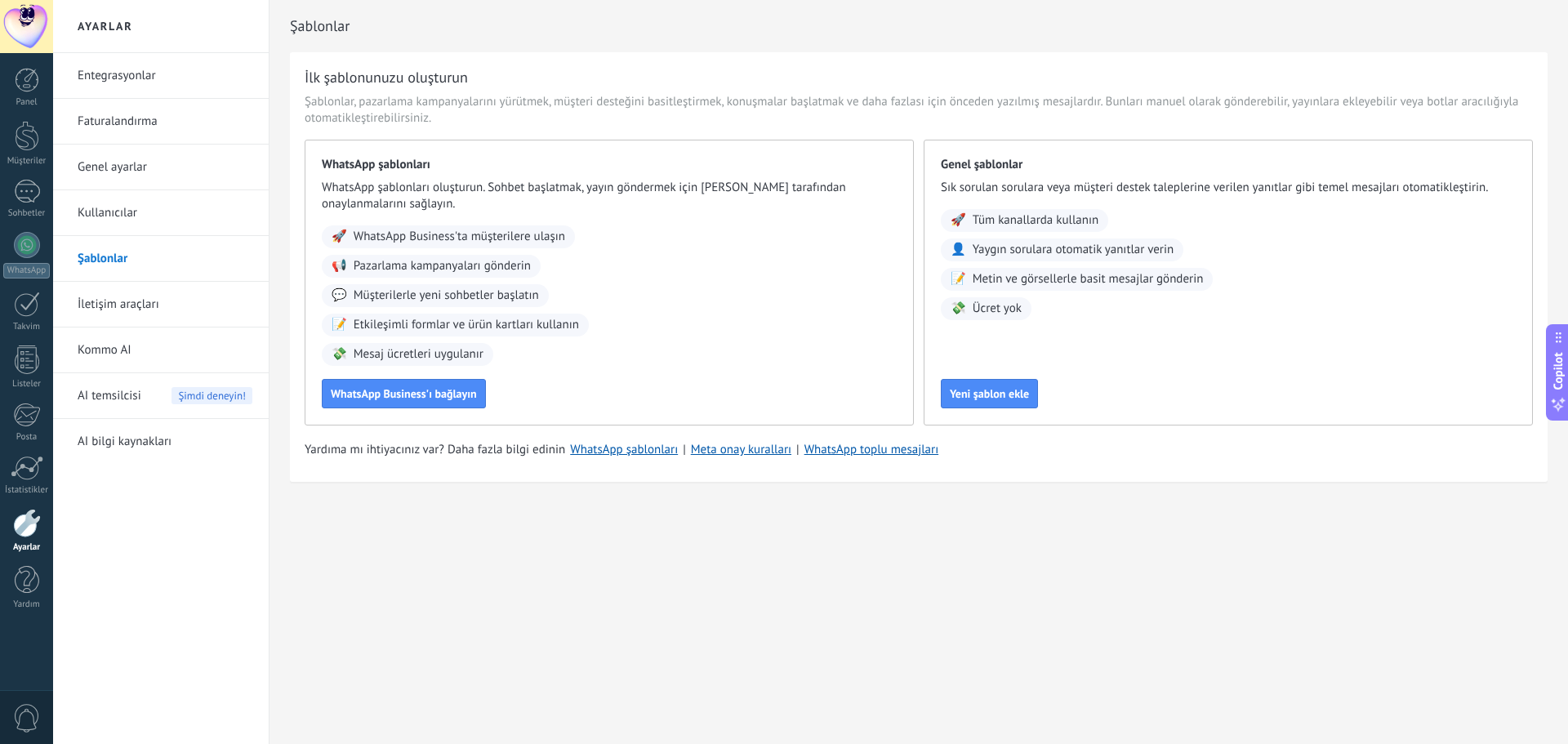
click at [178, 293] on link "İletişim araçları" at bounding box center [165, 304] width 175 height 46
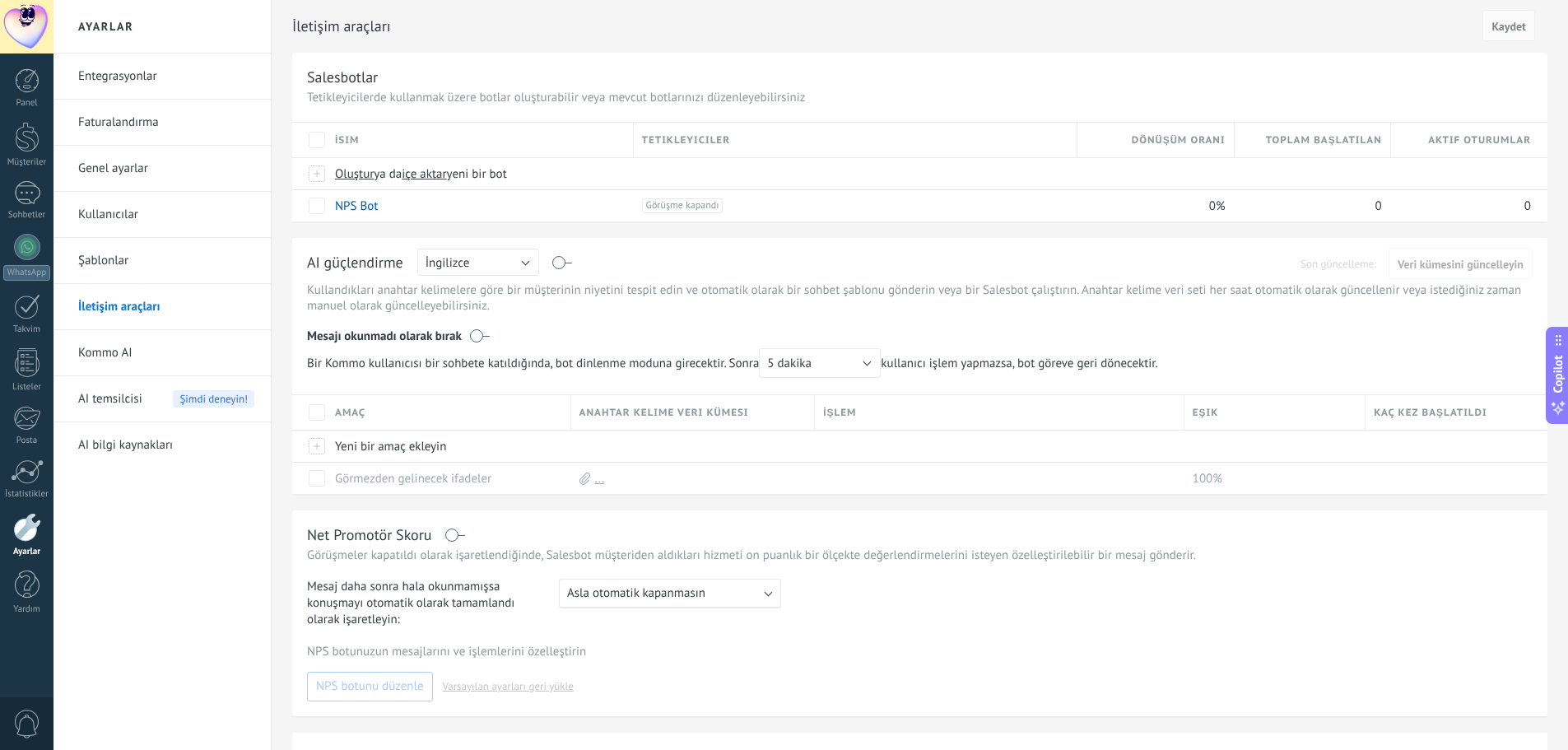
click at [179, 263] on link "Şablonlar" at bounding box center [166, 261] width 176 height 46
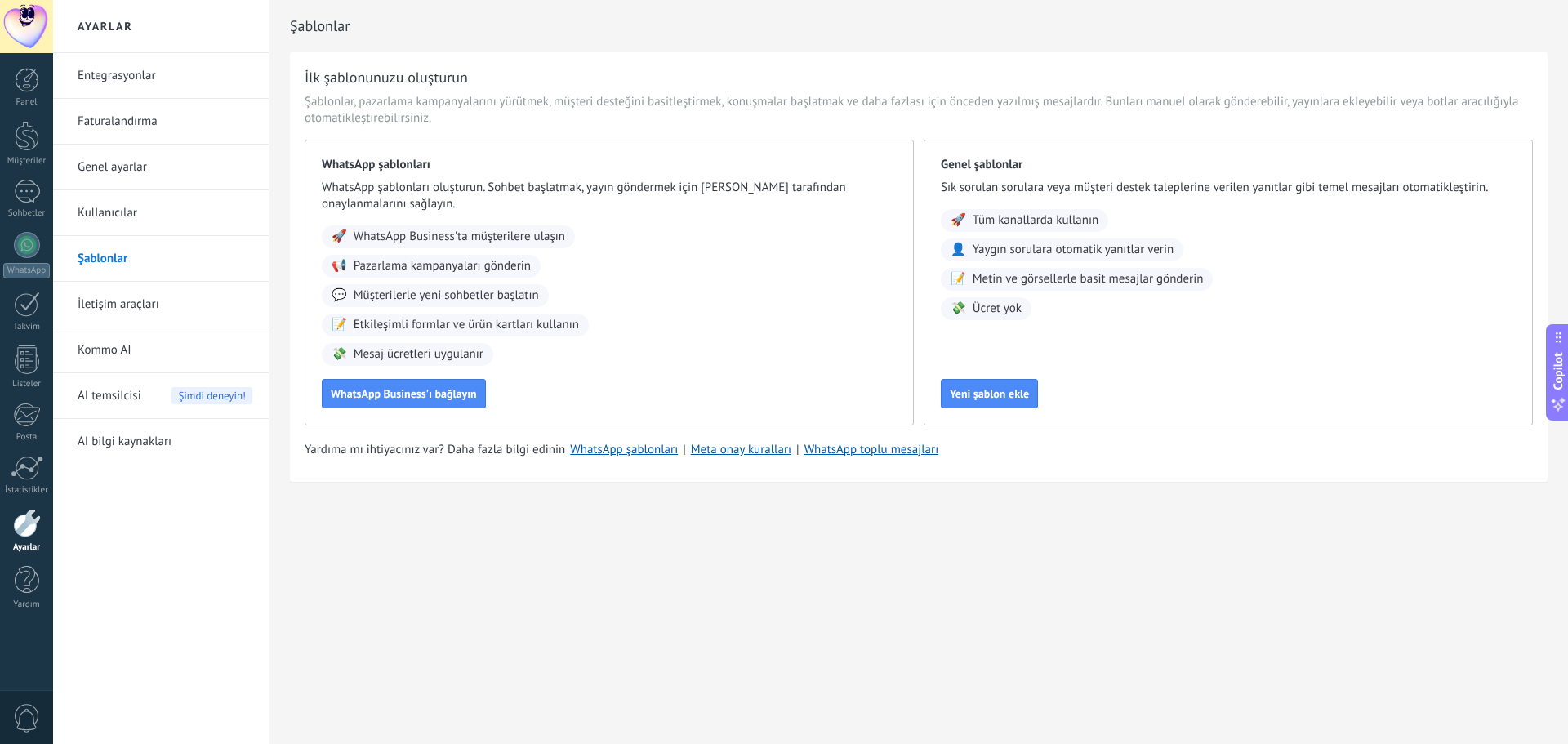
click at [153, 303] on link "İletişim araçları" at bounding box center [165, 304] width 175 height 46
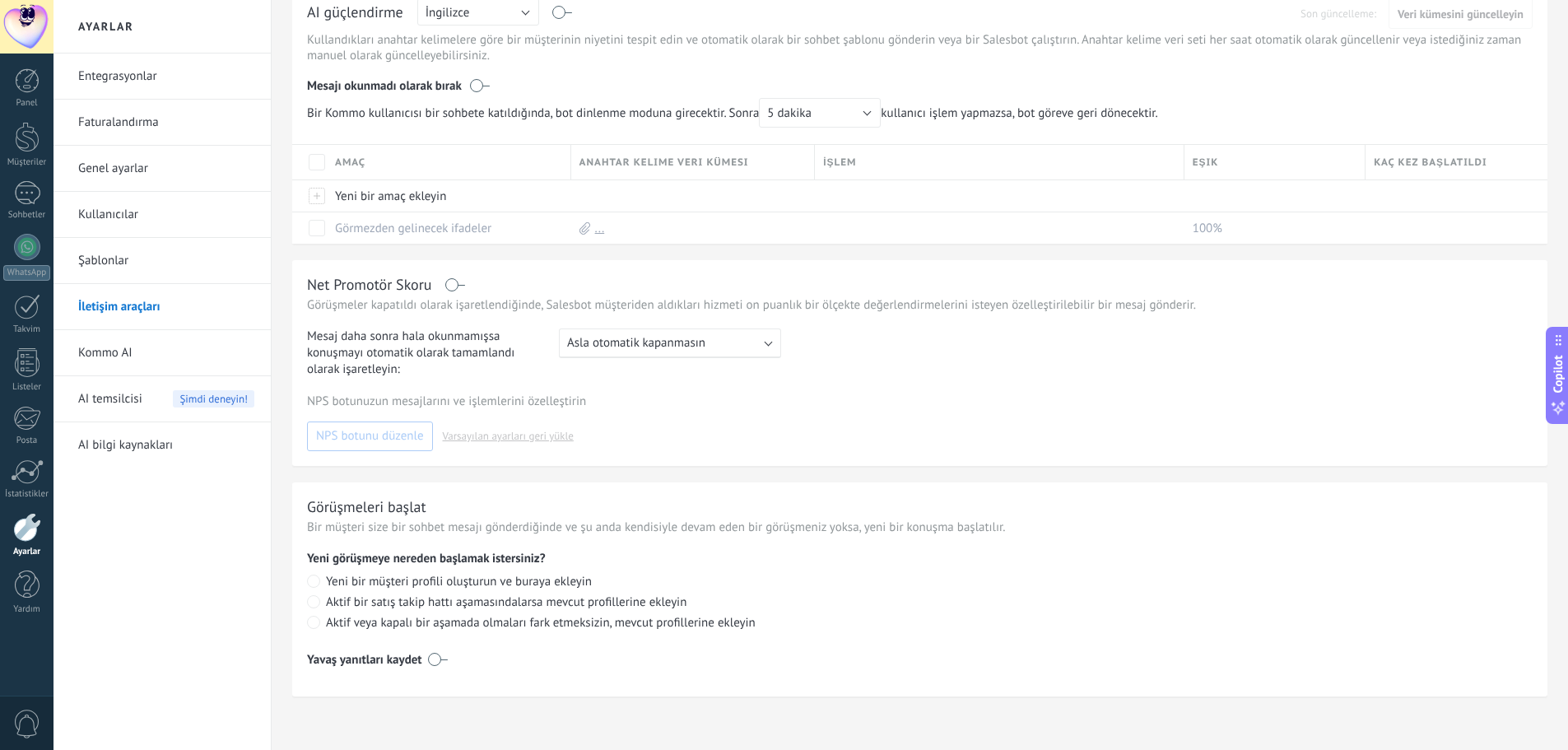
click at [156, 333] on link "Kommo AI" at bounding box center [166, 352] width 176 height 46
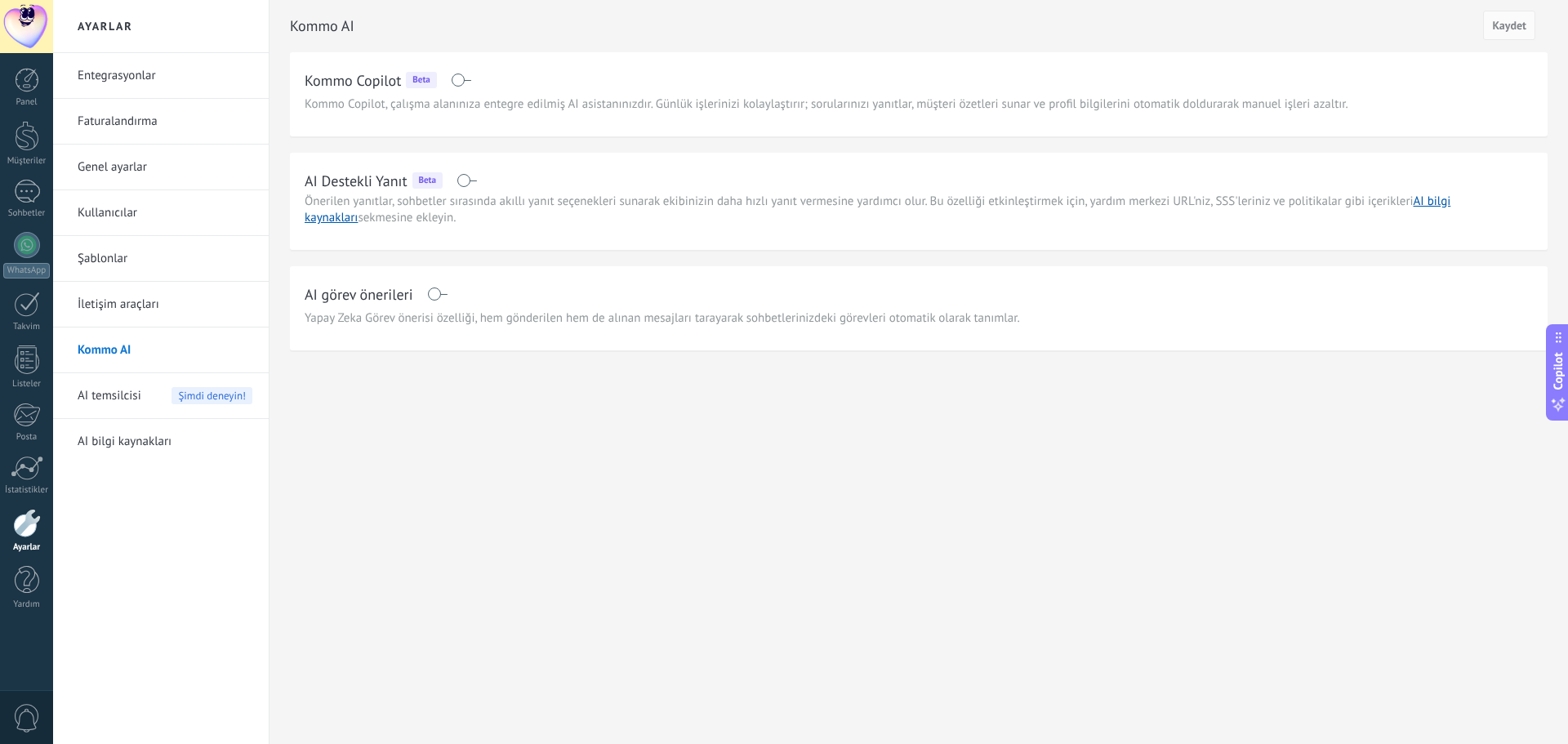
click at [148, 399] on div "AI temsilcisi Şimdi deneyin!" at bounding box center [165, 395] width 175 height 46
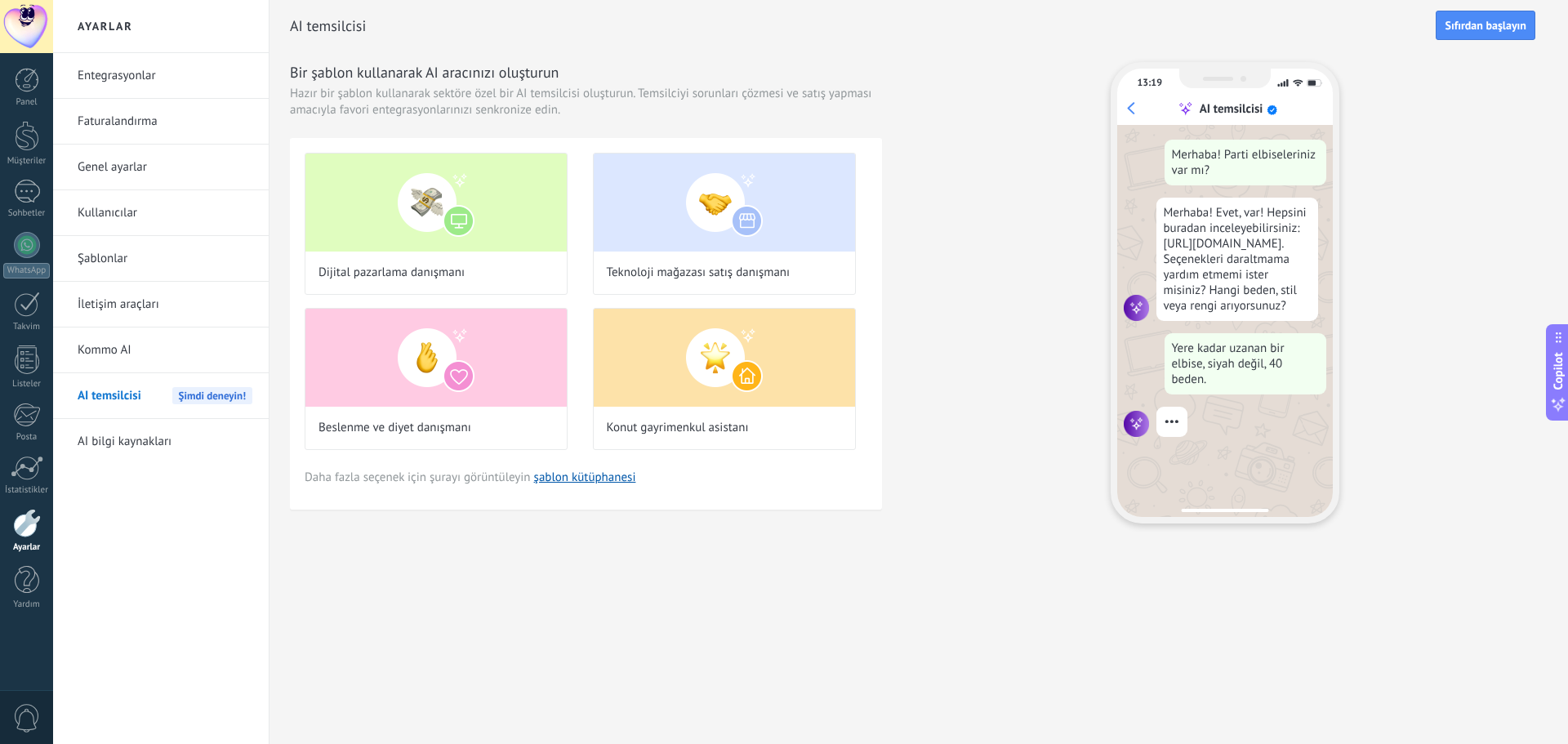
click at [150, 445] on link "AI bilgi kaynakları" at bounding box center [165, 442] width 175 height 46
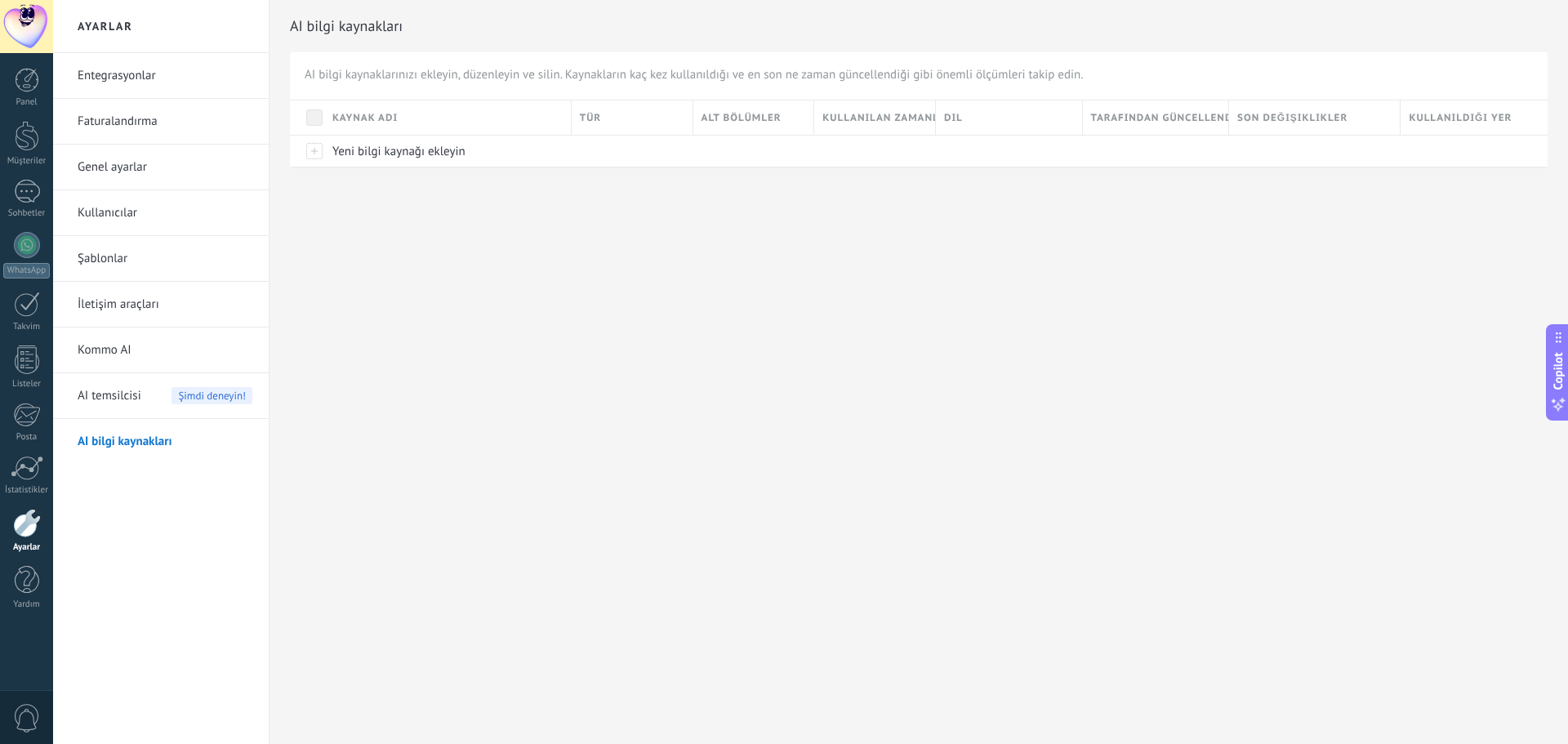
click at [137, 74] on link "Entegrasyonlar" at bounding box center [165, 75] width 175 height 46
